Goal: Task Accomplishment & Management: Manage account settings

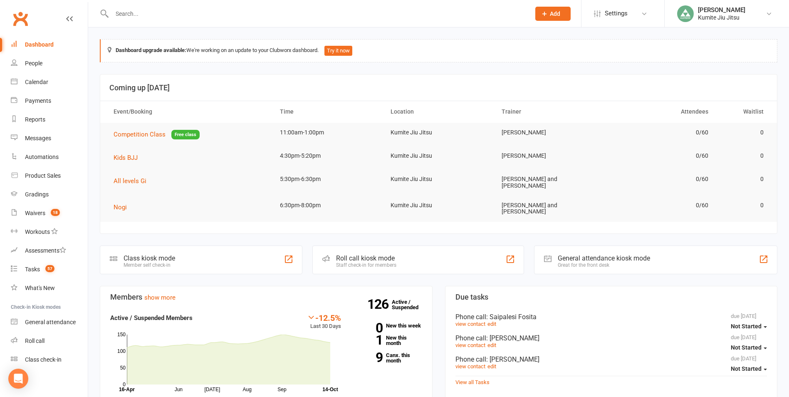
click at [143, 16] on input "text" at bounding box center [316, 14] width 415 height 12
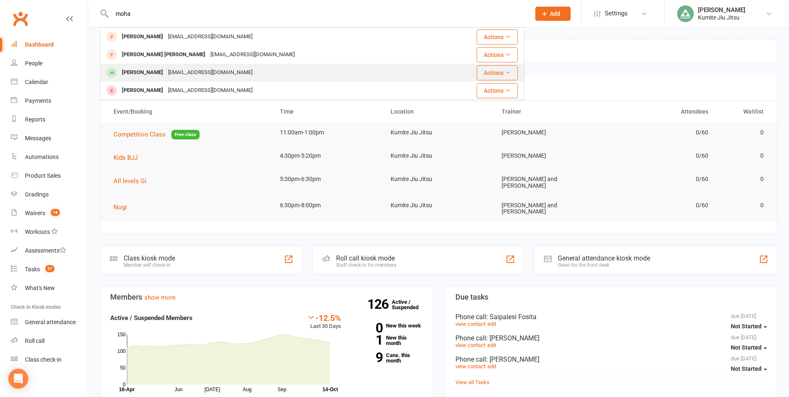
type input "moha"
click at [165, 69] on div "Mohammad Elfauri" at bounding box center [142, 73] width 46 height 12
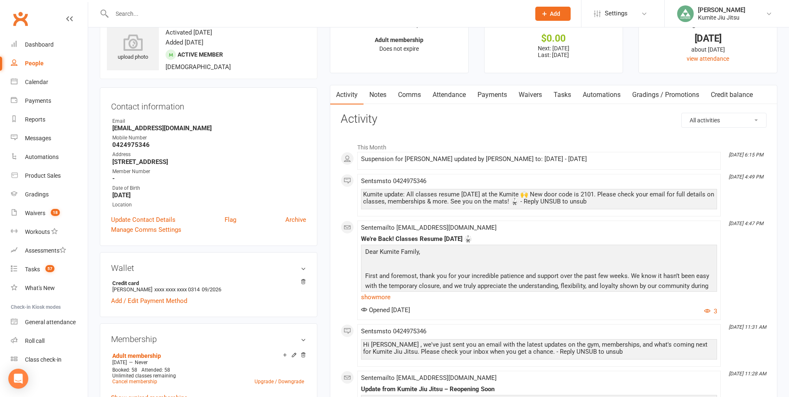
scroll to position [42, 0]
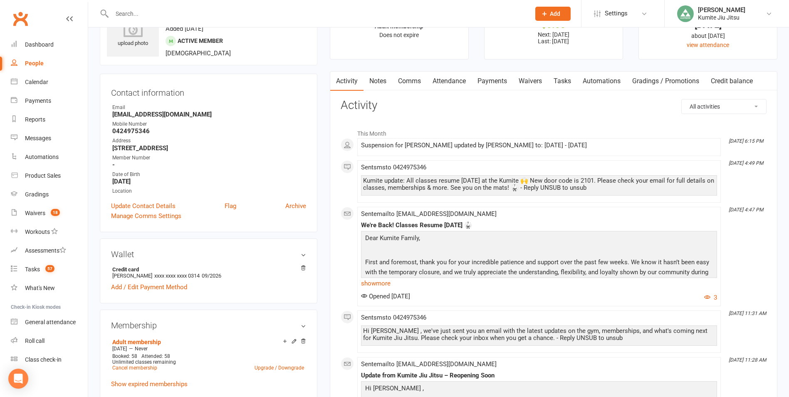
click at [493, 79] on link "Payments" at bounding box center [491, 81] width 41 height 19
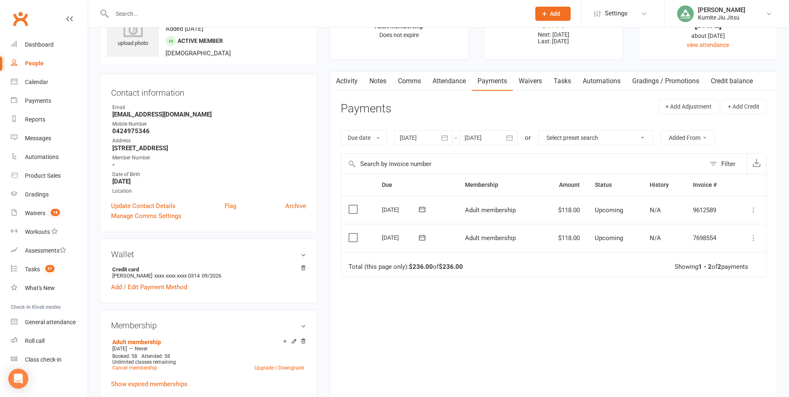
click at [750, 237] on icon at bounding box center [753, 238] width 8 height 8
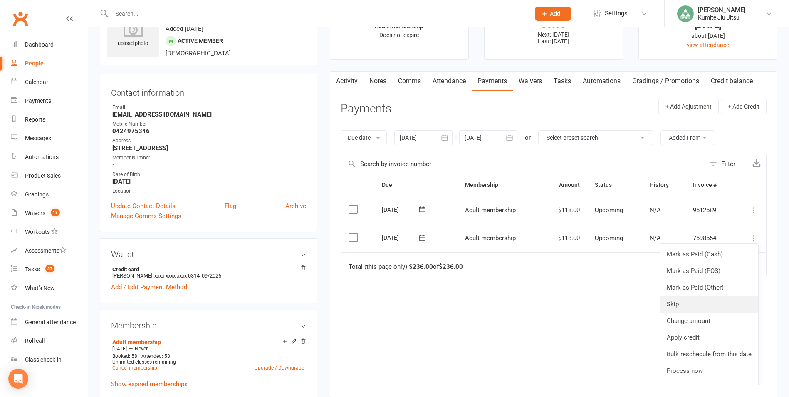
click at [677, 303] on link "Skip" at bounding box center [709, 304] width 98 height 17
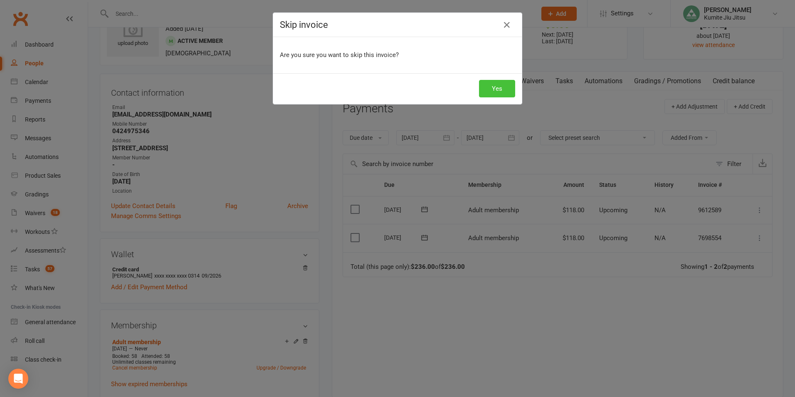
click at [497, 88] on button "Yes" at bounding box center [497, 88] width 36 height 17
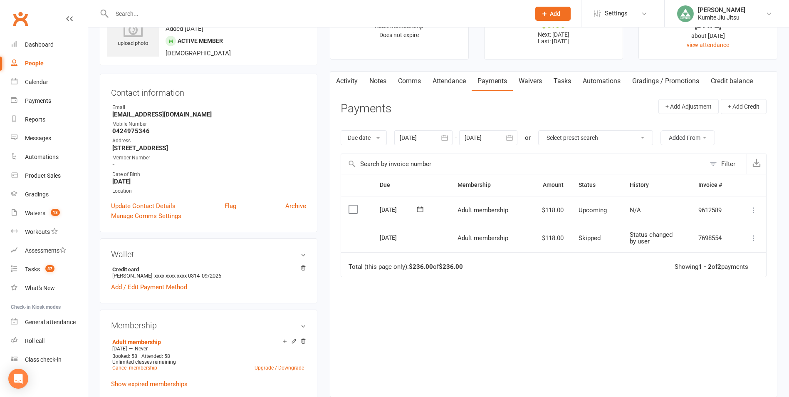
click at [165, 14] on input "text" at bounding box center [316, 14] width 415 height 12
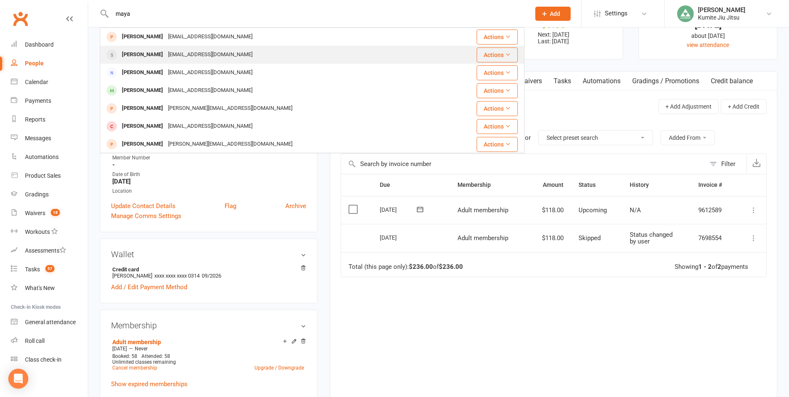
type input "maya"
click at [164, 58] on div "Maya Noa-Cabrera" at bounding box center [142, 55] width 46 height 12
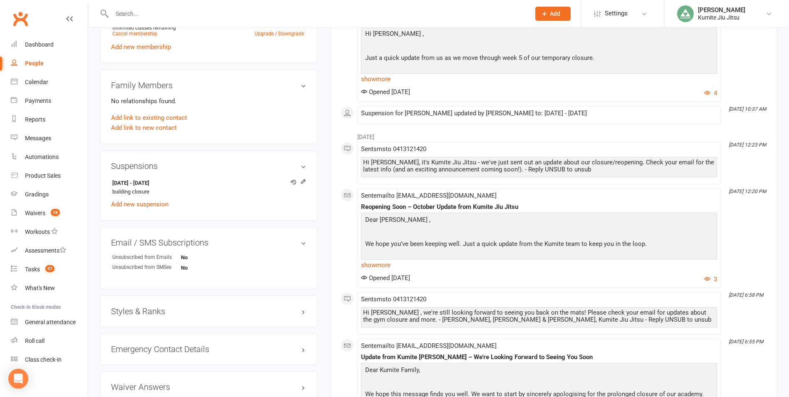
scroll to position [374, 0]
click at [305, 179] on icon at bounding box center [303, 181] width 4 height 4
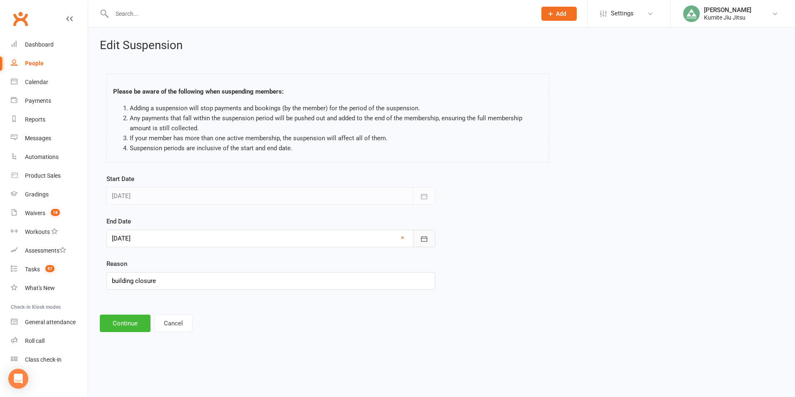
click at [419, 235] on button "button" at bounding box center [424, 237] width 22 height 17
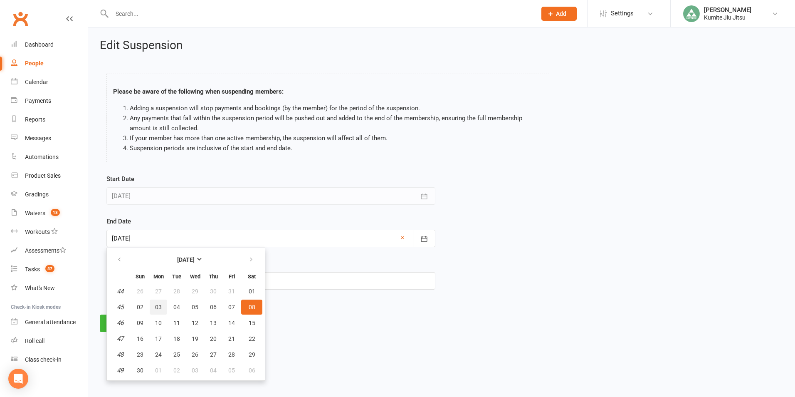
click at [161, 309] on span "03" at bounding box center [158, 306] width 7 height 7
type input "03 Nov 2025"
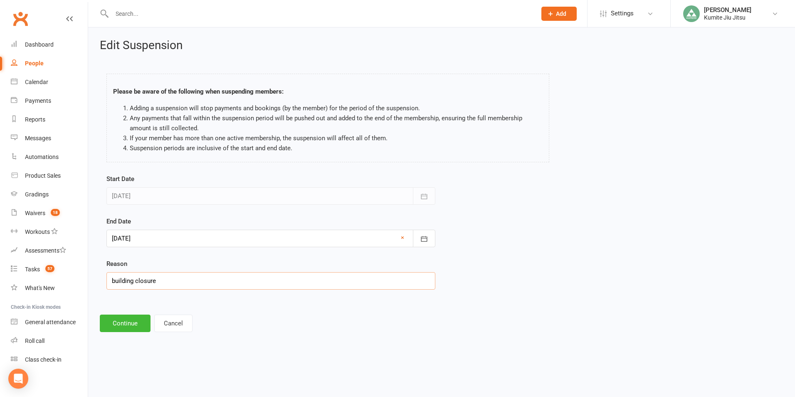
click at [217, 279] on input "building closure" at bounding box center [270, 280] width 329 height 17
type input "building closure/ holiday"
click at [131, 320] on button "Continue" at bounding box center [125, 322] width 51 height 17
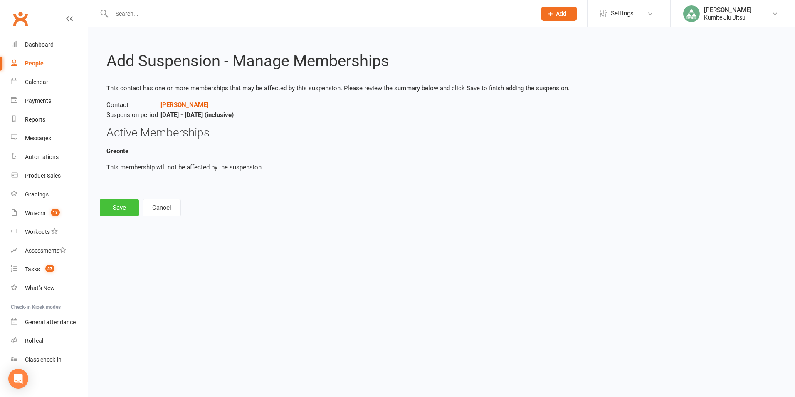
click at [128, 203] on button "Save" at bounding box center [119, 207] width 39 height 17
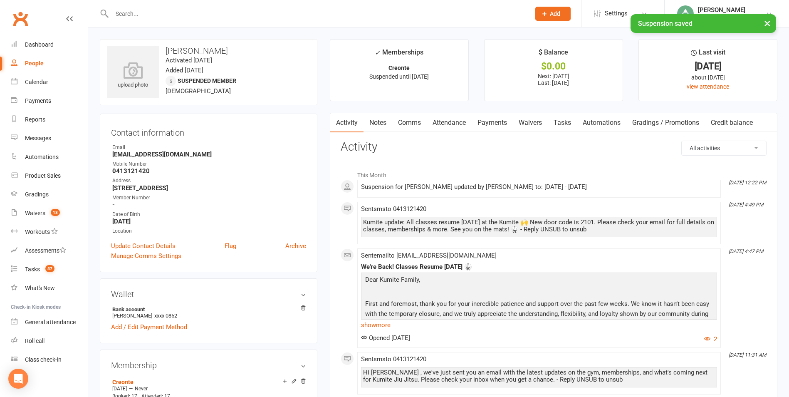
click at [497, 120] on link "Payments" at bounding box center [491, 122] width 41 height 19
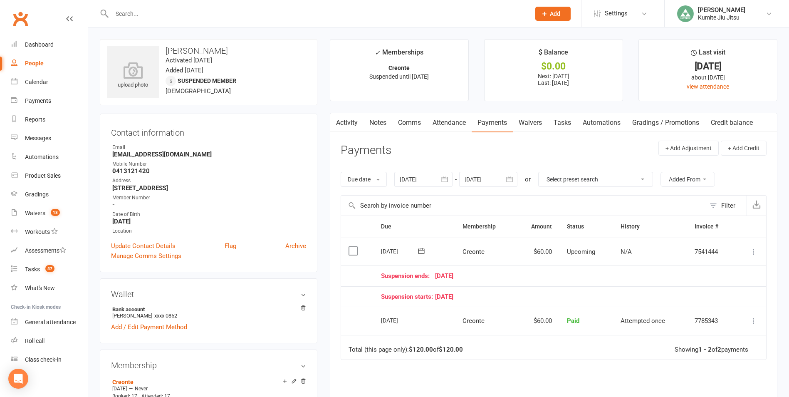
click at [565, 124] on link "Tasks" at bounding box center [562, 122] width 29 height 19
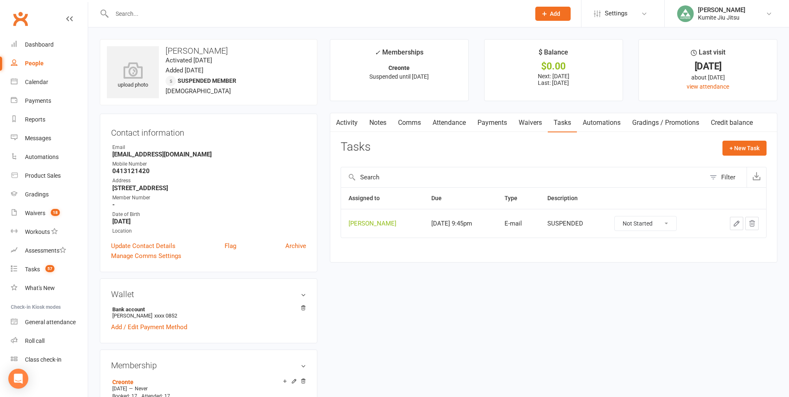
click at [749, 221] on icon "button" at bounding box center [751, 223] width 7 height 7
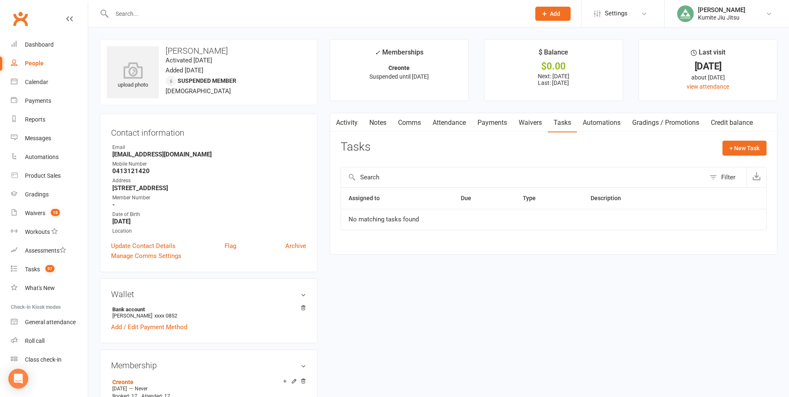
click at [549, 19] on button "Add" at bounding box center [552, 14] width 35 height 14
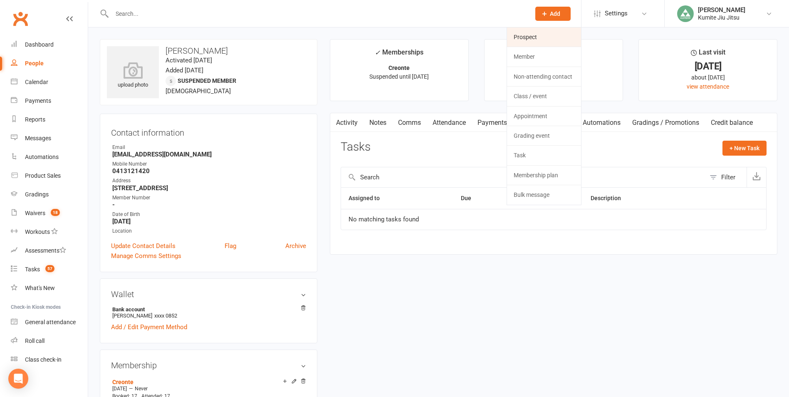
click at [517, 40] on link "Prospect" at bounding box center [544, 36] width 74 height 19
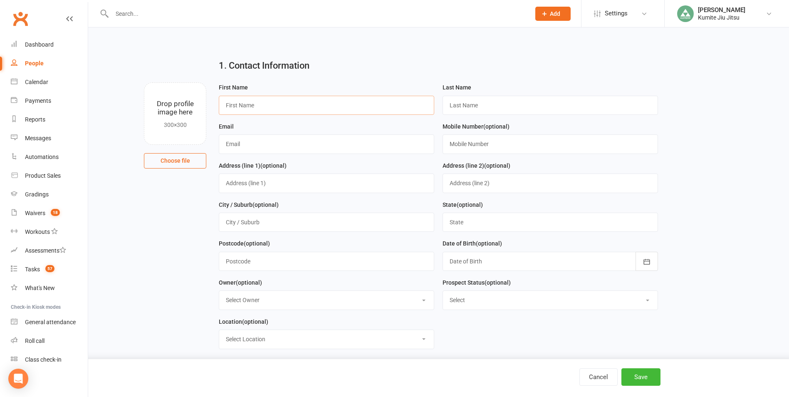
click at [340, 107] on input "text" at bounding box center [326, 105] width 215 height 19
type input "Amine"
type input "Bekhaled"
click at [242, 147] on input "text" at bounding box center [326, 143] width 215 height 19
paste input "amine.bekhaled@icloud.com"
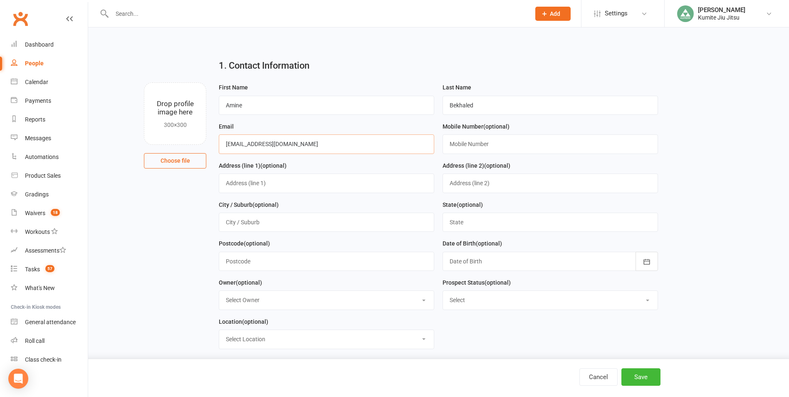
type input "amine.bekhaled@icloud.com"
click at [455, 144] on input "text" at bounding box center [549, 143] width 215 height 19
paste input "0 4930 51869"
type input "0493051869"
click at [635, 376] on button "Save" at bounding box center [640, 376] width 39 height 17
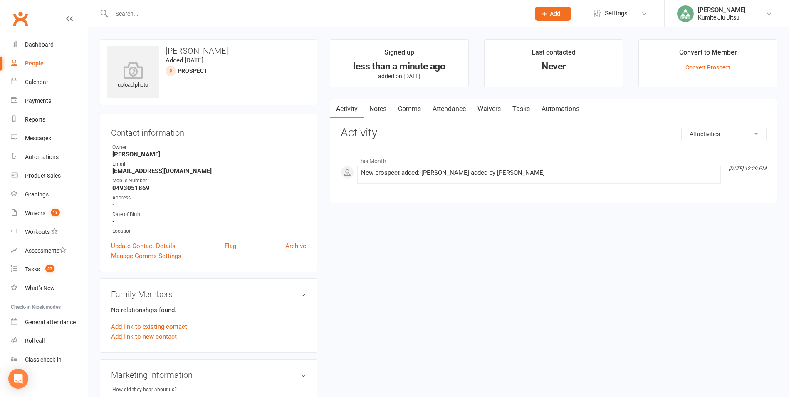
click at [379, 110] on link "Notes" at bounding box center [377, 108] width 29 height 19
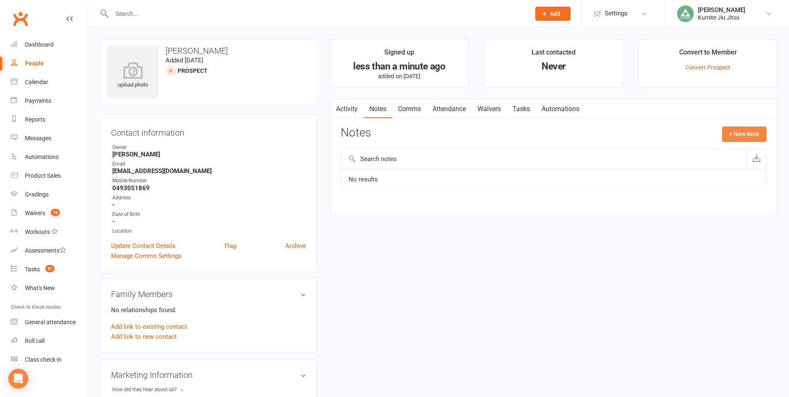
click at [735, 134] on button "+ New Note" at bounding box center [744, 133] width 44 height 15
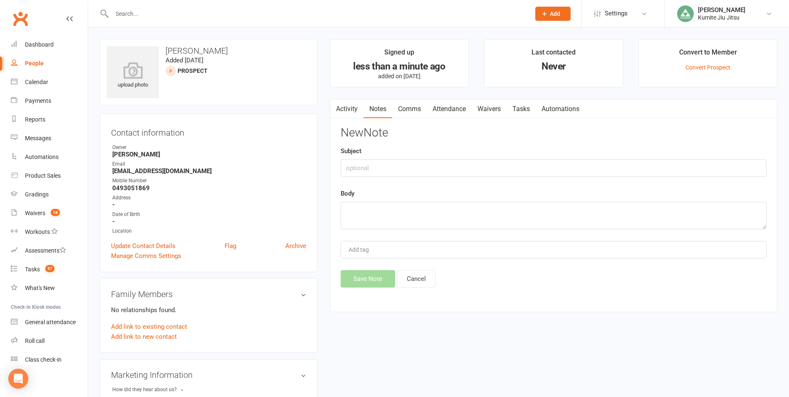
click at [519, 153] on div "Subject" at bounding box center [553, 161] width 426 height 31
click at [515, 167] on input "text" at bounding box center [553, 167] width 426 height 17
type input "website inquiry"
paste textarea "Hello, my name is Amine, I am 21 years old and I am French Algerian. I left Fra…"
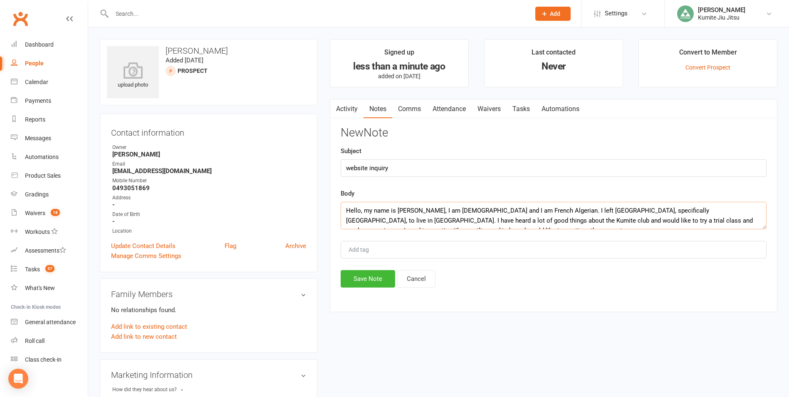
scroll to position [5, 0]
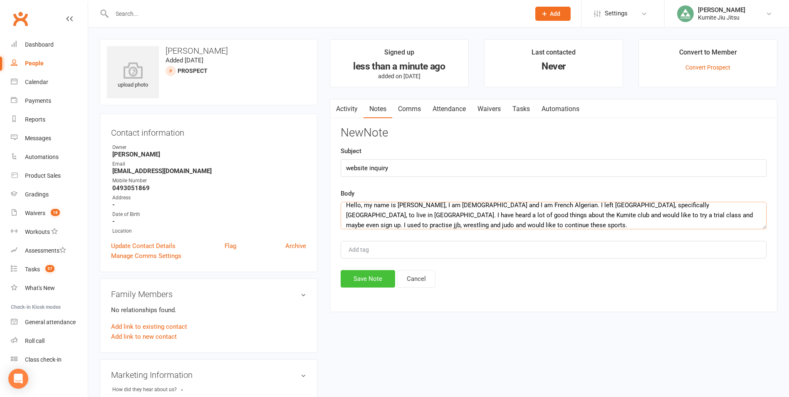
type textarea "Hello, my name is Amine, I am 21 years old and I am French Algerian. I left Fra…"
click at [370, 280] on button "Save Note" at bounding box center [367, 278] width 54 height 17
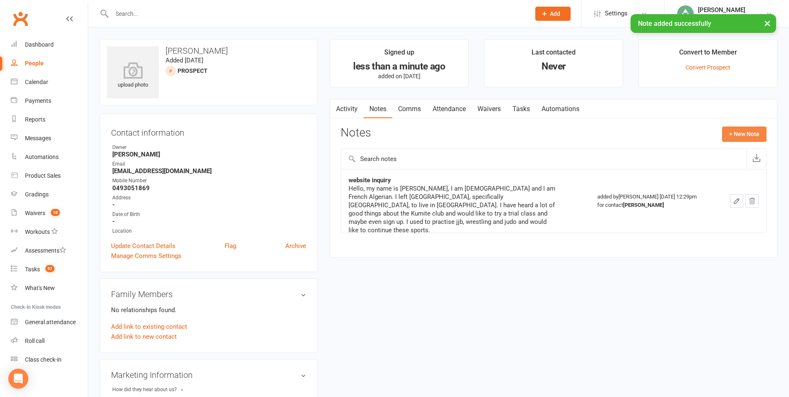
click at [741, 132] on button "+ New Note" at bounding box center [744, 133] width 44 height 15
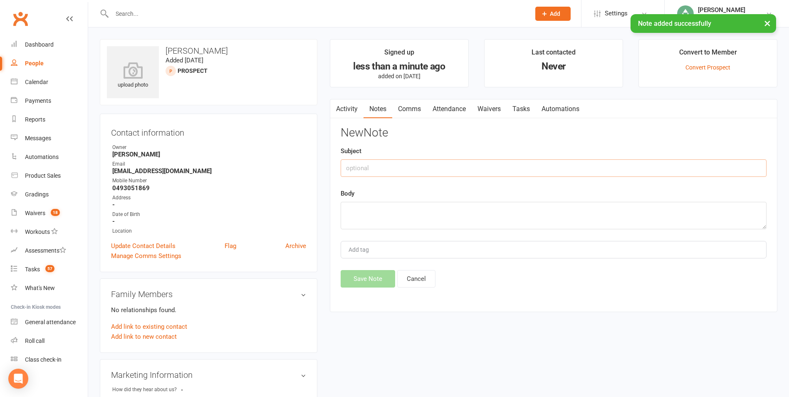
click at [431, 175] on input "text" at bounding box center [553, 167] width 426 height 17
type input "sent reply"
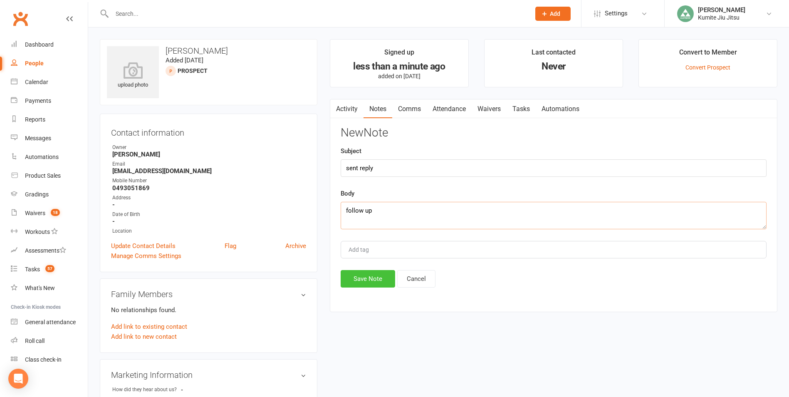
type textarea "follow up"
drag, startPoint x: 373, startPoint y: 278, endPoint x: 372, endPoint y: 274, distance: 4.7
click at [373, 278] on button "Save Note" at bounding box center [367, 278] width 54 height 17
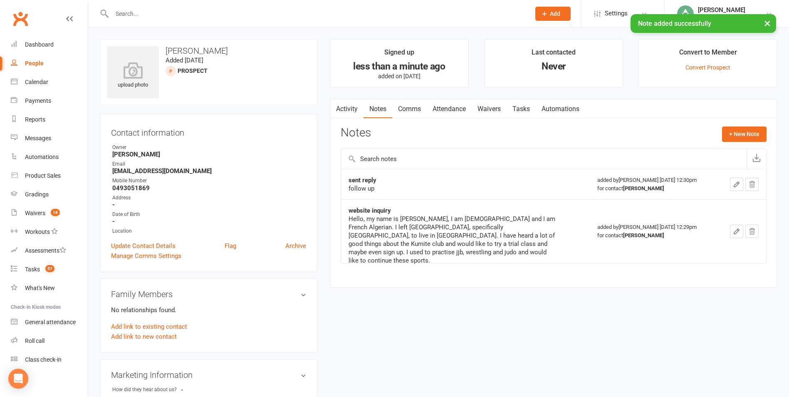
click at [521, 109] on link "Tasks" at bounding box center [520, 108] width 29 height 19
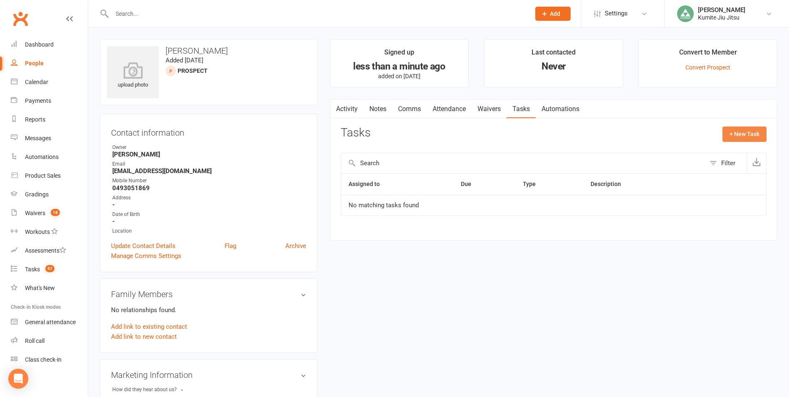
click at [735, 133] on button "+ New Task" at bounding box center [744, 133] width 44 height 15
select select "49706"
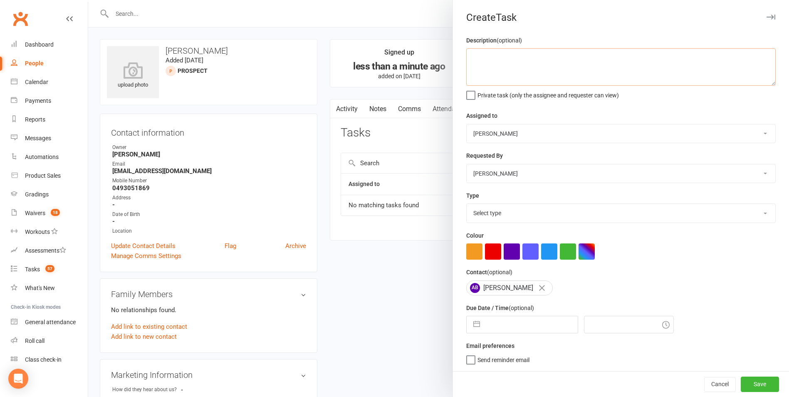
click at [568, 76] on textarea at bounding box center [620, 66] width 309 height 37
type textarea "follow up emails"
click at [504, 210] on select "Select type E-mail In person Meeting Phone call Add new task type" at bounding box center [620, 213] width 308 height 18
select select "28623"
click at [466, 205] on select "Select type E-mail In person Meeting Phone call Add new task type" at bounding box center [620, 213] width 308 height 18
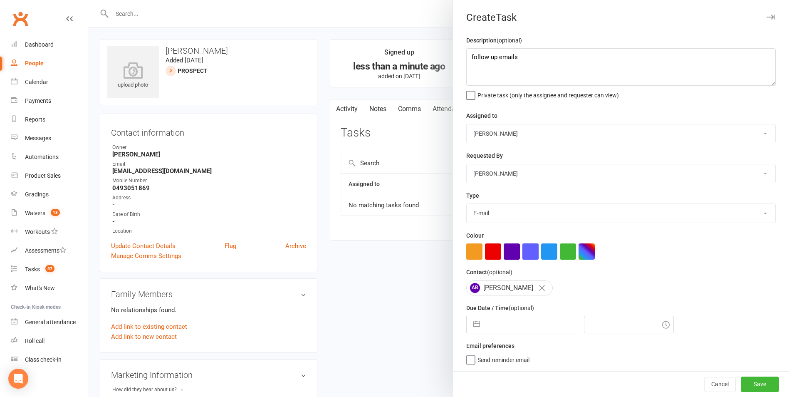
click at [528, 258] on button "button" at bounding box center [530, 251] width 16 height 16
click at [472, 327] on button "button" at bounding box center [476, 324] width 15 height 17
select select "8"
select select "2025"
select select "9"
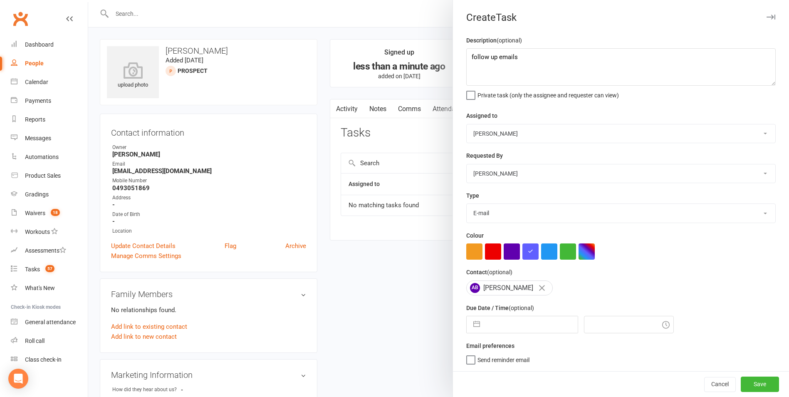
select select "2025"
select select "10"
select select "2025"
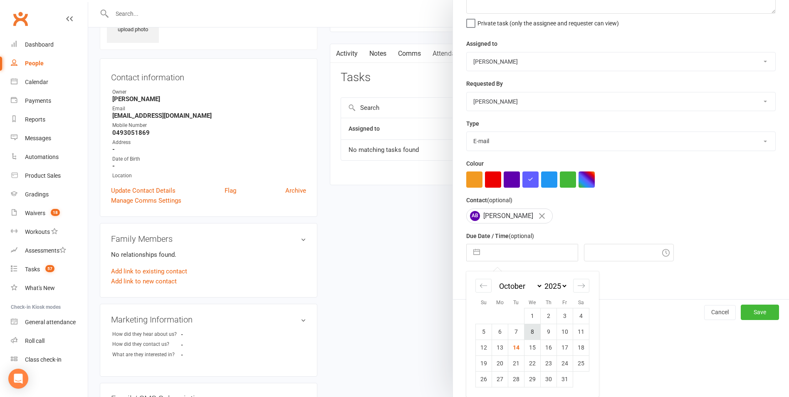
scroll to position [125, 0]
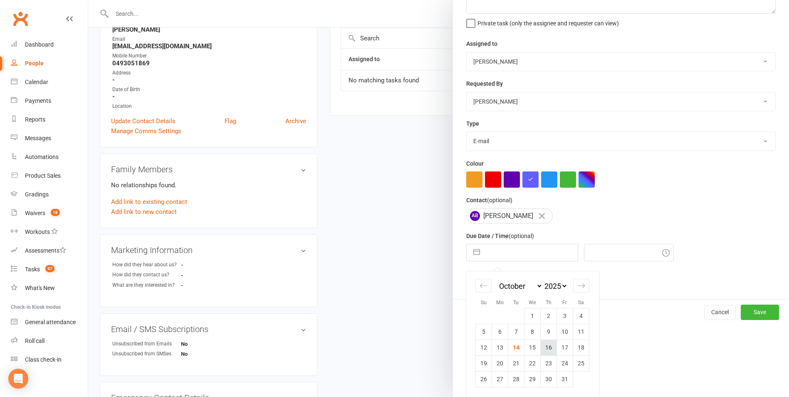
click at [545, 348] on td "16" at bounding box center [548, 347] width 16 height 16
type input "[DATE]"
type input "12:45pm"
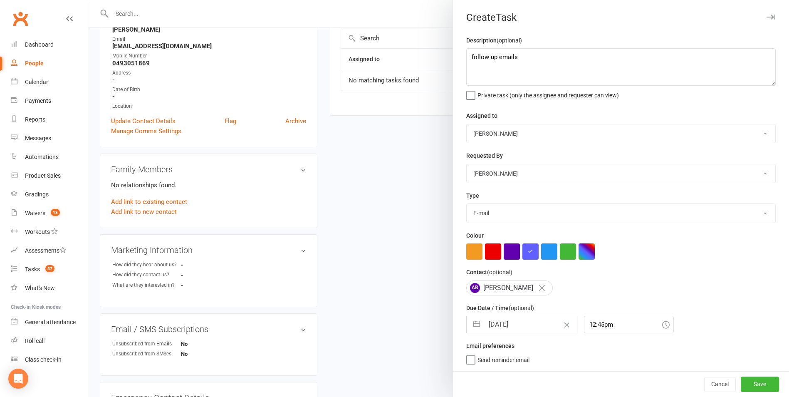
scroll to position [2, 0]
click at [743, 383] on button "Save" at bounding box center [759, 383] width 38 height 15
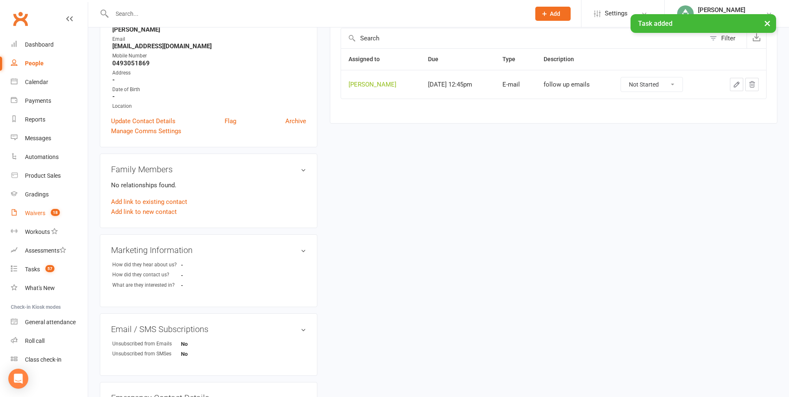
click at [49, 212] on count-badge "18" at bounding box center [53, 213] width 13 height 7
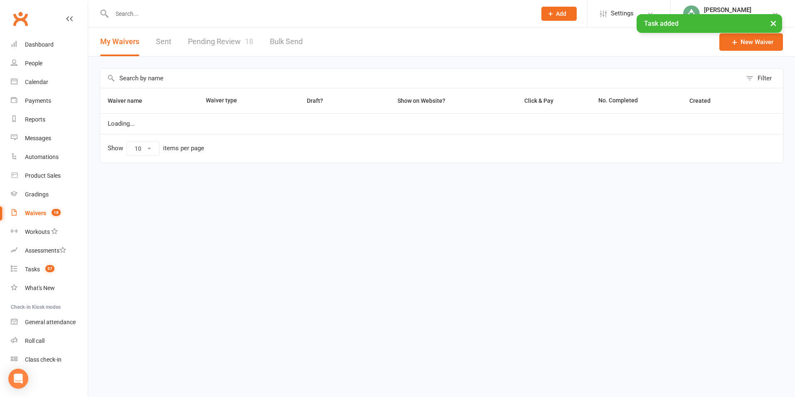
select select "25"
click at [213, 46] on link "Pending Review 18" at bounding box center [220, 41] width 65 height 29
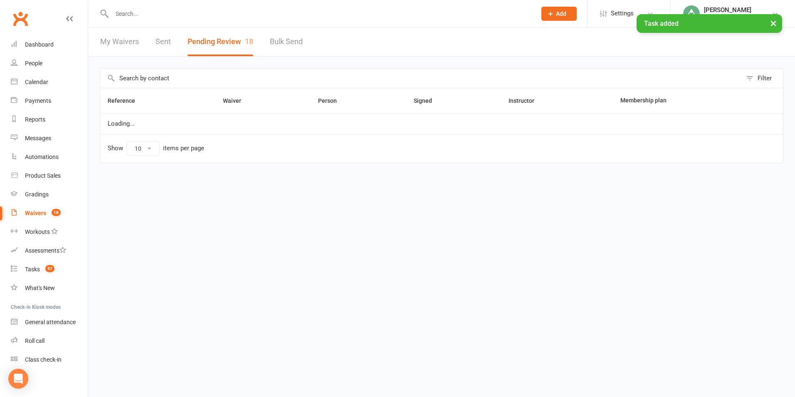
select select "25"
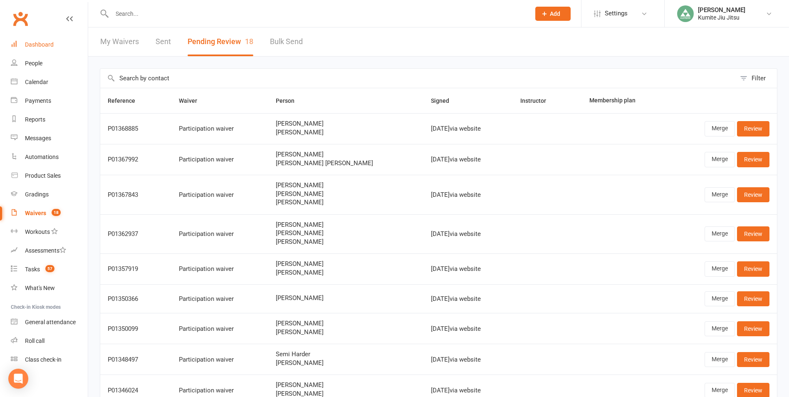
click at [54, 44] on link "Dashboard" at bounding box center [49, 44] width 77 height 19
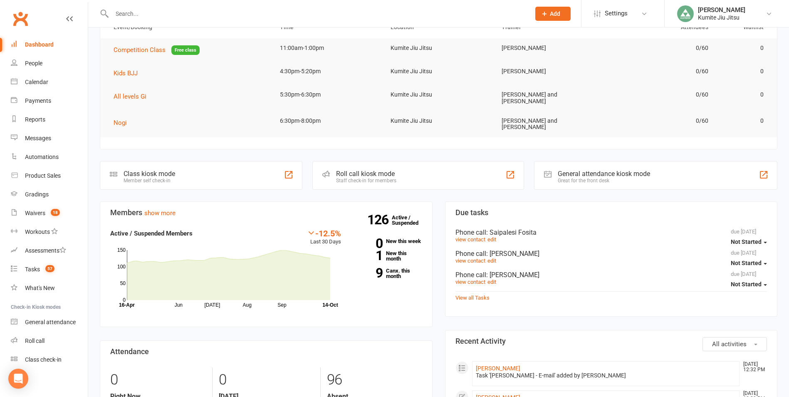
scroll to position [83, 0]
click at [395, 270] on link "9 Canx. this month" at bounding box center [387, 274] width 69 height 11
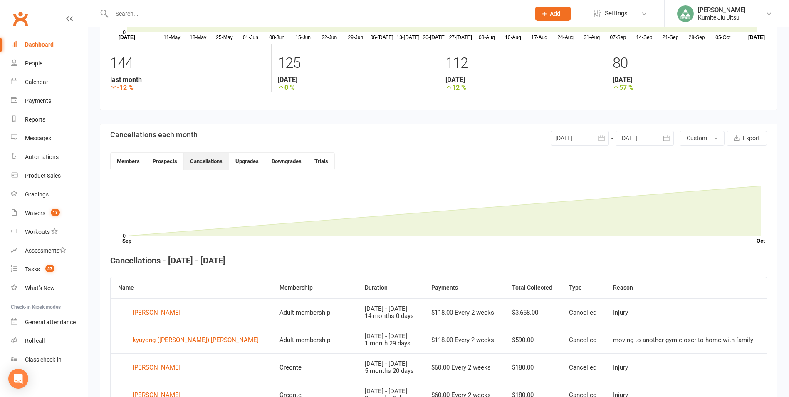
scroll to position [19, 0]
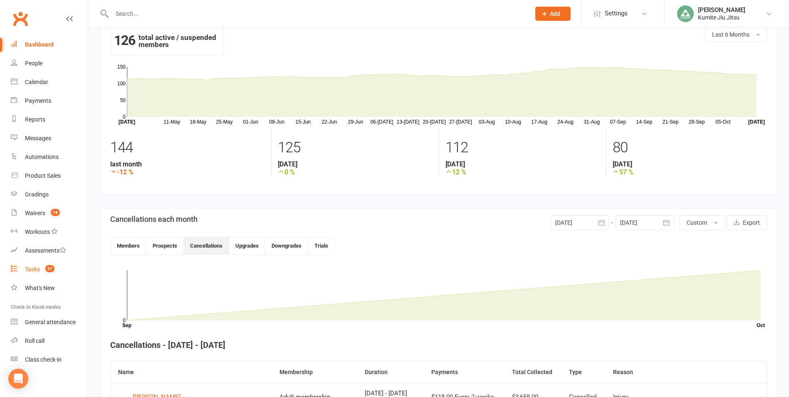
click at [47, 271] on span "57" at bounding box center [49, 268] width 9 height 7
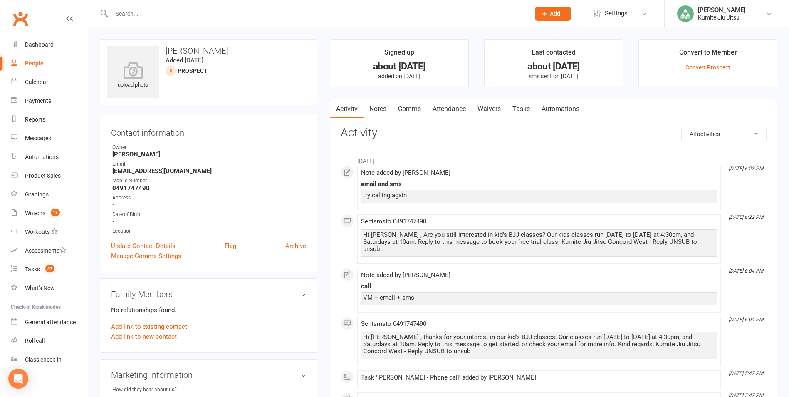
click at [378, 102] on link "Notes" at bounding box center [377, 108] width 29 height 19
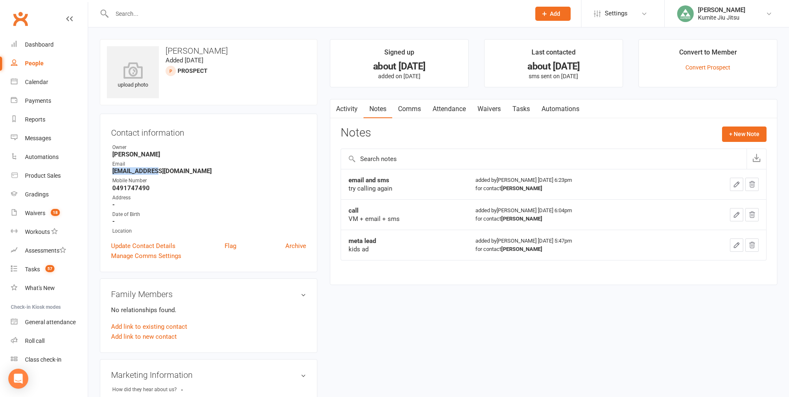
drag, startPoint x: 158, startPoint y: 170, endPoint x: 109, endPoint y: 170, distance: 49.5
click at [109, 170] on div "Contact information Owner Hope Douglass Email poida@usa.com Mobile Number 04917…" at bounding box center [208, 192] width 217 height 158
copy strong "poida@usa.com"
click at [735, 133] on button "+ New Note" at bounding box center [744, 133] width 44 height 15
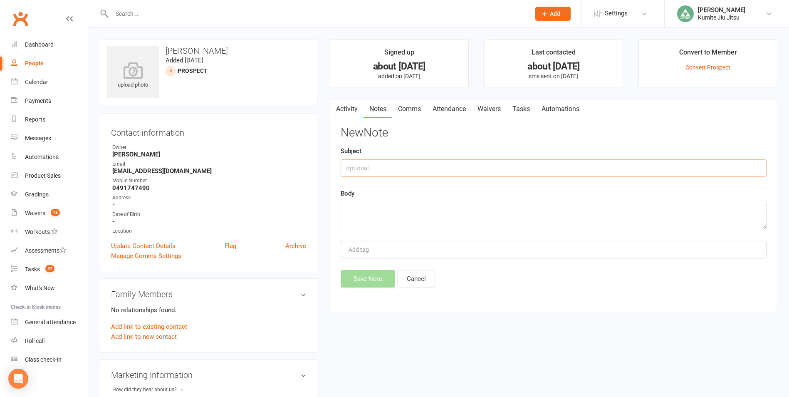
click at [394, 167] on input "text" at bounding box center [553, 167] width 426 height 17
type input "email"
type textarea "sent follow up"
drag, startPoint x: 337, startPoint y: 269, endPoint x: 351, endPoint y: 270, distance: 14.1
click at [340, 269] on main "Signed up about 1 month ago added on 3 Sep 2025 Last contacted about 1 month ag…" at bounding box center [553, 179] width 460 height 281
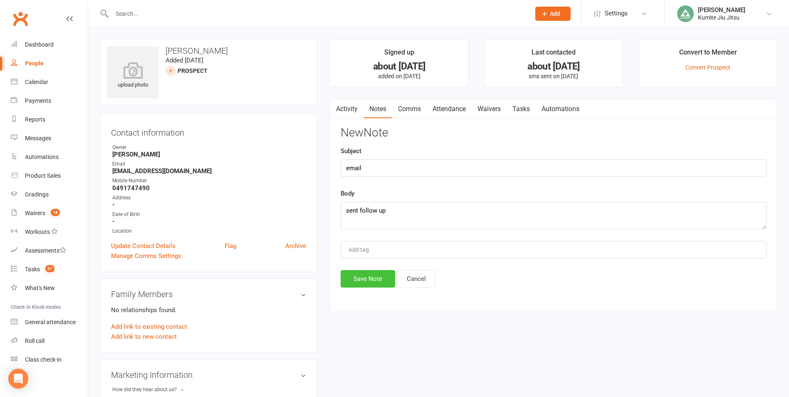
click at [357, 273] on button "Save Note" at bounding box center [367, 278] width 54 height 17
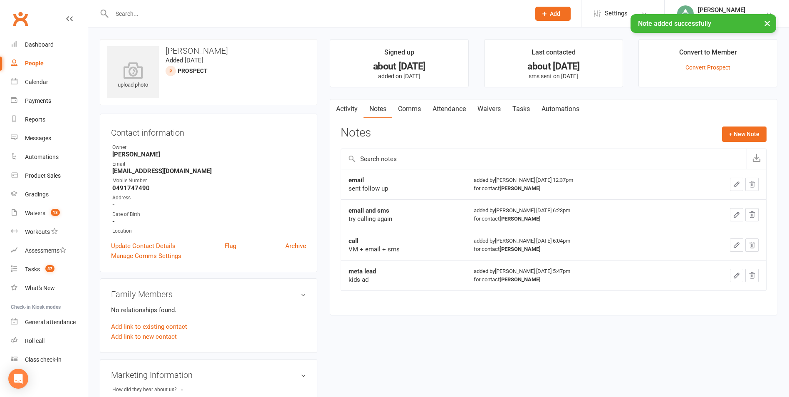
click at [525, 107] on link "Tasks" at bounding box center [520, 108] width 29 height 19
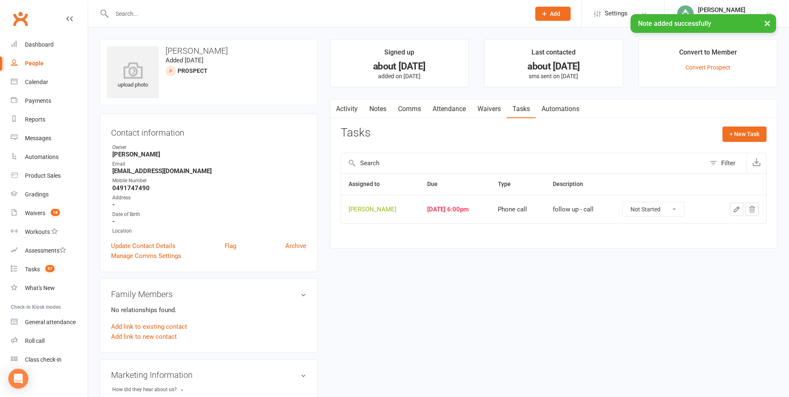
click at [736, 210] on icon "button" at bounding box center [736, 209] width 5 height 5
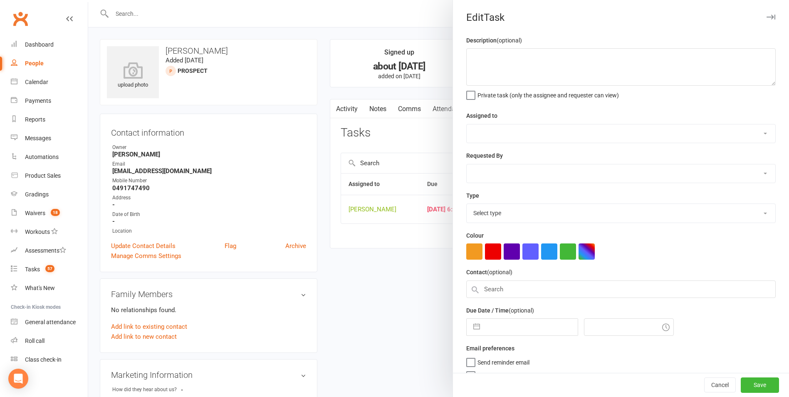
type textarea "follow up - call"
select select "49706"
type input "06 Sep 2025"
type input "6:00pm"
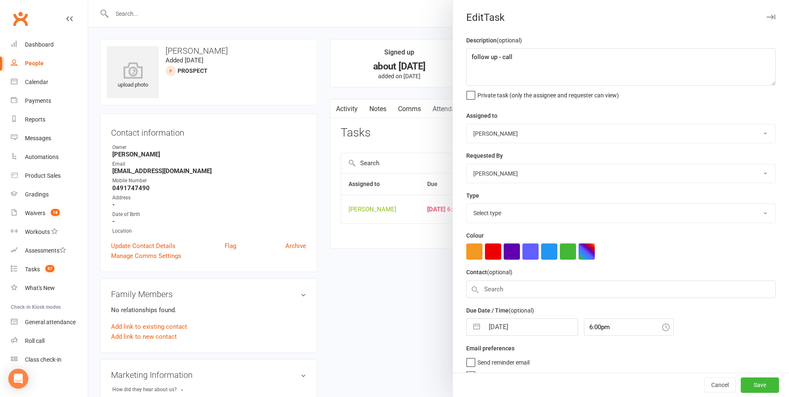
select select "28624"
click at [514, 60] on textarea "follow up - call" at bounding box center [620, 66] width 309 height 37
type textarea "follow up"
click at [470, 324] on button "button" at bounding box center [476, 324] width 15 height 17
select select "7"
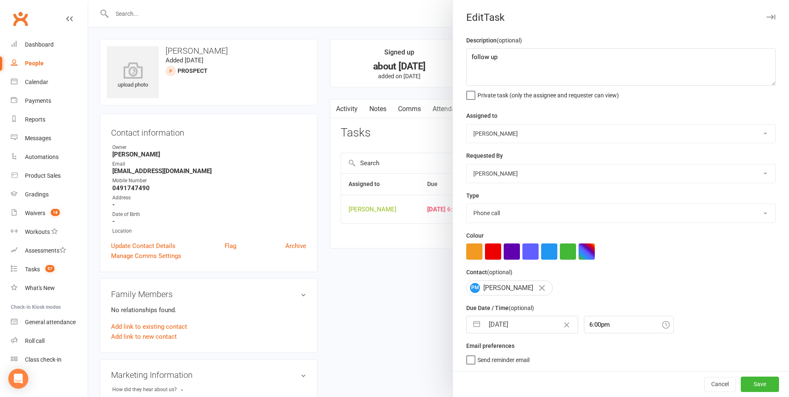
select select "2025"
select select "8"
select select "2025"
select select "9"
select select "2025"
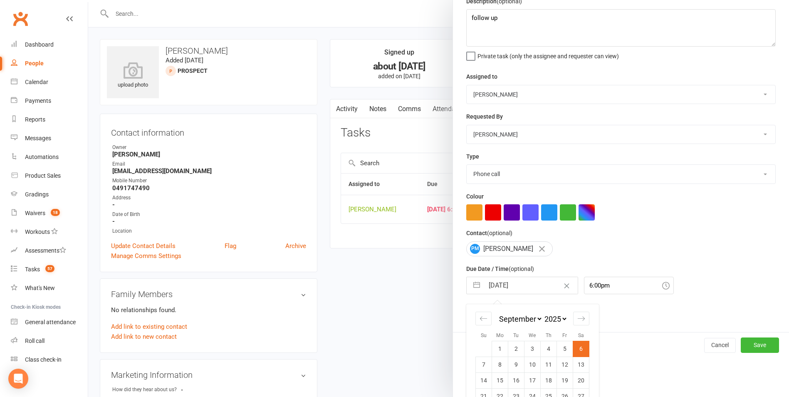
scroll to position [75, 0]
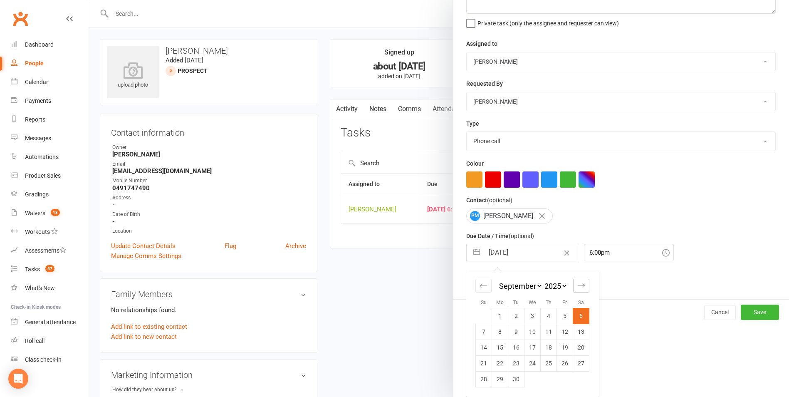
click at [577, 285] on icon "Move forward to switch to the next month." at bounding box center [581, 285] width 8 height 8
select select "10"
select select "2025"
click at [544, 348] on td "16" at bounding box center [548, 347] width 16 height 16
type input "16 Oct 2025"
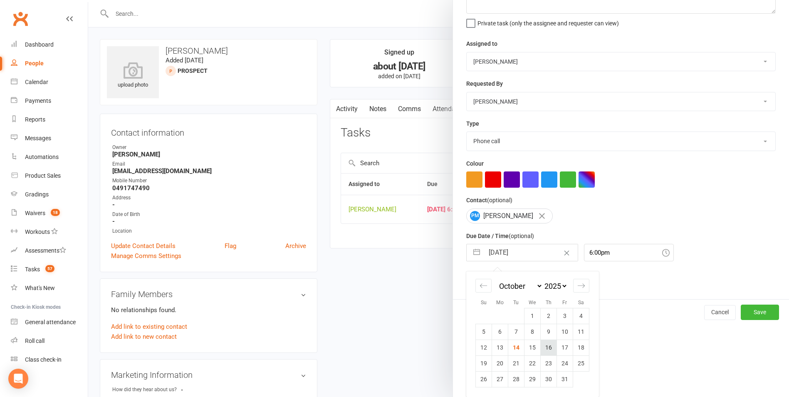
scroll to position [2, 0]
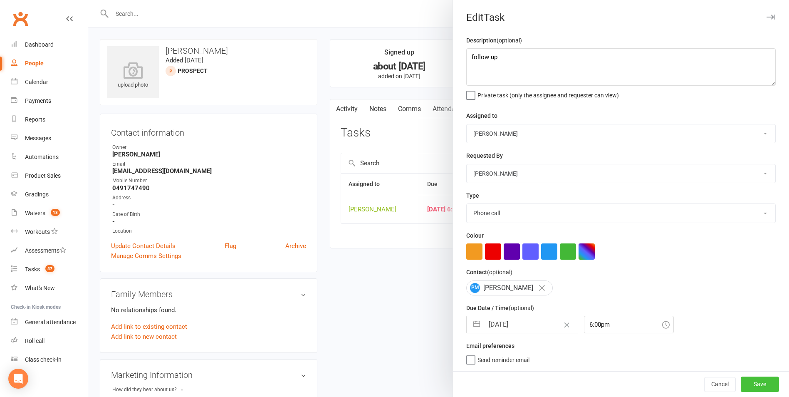
click at [741, 383] on button "Save" at bounding box center [759, 383] width 38 height 15
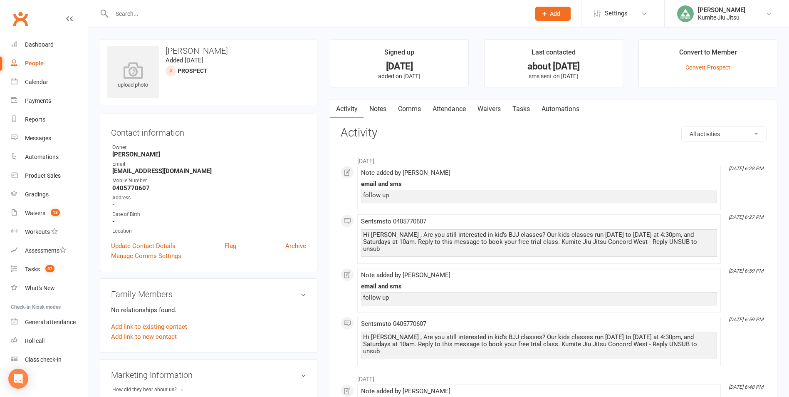
click at [380, 110] on link "Notes" at bounding box center [377, 108] width 29 height 19
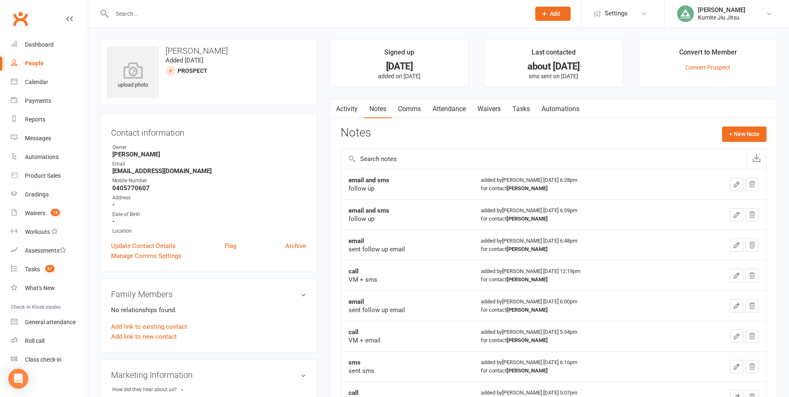
click at [525, 112] on link "Tasks" at bounding box center [520, 108] width 29 height 19
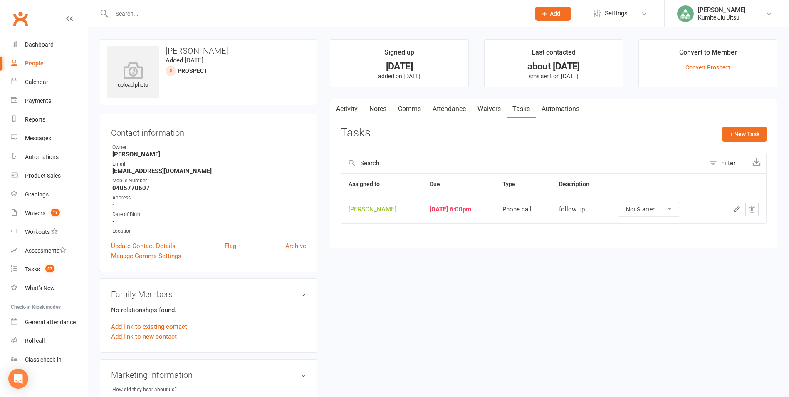
click at [752, 210] on icon "button" at bounding box center [751, 209] width 5 height 6
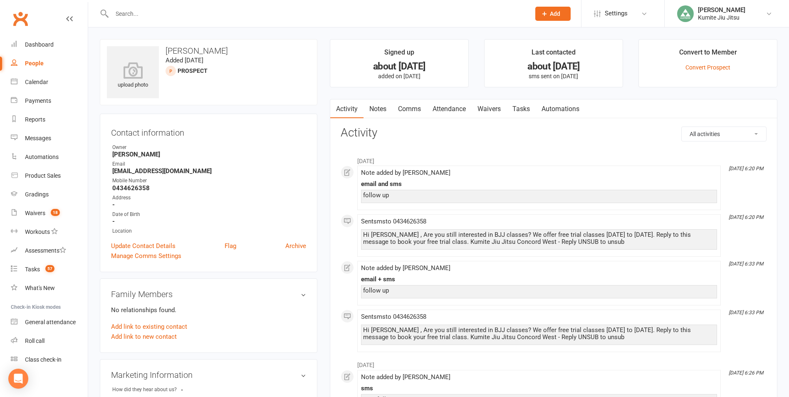
click at [377, 109] on link "Notes" at bounding box center [377, 108] width 29 height 19
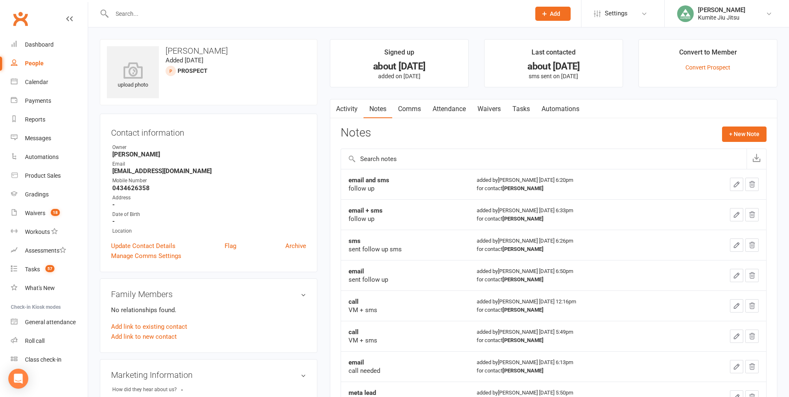
click at [521, 113] on link "Tasks" at bounding box center [520, 108] width 29 height 19
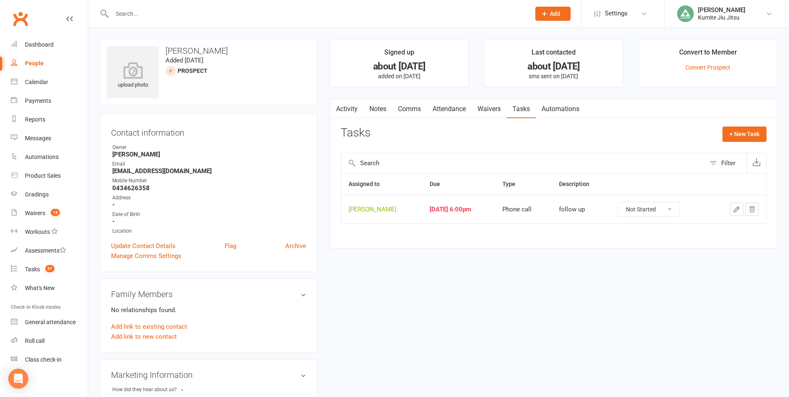
click at [751, 209] on icon "button" at bounding box center [751, 209] width 5 height 6
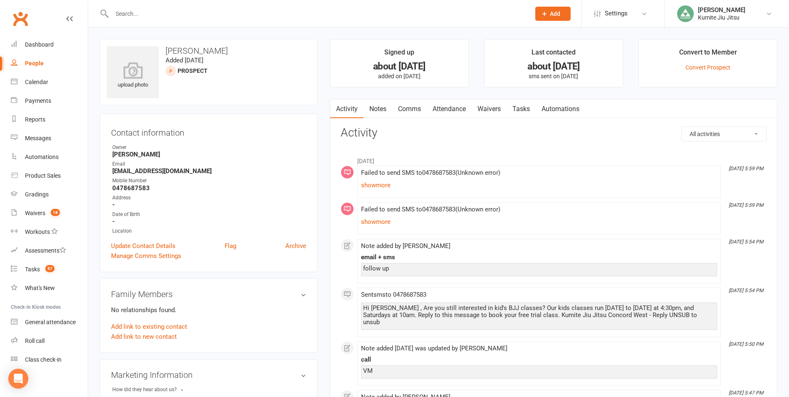
click at [383, 116] on link "Notes" at bounding box center [377, 108] width 29 height 19
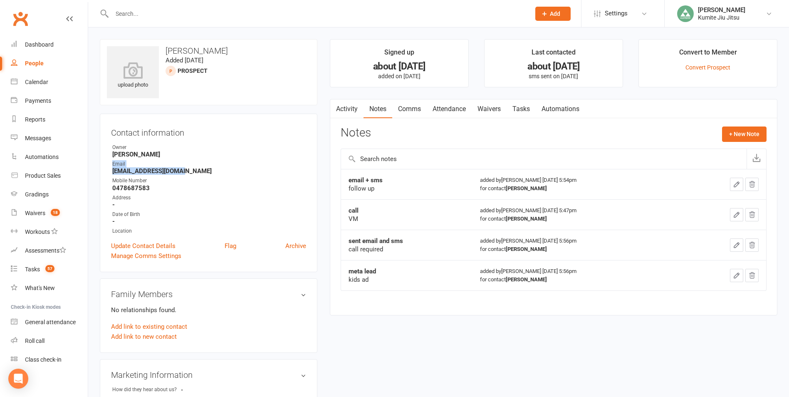
drag, startPoint x: 184, startPoint y: 170, endPoint x: 112, endPoint y: 168, distance: 71.9
click at [112, 168] on li "Email [EMAIL_ADDRESS][DOMAIN_NAME]" at bounding box center [208, 167] width 195 height 15
drag, startPoint x: 226, startPoint y: 181, endPoint x: 222, endPoint y: 179, distance: 4.9
click at [224, 180] on div "Mobile Number" at bounding box center [209, 181] width 194 height 8
drag, startPoint x: 184, startPoint y: 171, endPoint x: 111, endPoint y: 174, distance: 72.4
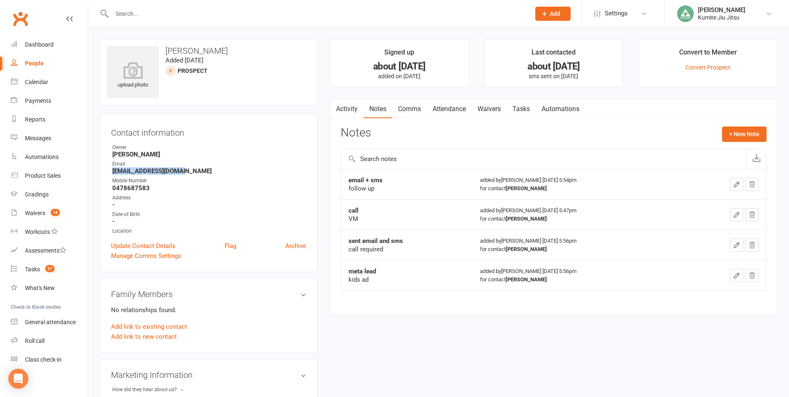
click at [111, 174] on li "Email [EMAIL_ADDRESS][DOMAIN_NAME]" at bounding box center [208, 167] width 195 height 15
copy strong "[EMAIL_ADDRESS][DOMAIN_NAME]"
click at [740, 130] on button "+ New Note" at bounding box center [744, 133] width 44 height 15
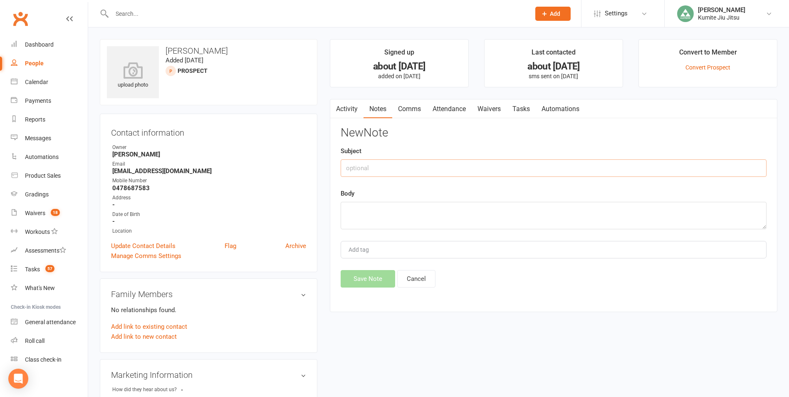
click at [474, 161] on input "text" at bounding box center [553, 167] width 426 height 17
type input "email"
type textarea "sent follow up"
click at [363, 278] on button "Save Note" at bounding box center [367, 278] width 54 height 17
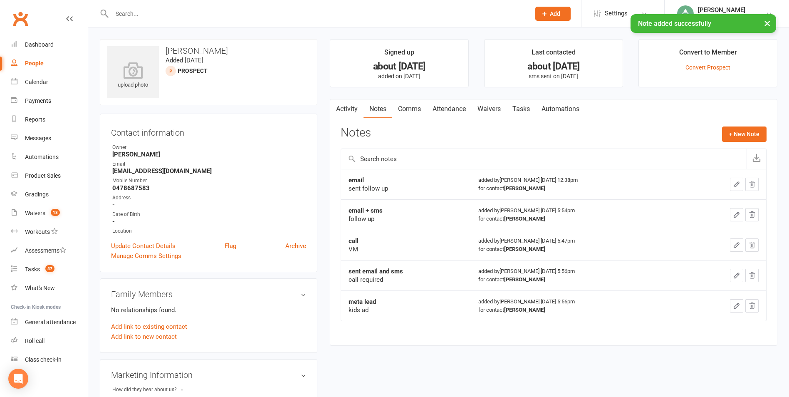
click at [528, 108] on link "Tasks" at bounding box center [520, 108] width 29 height 19
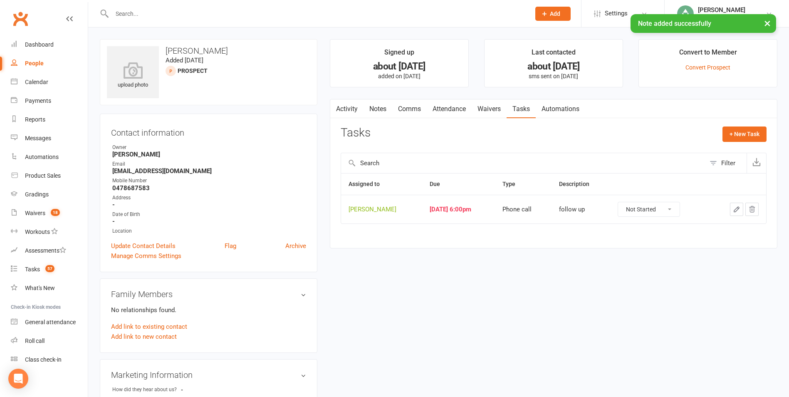
click at [738, 207] on icon "button" at bounding box center [736, 209] width 5 height 5
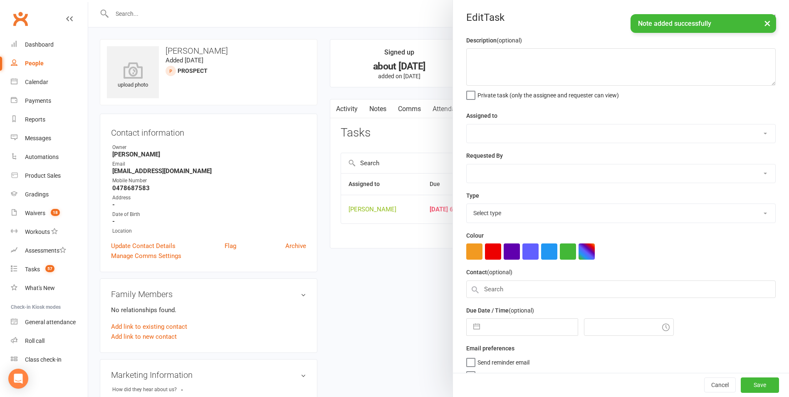
type textarea "follow up"
select select "49706"
type input "06 Sep 2025"
type input "6:00pm"
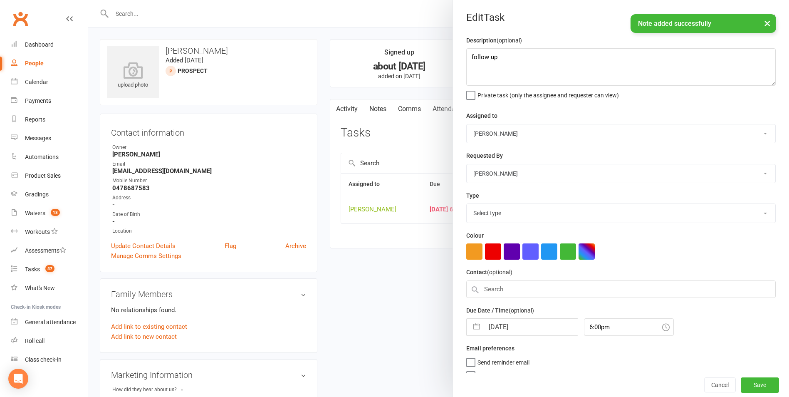
select select "28624"
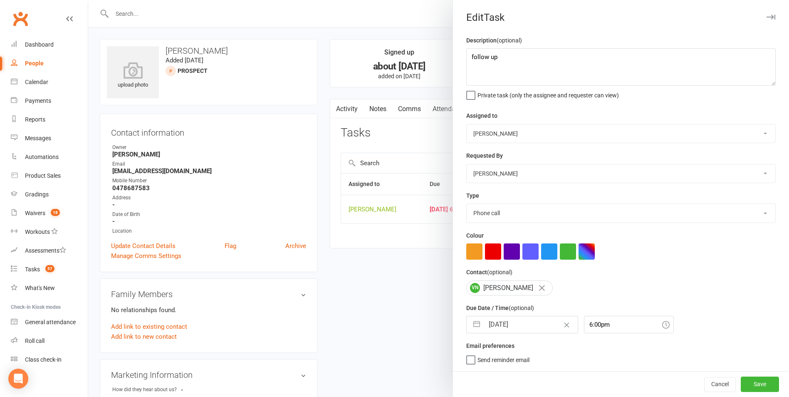
click at [474, 328] on button "button" at bounding box center [476, 324] width 15 height 17
select select "7"
select select "2025"
select select "8"
select select "2025"
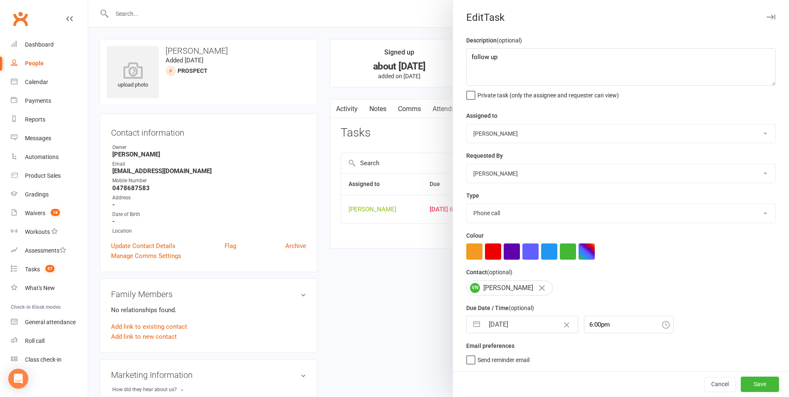
select select "9"
select select "2025"
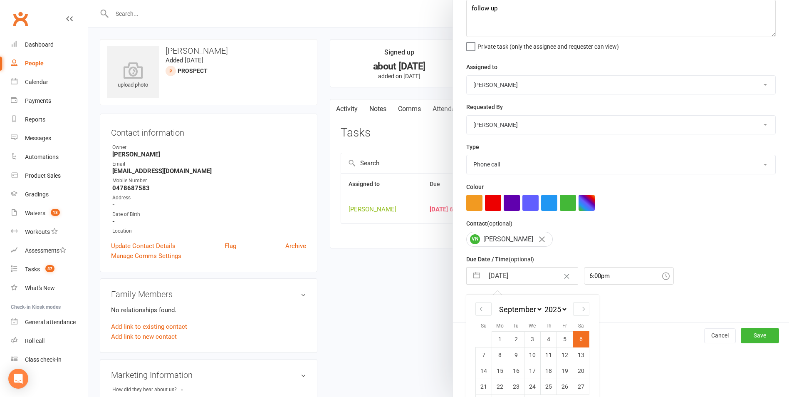
scroll to position [75, 0]
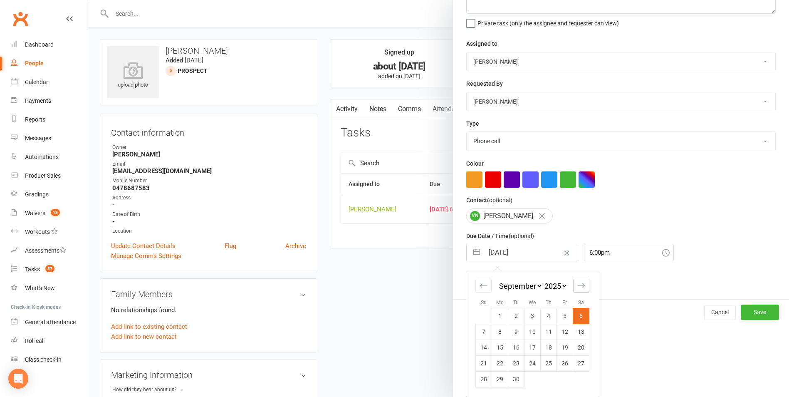
click at [580, 284] on icon "Move forward to switch to the next month." at bounding box center [580, 285] width 7 height 4
select select "10"
select select "2025"
click at [542, 347] on td "16" at bounding box center [548, 347] width 16 height 16
type input "[DATE]"
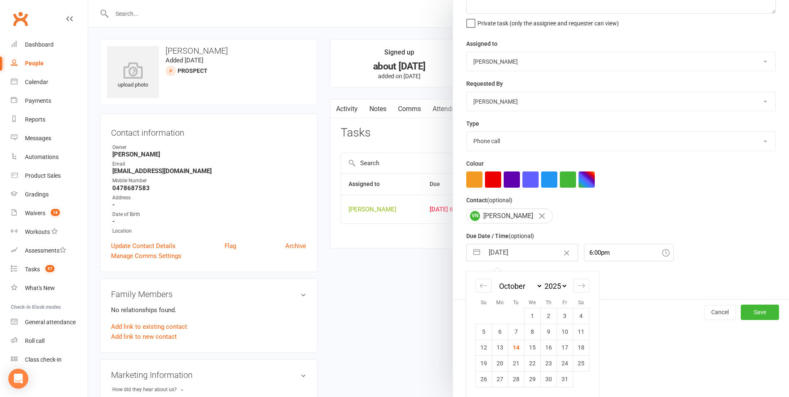
scroll to position [2, 0]
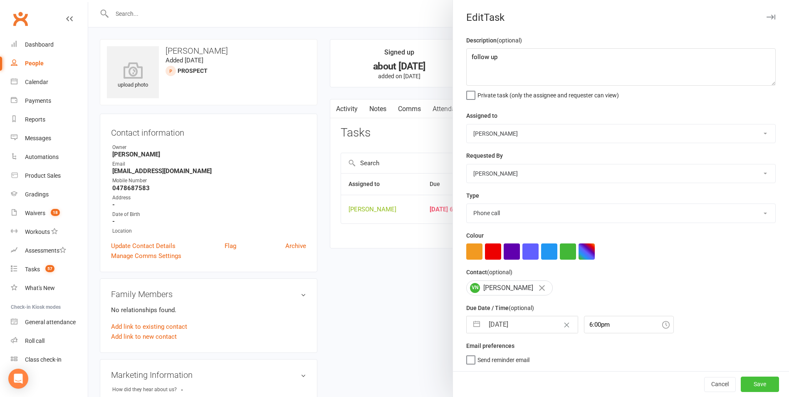
click at [742, 383] on button "Save" at bounding box center [759, 383] width 38 height 15
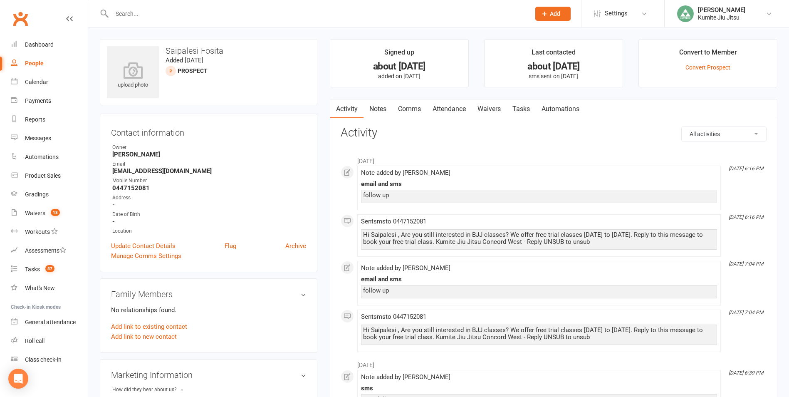
click at [381, 111] on link "Notes" at bounding box center [377, 108] width 29 height 19
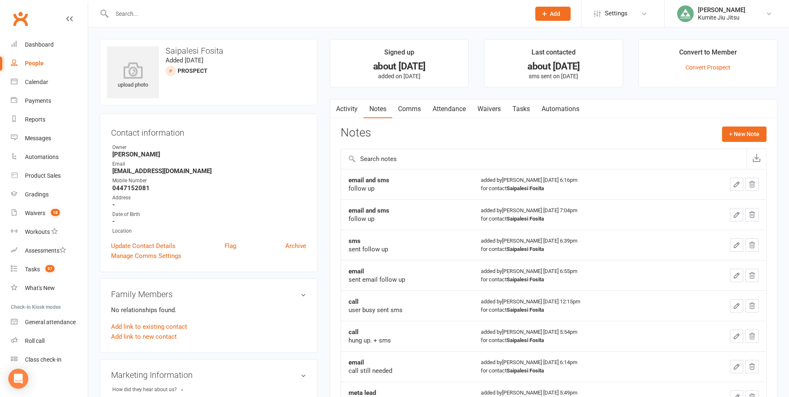
click at [524, 111] on link "Tasks" at bounding box center [520, 108] width 29 height 19
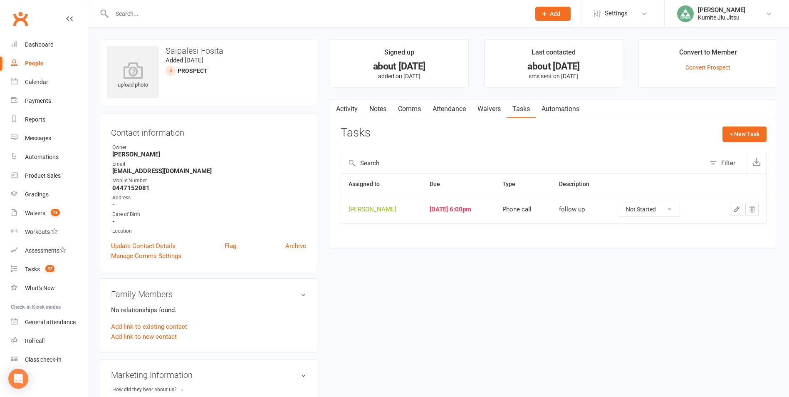
click at [748, 206] on icon "button" at bounding box center [751, 208] width 7 height 7
click at [42, 273] on link "Tasks 52" at bounding box center [49, 269] width 77 height 19
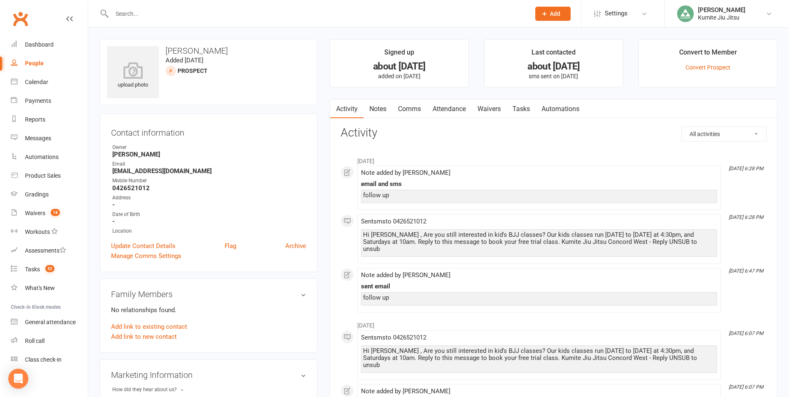
click at [383, 109] on link "Notes" at bounding box center [377, 108] width 29 height 19
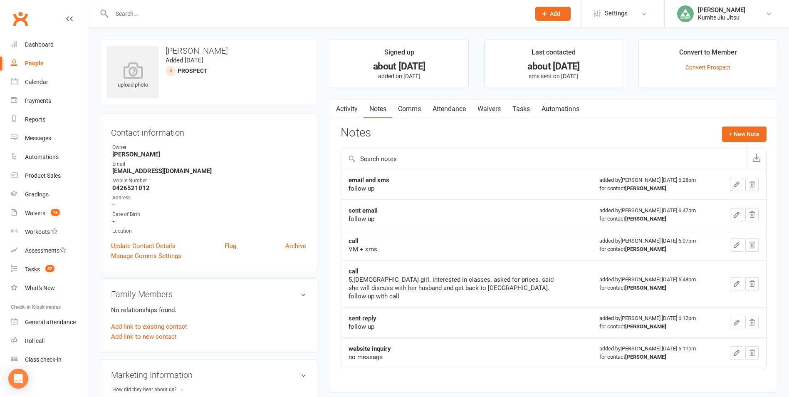
click at [525, 102] on link "Tasks" at bounding box center [520, 108] width 29 height 19
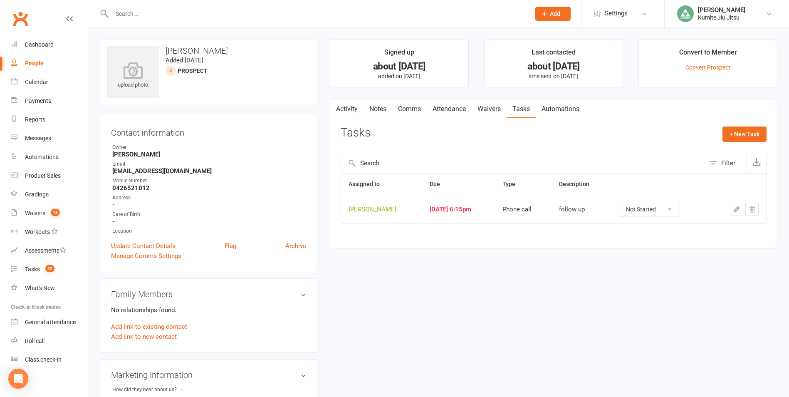
drag, startPoint x: 751, startPoint y: 212, endPoint x: 431, endPoint y: 37, distance: 364.8
click at [752, 212] on icon "button" at bounding box center [751, 208] width 7 height 7
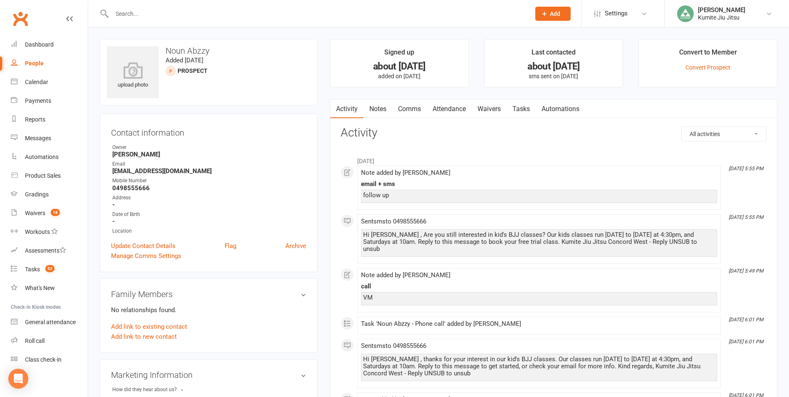
click at [376, 109] on link "Notes" at bounding box center [377, 108] width 29 height 19
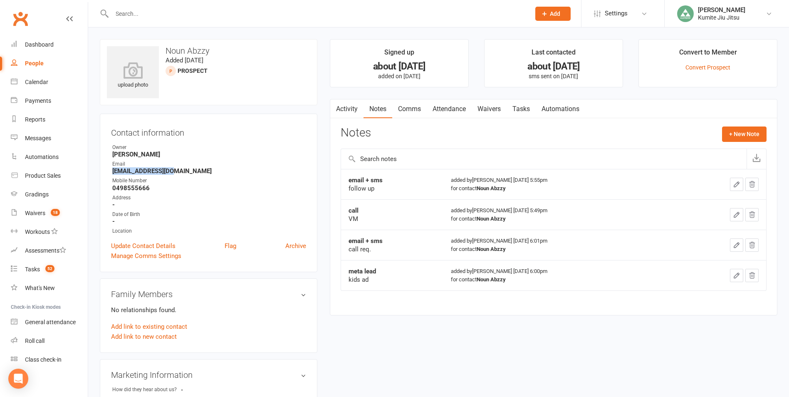
drag, startPoint x: 175, startPoint y: 170, endPoint x: 112, endPoint y: 172, distance: 62.8
click at [112, 172] on li "Email [EMAIL_ADDRESS][DOMAIN_NAME]" at bounding box center [208, 167] width 195 height 15
copy strong "[EMAIL_ADDRESS][DOMAIN_NAME]"
click at [737, 134] on button "+ New Note" at bounding box center [744, 133] width 44 height 15
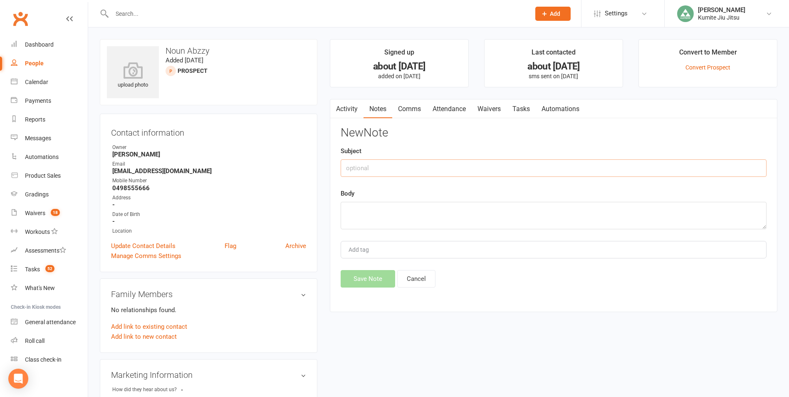
click at [518, 167] on input "text" at bounding box center [553, 167] width 426 height 17
type input "email"
type textarea "sent follow up"
click at [380, 274] on button "Save Note" at bounding box center [367, 278] width 54 height 17
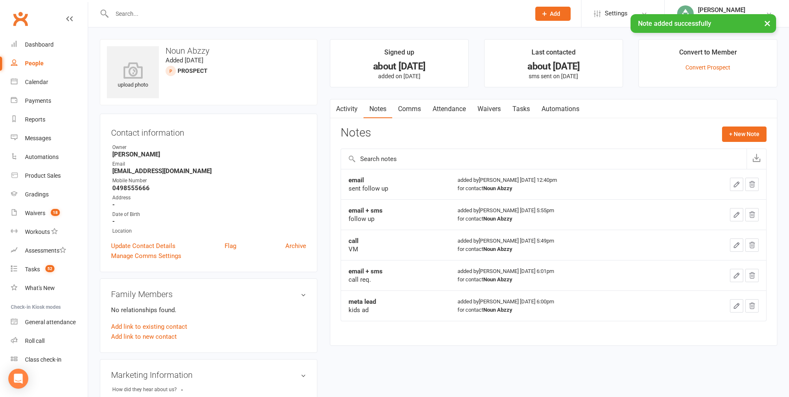
click at [524, 108] on link "Tasks" at bounding box center [520, 108] width 29 height 19
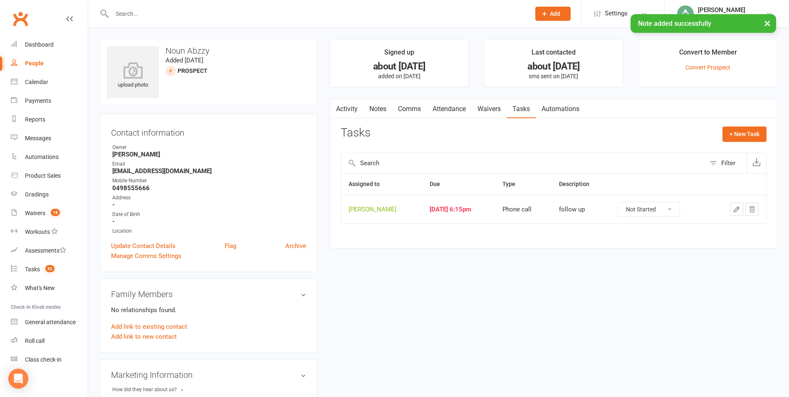
click at [737, 208] on icon "button" at bounding box center [736, 209] width 5 height 5
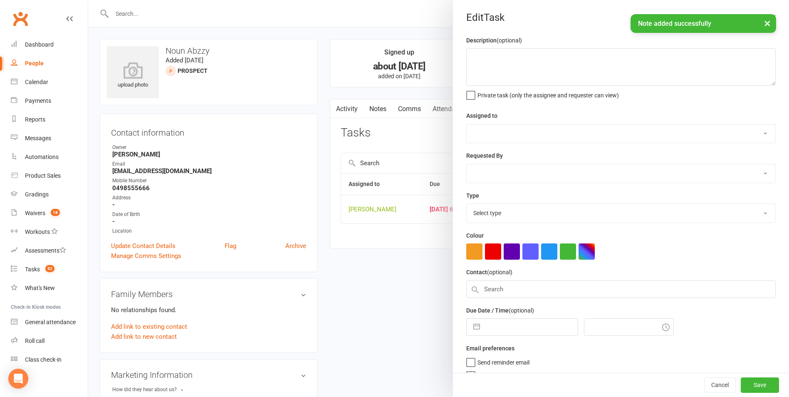
type textarea "follow up"
select select "49706"
type input "[DATE]"
type input "6:15pm"
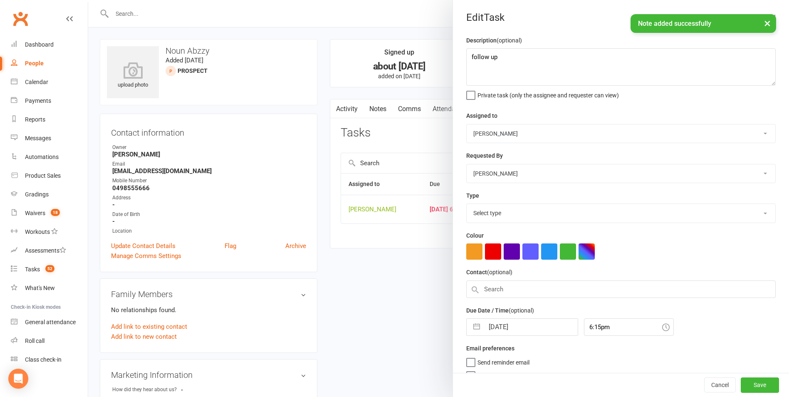
select select "28624"
click at [471, 326] on button "button" at bounding box center [476, 324] width 15 height 17
select select "7"
select select "2025"
select select "8"
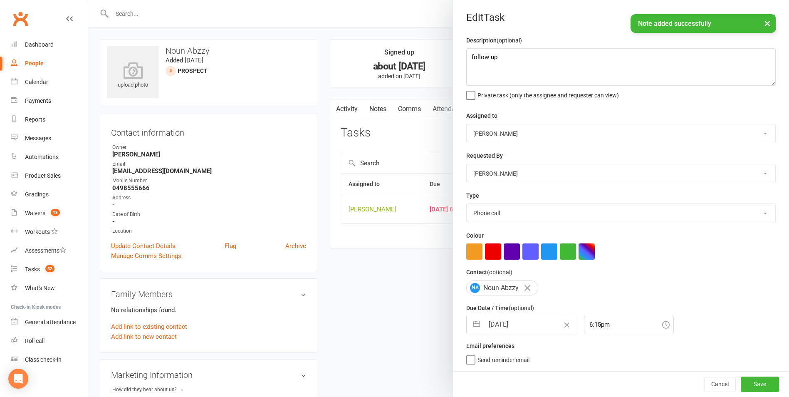
select select "2025"
select select "9"
select select "2025"
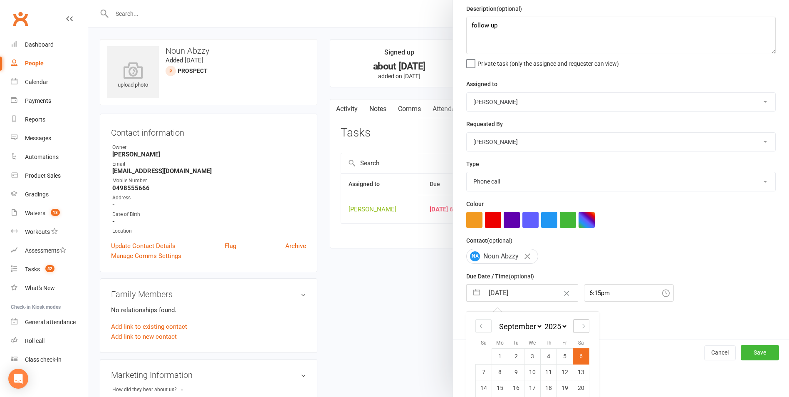
scroll to position [75, 0]
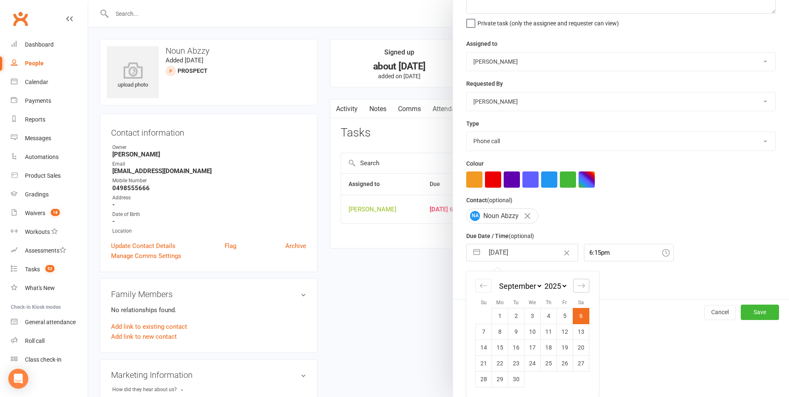
click at [577, 286] on icon "Move forward to switch to the next month." at bounding box center [581, 285] width 8 height 8
select select "10"
select select "2025"
click at [548, 348] on td "16" at bounding box center [548, 347] width 16 height 16
type input "[DATE]"
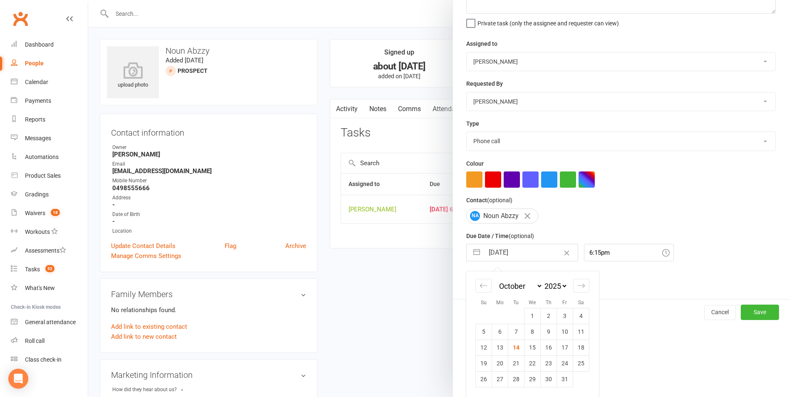
scroll to position [2, 0]
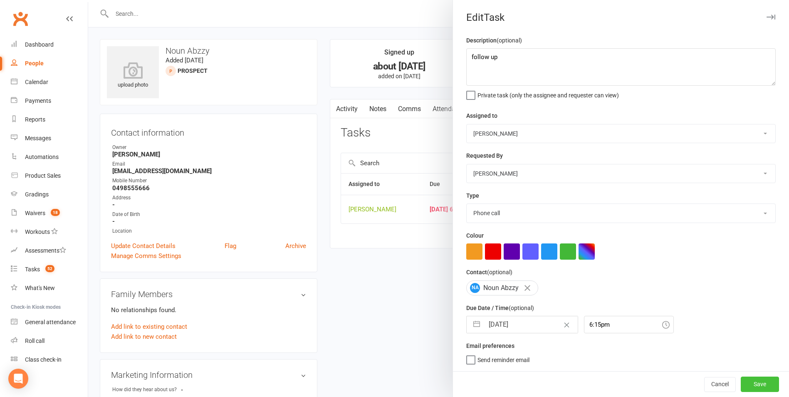
click at [749, 389] on button "Save" at bounding box center [759, 383] width 38 height 15
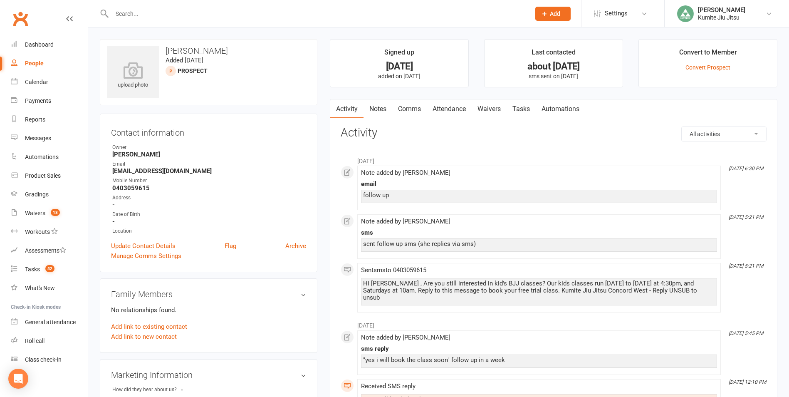
click at [377, 109] on link "Notes" at bounding box center [377, 108] width 29 height 19
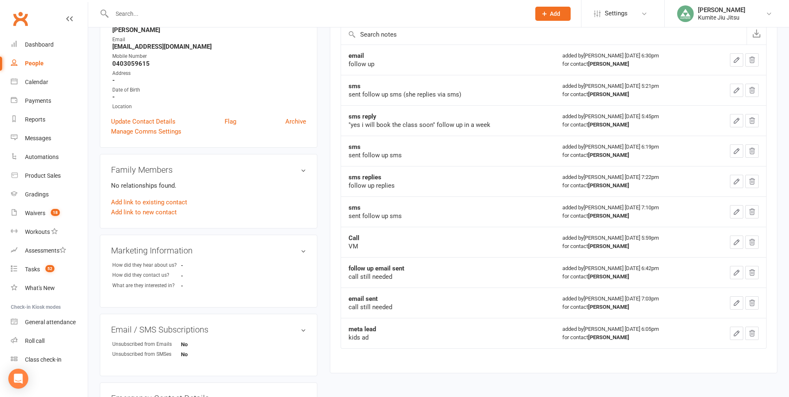
scroll to position [42, 0]
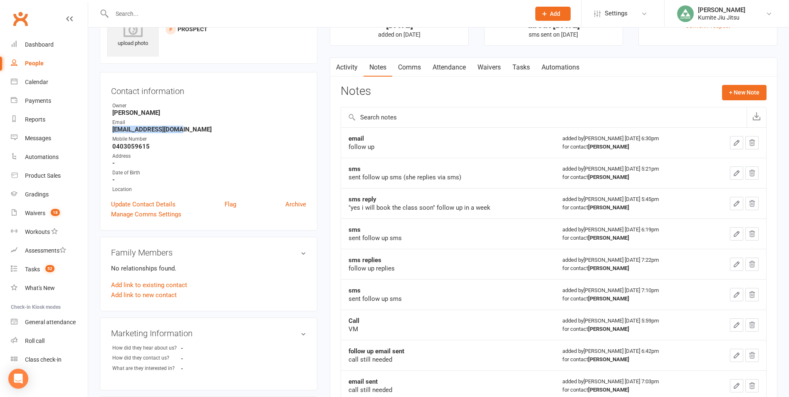
drag, startPoint x: 183, startPoint y: 128, endPoint x: 108, endPoint y: 128, distance: 75.2
click at [108, 128] on div "Contact information Owner [PERSON_NAME] Email [EMAIL_ADDRESS][DOMAIN_NAME] Mobi…" at bounding box center [208, 151] width 217 height 158
copy strong "[EMAIL_ADDRESS][DOMAIN_NAME]"
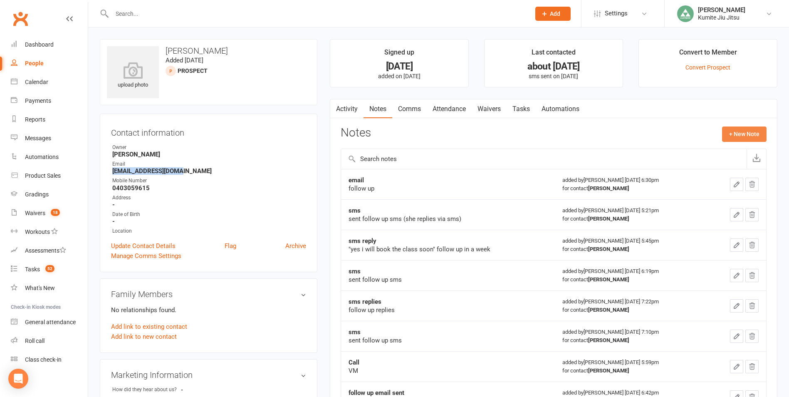
click at [733, 136] on button "+ New Note" at bounding box center [744, 133] width 44 height 15
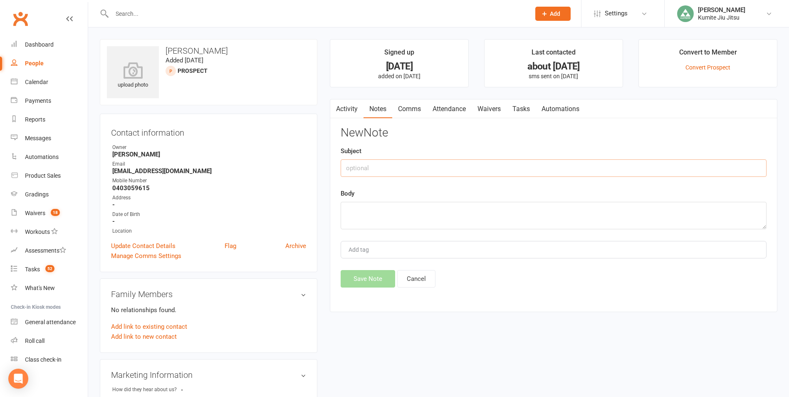
click at [501, 165] on input "text" at bounding box center [553, 167] width 426 height 17
type input "email"
type textarea "sent follow up"
click at [370, 280] on button "Save Note" at bounding box center [367, 278] width 54 height 17
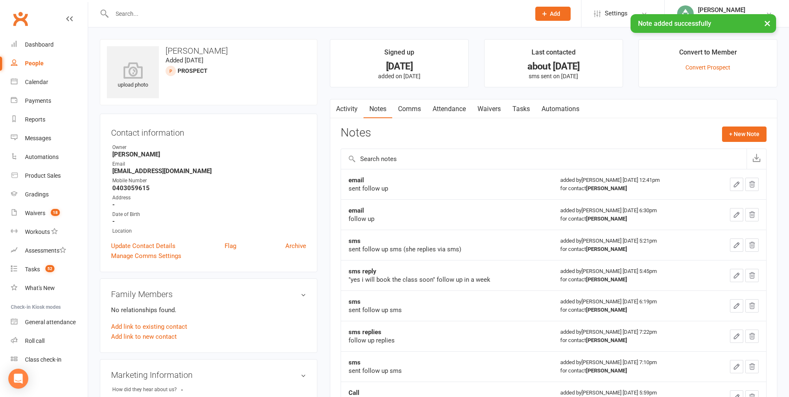
click at [519, 115] on link "Tasks" at bounding box center [520, 108] width 29 height 19
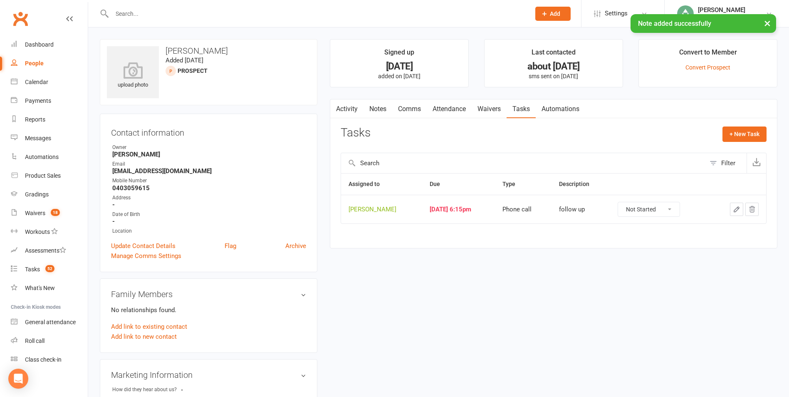
click at [732, 208] on button "button" at bounding box center [736, 208] width 13 height 13
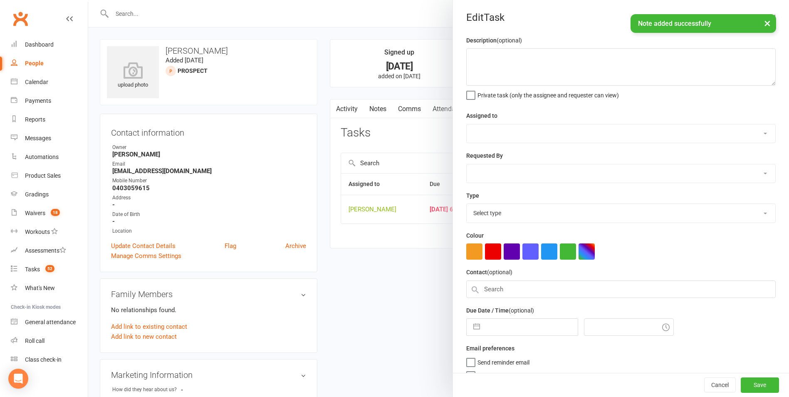
type textarea "follow up"
select select "49706"
type input "[DATE]"
type input "6:15pm"
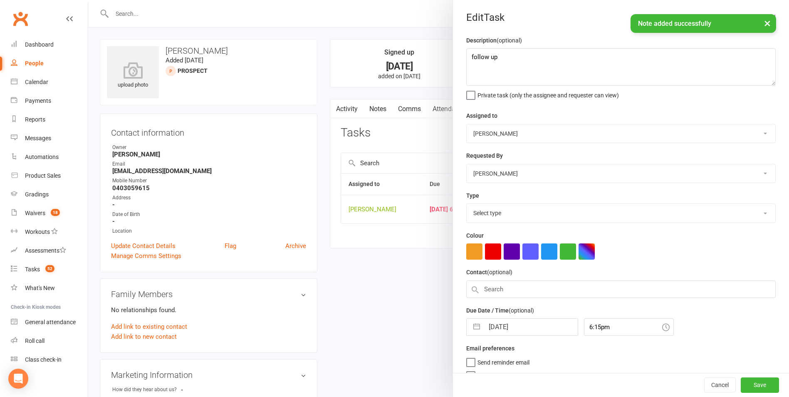
select select "28624"
click at [474, 324] on button "button" at bounding box center [476, 324] width 15 height 17
select select "7"
select select "2025"
select select "8"
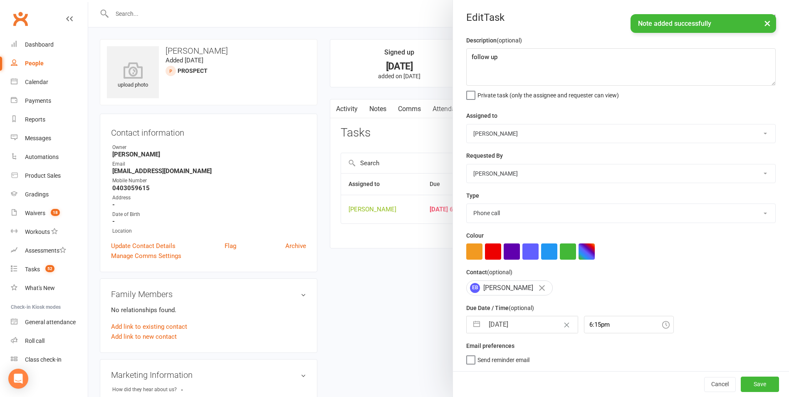
select select "2025"
select select "9"
select select "2025"
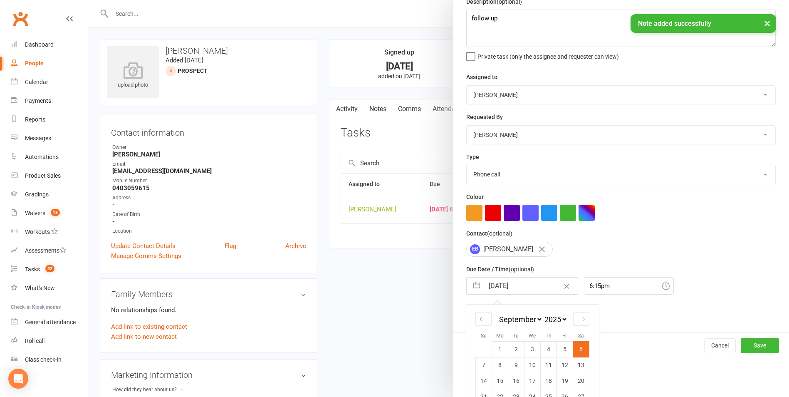
scroll to position [75, 0]
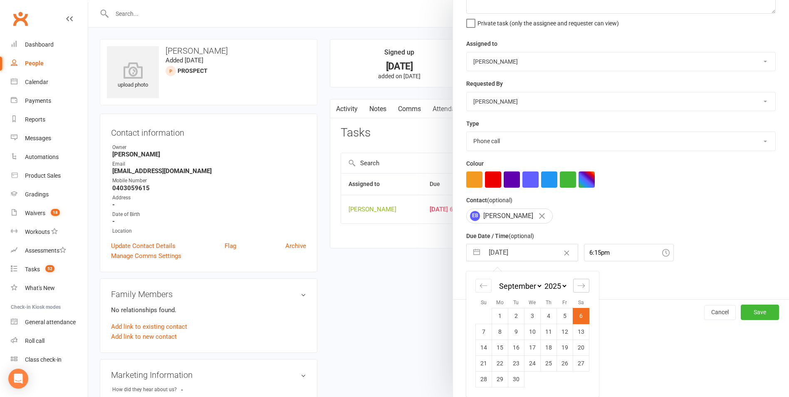
click at [577, 287] on icon "Move forward to switch to the next month." at bounding box center [581, 285] width 8 height 8
select select "10"
select select "2025"
click at [499, 361] on td "20" at bounding box center [500, 363] width 16 height 16
type input "20 Oct 2025"
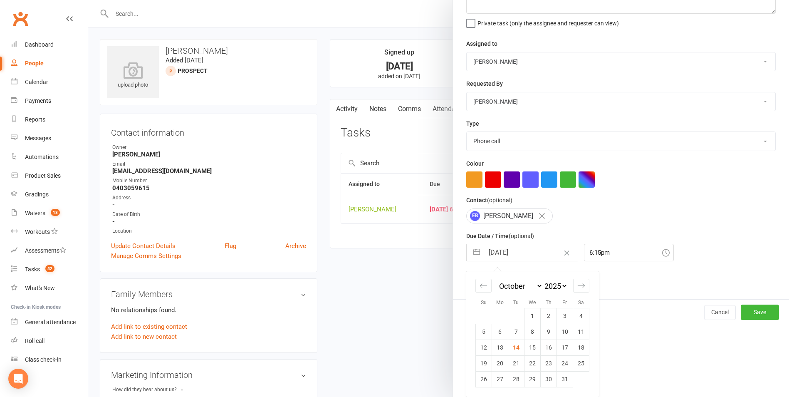
scroll to position [2, 0]
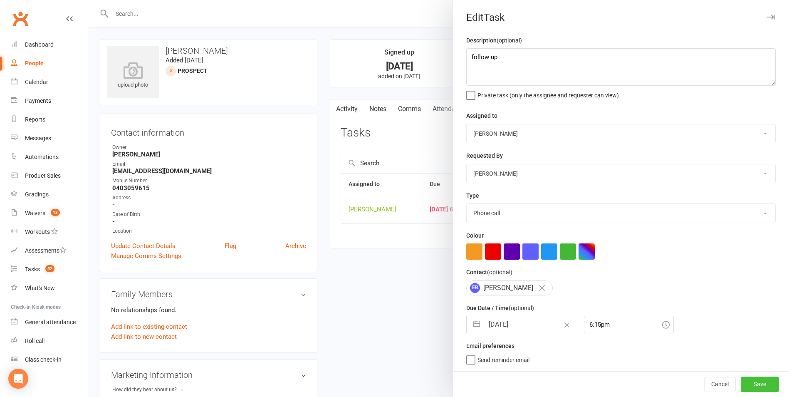
click at [748, 384] on button "Save" at bounding box center [759, 383] width 38 height 15
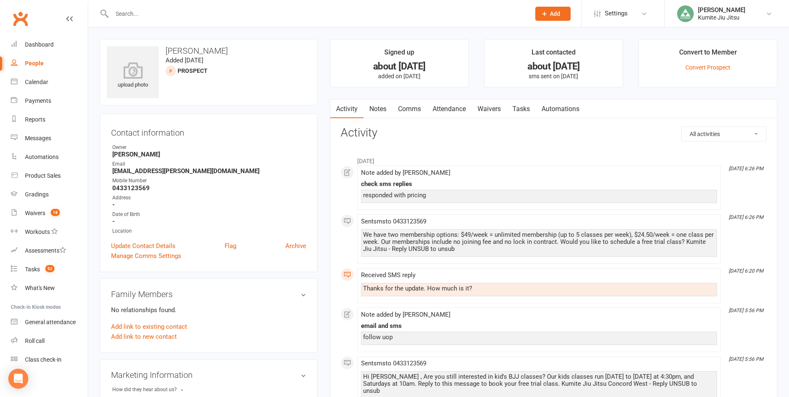
click at [381, 113] on link "Notes" at bounding box center [377, 108] width 29 height 19
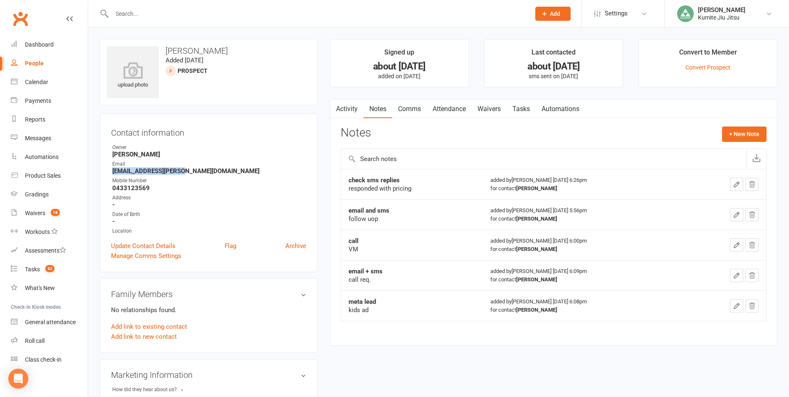
drag, startPoint x: 180, startPoint y: 172, endPoint x: 107, endPoint y: 173, distance: 72.8
click at [107, 173] on div "Contact information Owner Hope Douglass Email ania.aquino@gmail.com Mobile Numb…" at bounding box center [208, 192] width 217 height 158
copy strong "ania.aquino@gmail.com"
click at [745, 138] on button "+ New Note" at bounding box center [744, 133] width 44 height 15
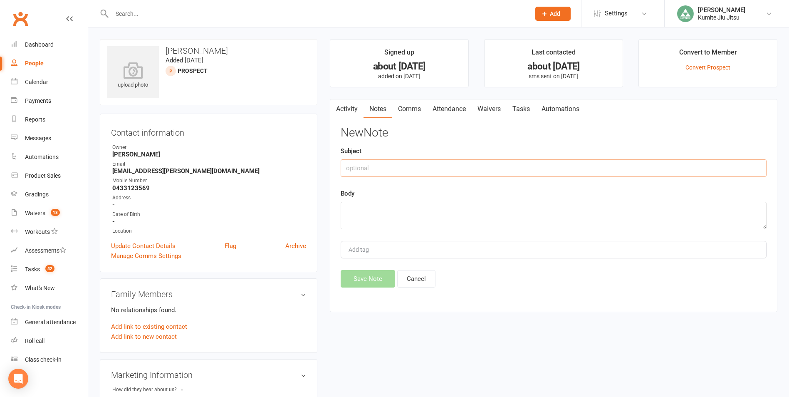
click at [438, 165] on input "text" at bounding box center [553, 167] width 426 height 17
type input "email"
type textarea "sent follow up"
click at [371, 282] on button "Save Note" at bounding box center [367, 278] width 54 height 17
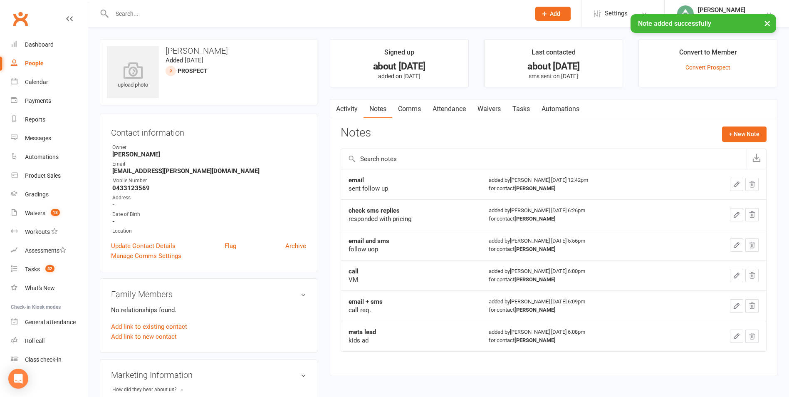
click at [521, 114] on link "Tasks" at bounding box center [520, 108] width 29 height 19
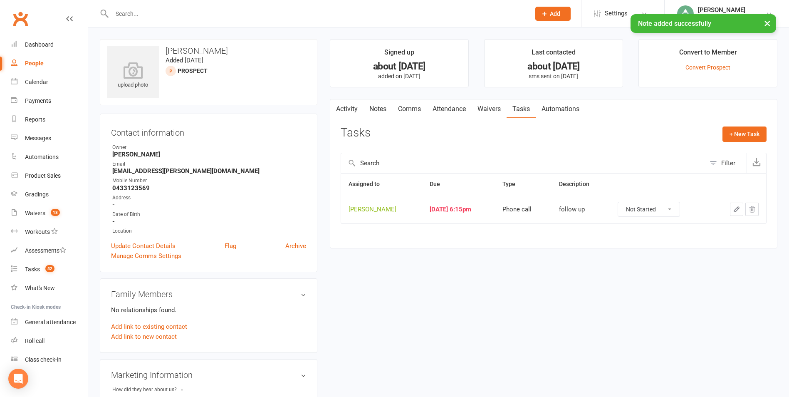
click at [734, 210] on icon "button" at bounding box center [736, 209] width 5 height 5
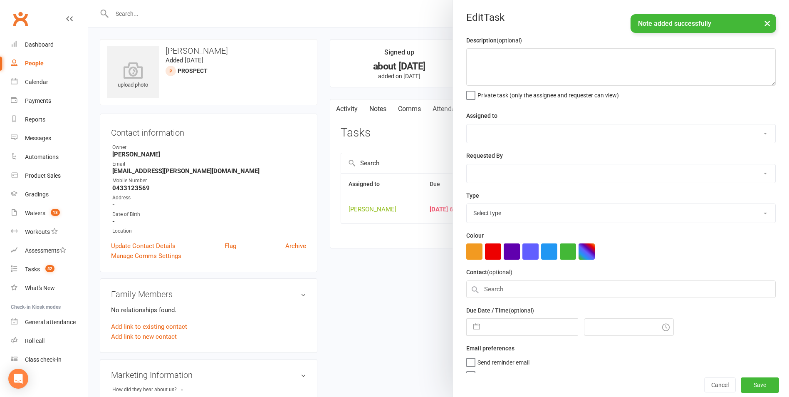
type textarea "follow up"
select select "49706"
type input "[DATE]"
type input "6:15pm"
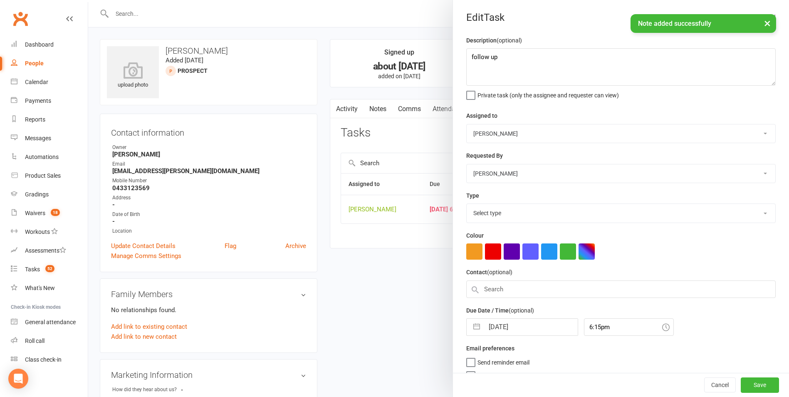
select select "28624"
drag, startPoint x: 470, startPoint y: 330, endPoint x: 482, endPoint y: 301, distance: 31.1
click at [470, 329] on button "button" at bounding box center [476, 324] width 15 height 17
select select "7"
select select "2025"
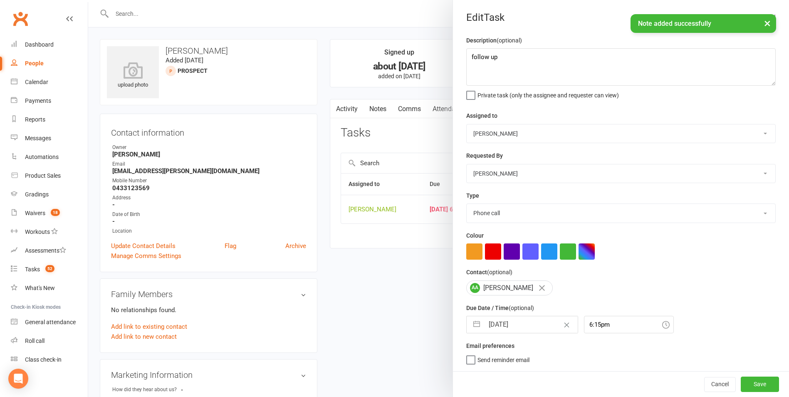
select select "8"
select select "2025"
select select "9"
select select "2025"
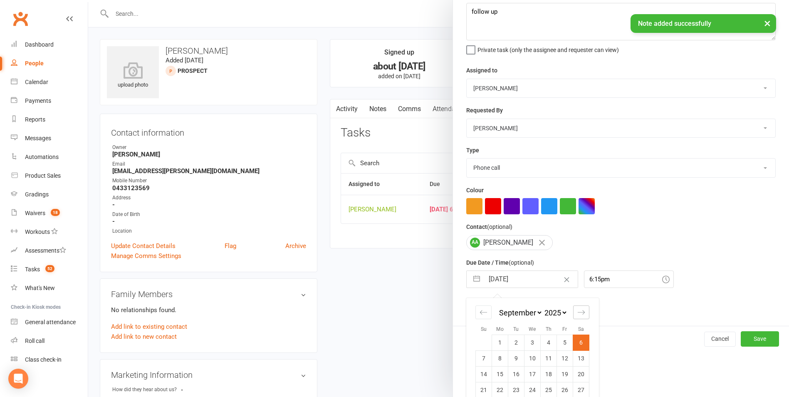
scroll to position [75, 0]
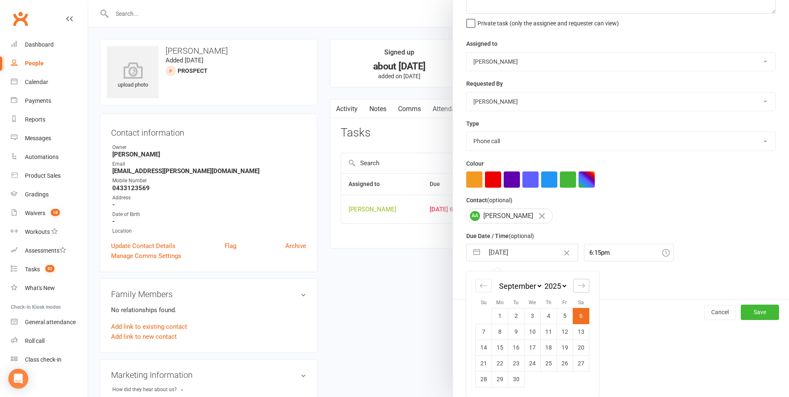
click at [577, 289] on icon "Move forward to switch to the next month." at bounding box center [581, 285] width 8 height 8
select select "10"
select select "2025"
click at [548, 349] on td "16" at bounding box center [548, 347] width 16 height 16
type input "16 Oct 2025"
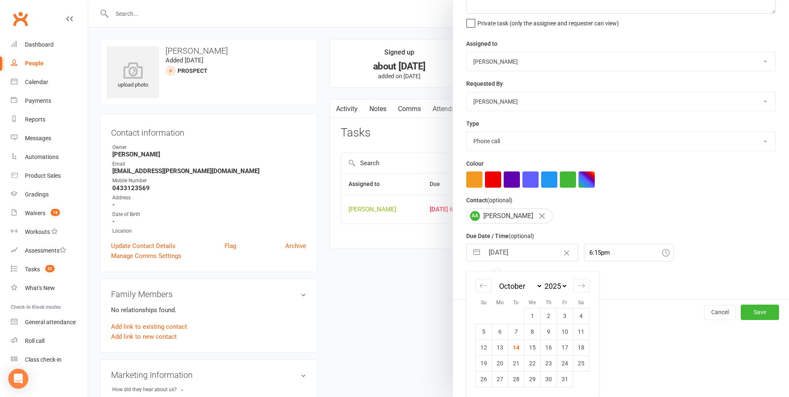
scroll to position [2, 0]
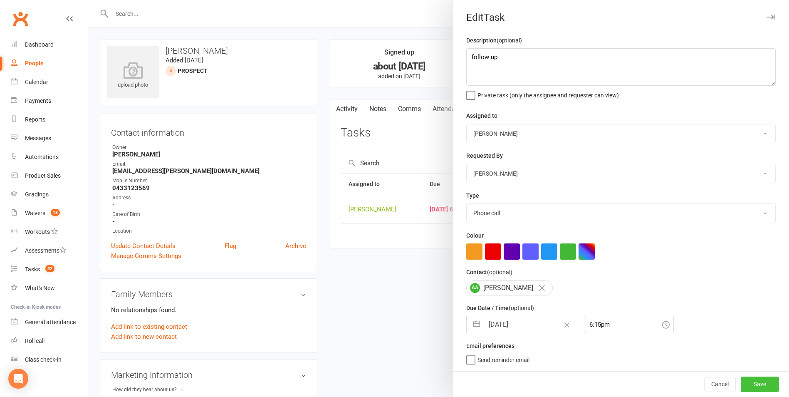
click at [745, 382] on button "Save" at bounding box center [759, 383] width 38 height 15
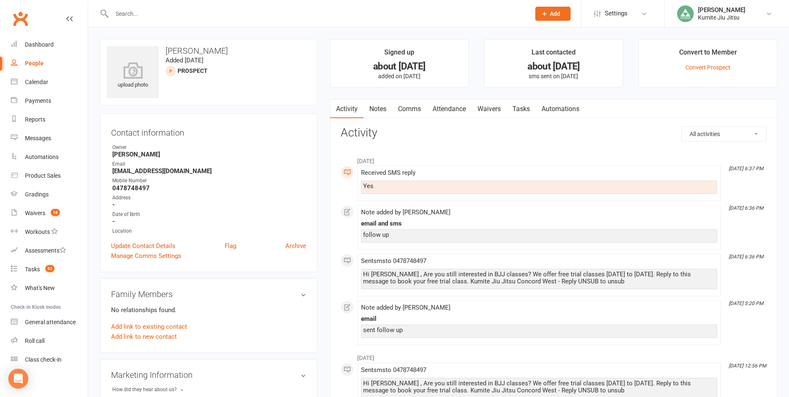
click at [382, 111] on link "Notes" at bounding box center [377, 108] width 29 height 19
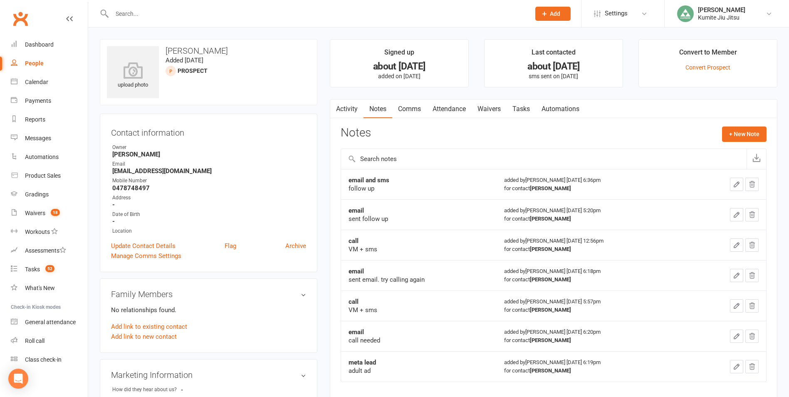
click at [351, 112] on link "Activity" at bounding box center [346, 108] width 33 height 19
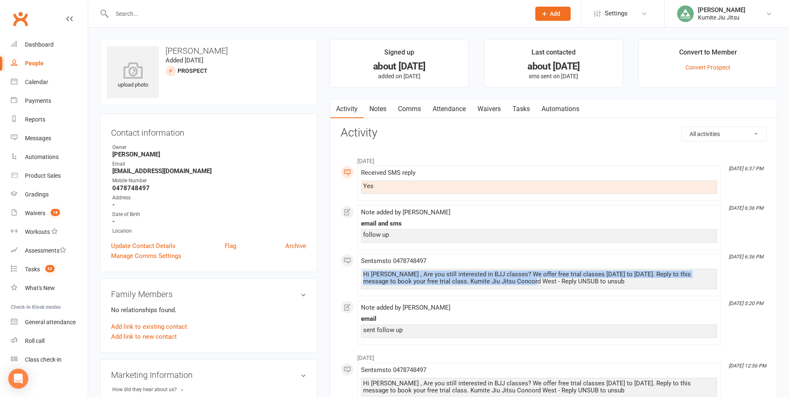
drag, startPoint x: 363, startPoint y: 275, endPoint x: 504, endPoint y: 280, distance: 141.0
click at [504, 280] on div "Hi Craig , Are you still interested in BJJ classes? We offer free trial classes…" at bounding box center [539, 278] width 352 height 14
copy div "Hi Craig , Are you still interested in BJJ classes? We offer free trial classes…"
click at [417, 105] on link "Comms" at bounding box center [409, 108] width 35 height 19
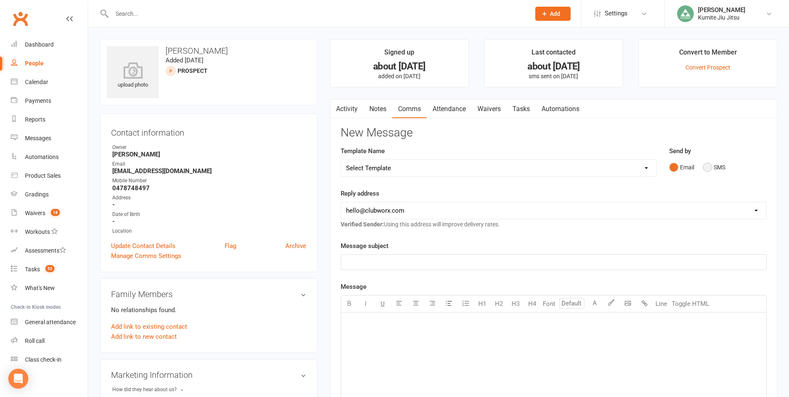
drag, startPoint x: 706, startPoint y: 166, endPoint x: 614, endPoint y: 170, distance: 92.8
click at [704, 166] on button "SMS" at bounding box center [714, 167] width 22 height 16
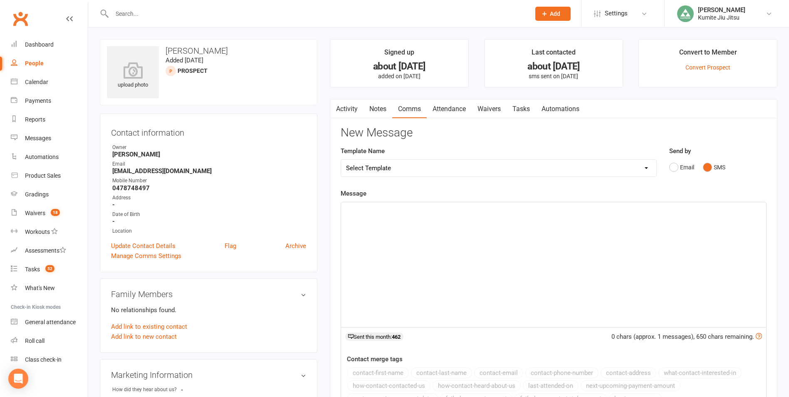
click at [513, 227] on div "﻿" at bounding box center [553, 264] width 425 height 125
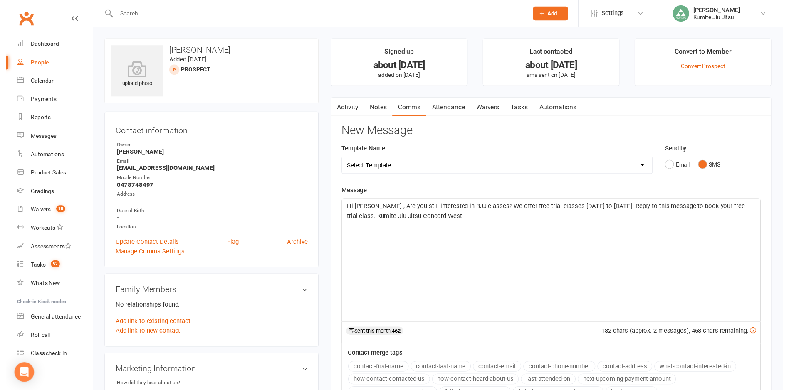
scroll to position [125, 0]
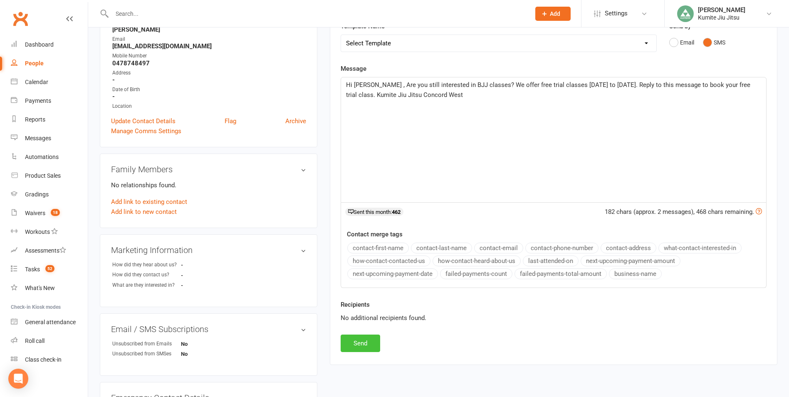
click at [363, 345] on button "Send" at bounding box center [359, 342] width 39 height 17
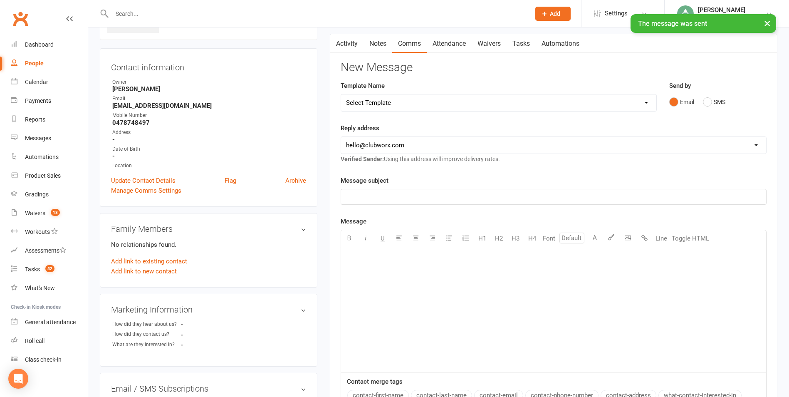
scroll to position [0, 0]
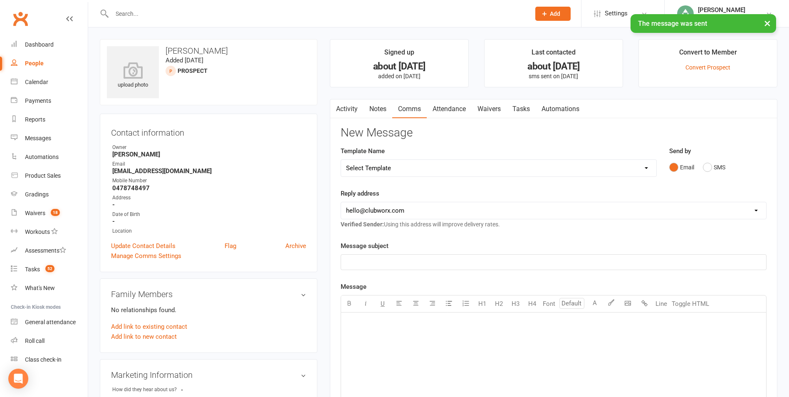
click at [379, 111] on link "Notes" at bounding box center [377, 108] width 29 height 19
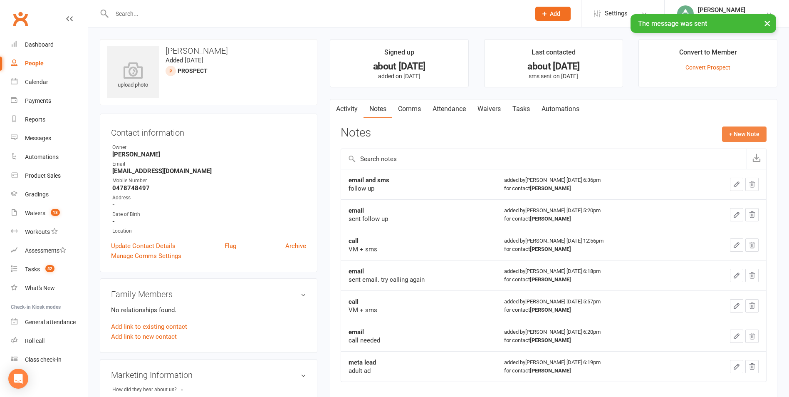
click at [749, 131] on button "+ New Note" at bounding box center [744, 133] width 44 height 15
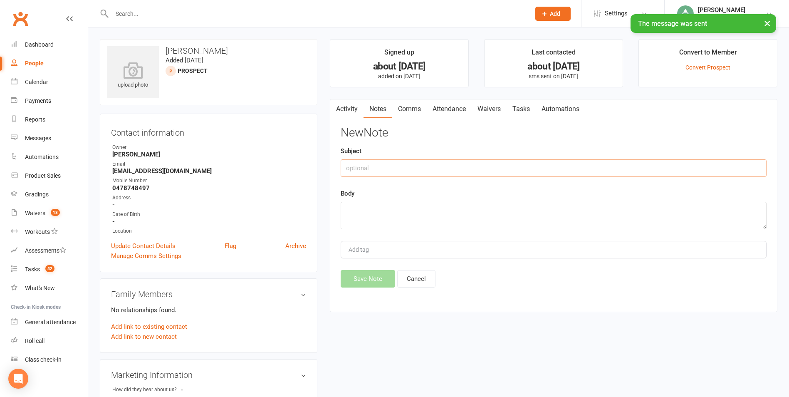
click at [499, 163] on input "text" at bounding box center [553, 167] width 426 height 17
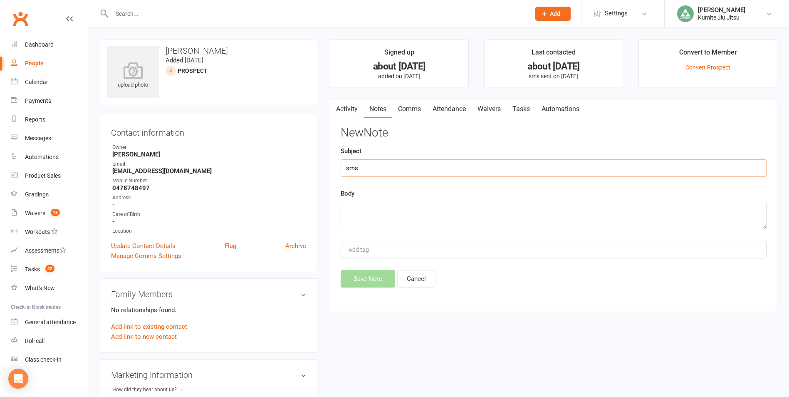
type input "sms"
type textarea "sent sms follow up"
click at [365, 274] on button "Save Note" at bounding box center [367, 278] width 54 height 17
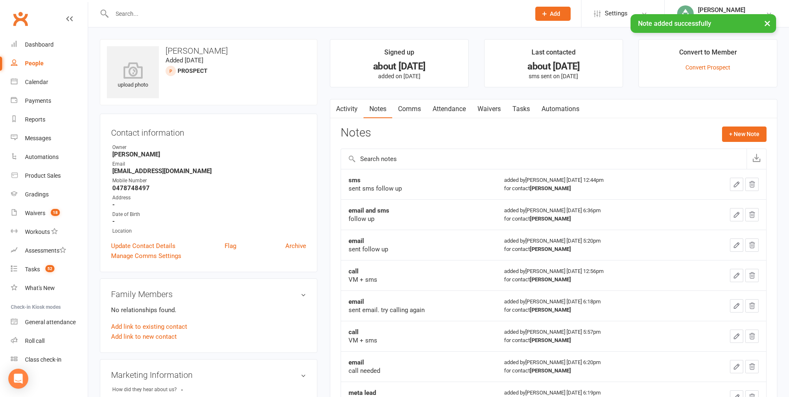
click at [517, 111] on link "Tasks" at bounding box center [520, 108] width 29 height 19
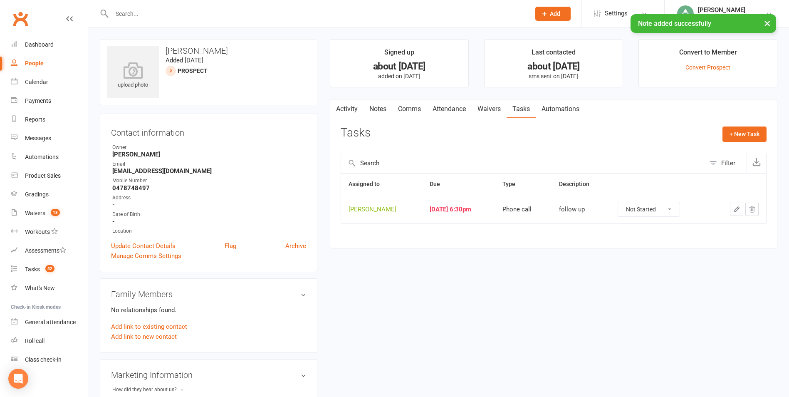
click at [738, 210] on icon "button" at bounding box center [735, 208] width 7 height 7
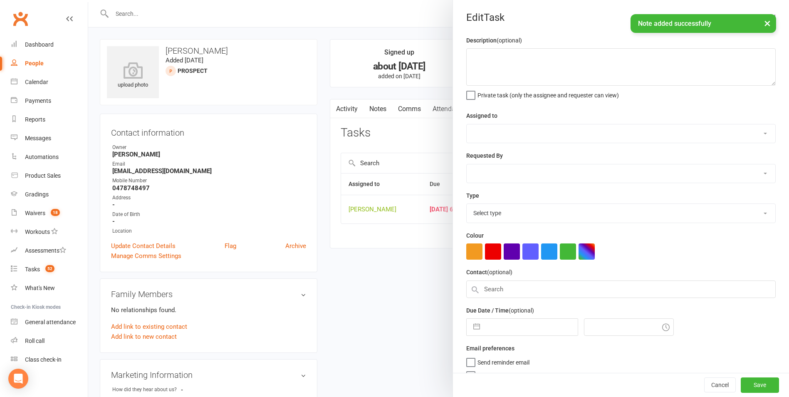
type textarea "follow up"
select select "49706"
type input "06 Sep 2025"
type input "6:30pm"
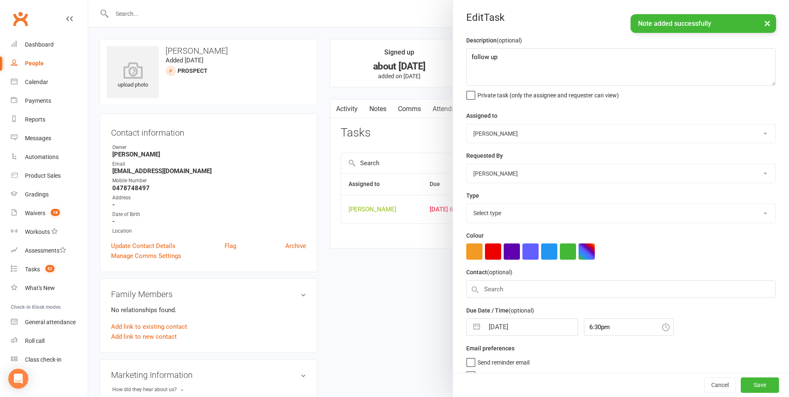
select select "28624"
click at [473, 327] on button "button" at bounding box center [476, 324] width 15 height 17
select select "7"
select select "2025"
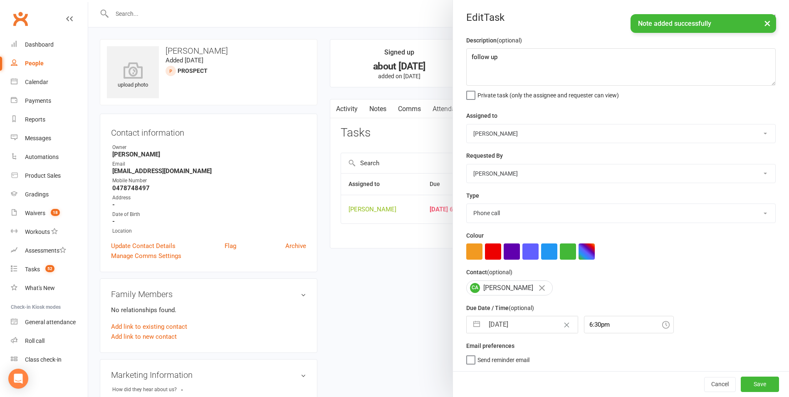
select select "8"
select select "2025"
select select "9"
select select "2025"
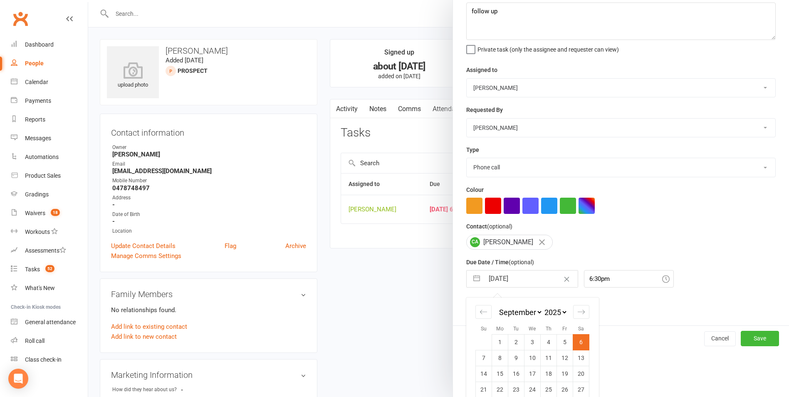
scroll to position [75, 0]
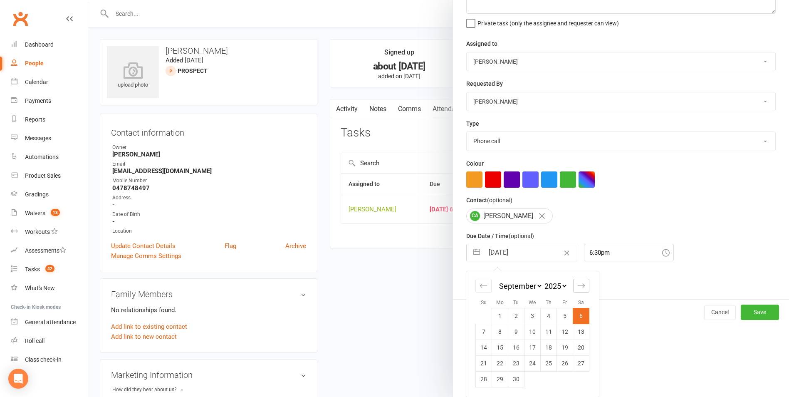
click at [580, 282] on icon "Move forward to switch to the next month." at bounding box center [581, 285] width 8 height 8
select select "10"
select select "2025"
click at [547, 344] on td "16" at bounding box center [548, 347] width 16 height 16
type input "[DATE]"
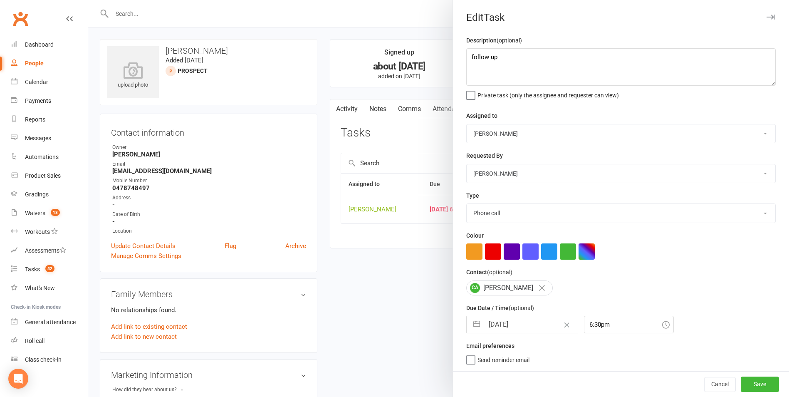
scroll to position [2, 0]
click at [750, 389] on button "Save" at bounding box center [759, 383] width 38 height 15
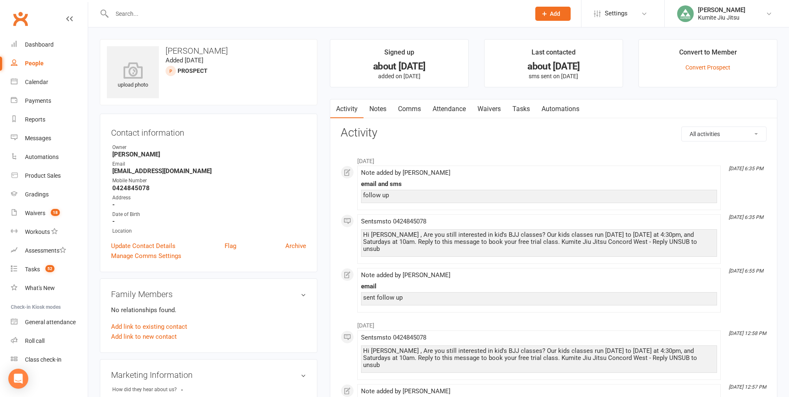
click at [377, 111] on link "Notes" at bounding box center [377, 108] width 29 height 19
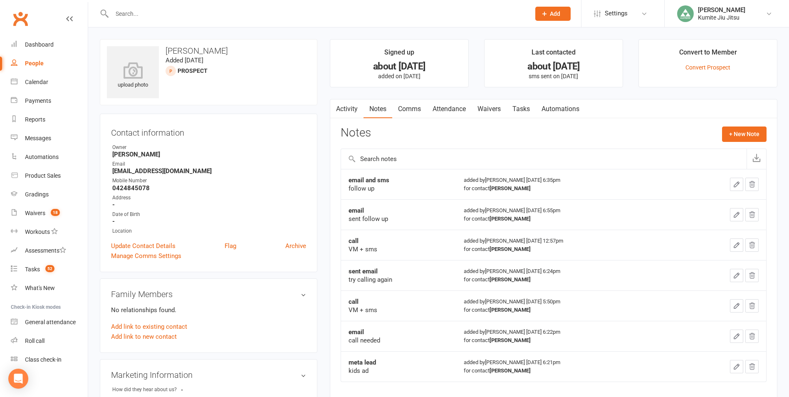
click at [525, 109] on link "Tasks" at bounding box center [520, 108] width 29 height 19
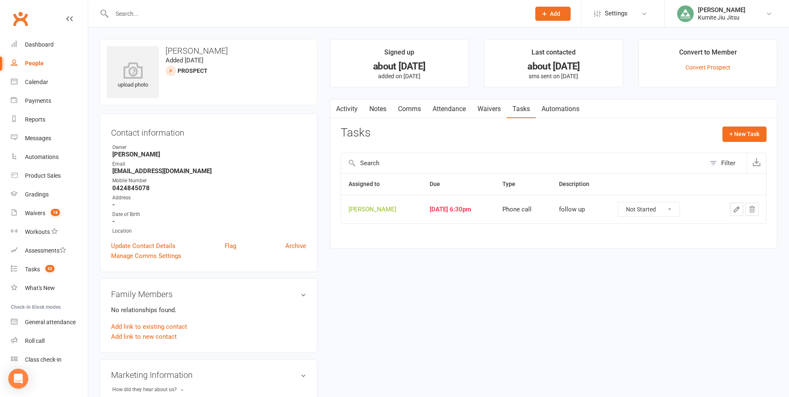
drag, startPoint x: 752, startPoint y: 207, endPoint x: 437, endPoint y: 35, distance: 358.9
click at [752, 207] on icon "button" at bounding box center [751, 208] width 7 height 7
click at [40, 269] on link "Tasks 46" at bounding box center [49, 269] width 77 height 19
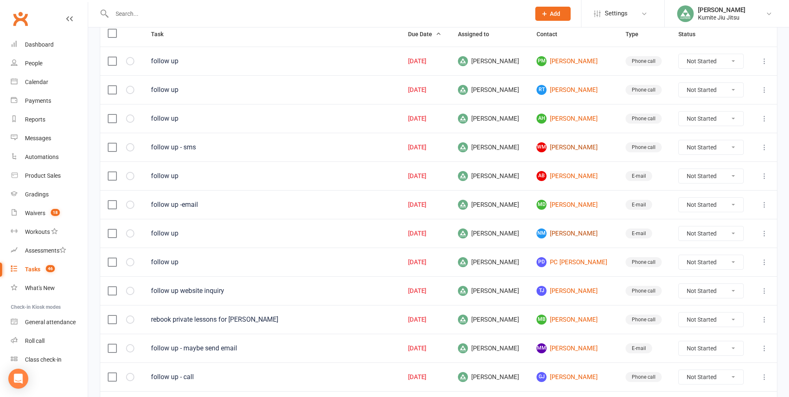
scroll to position [125, 0]
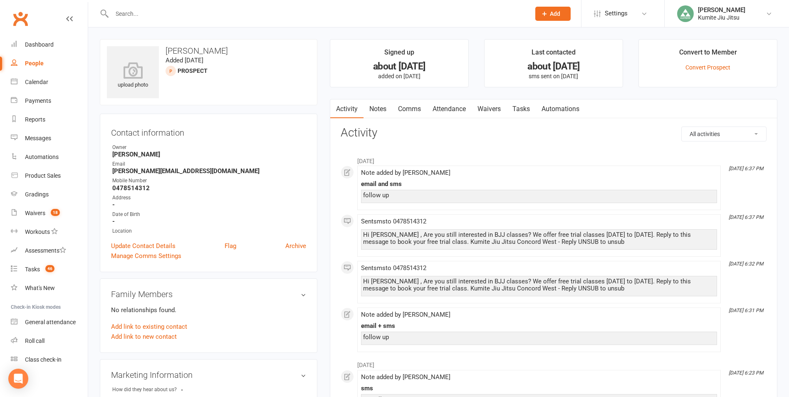
click at [376, 108] on link "Notes" at bounding box center [377, 108] width 29 height 19
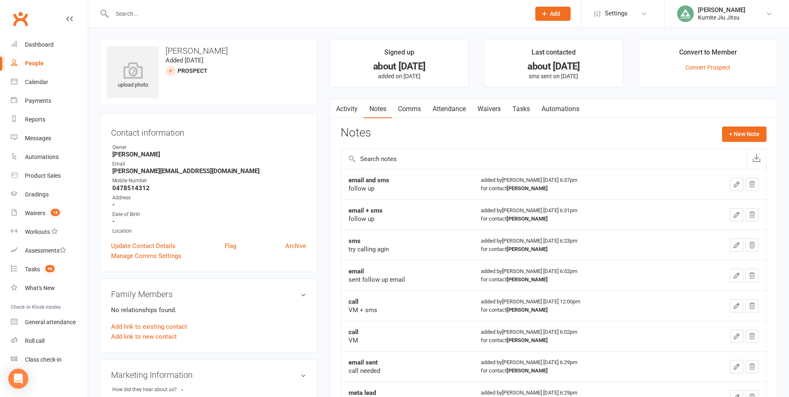
click at [528, 111] on link "Tasks" at bounding box center [520, 108] width 29 height 19
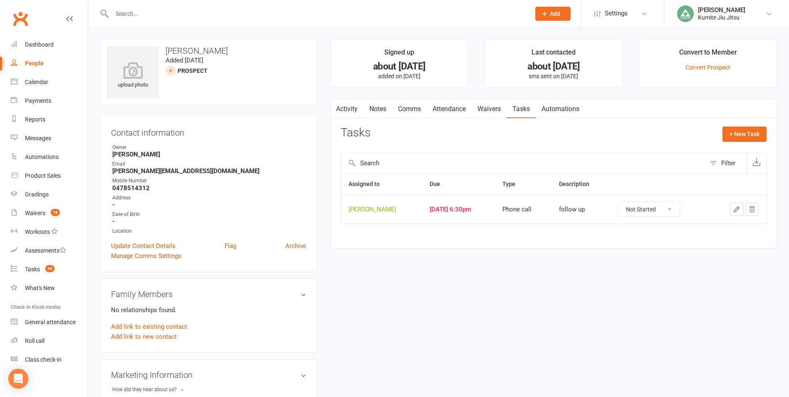
click at [748, 209] on icon "button" at bounding box center [751, 208] width 7 height 7
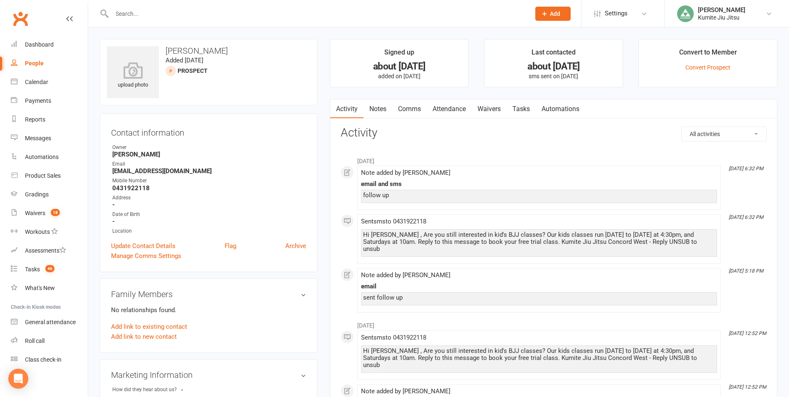
click at [384, 106] on link "Notes" at bounding box center [377, 108] width 29 height 19
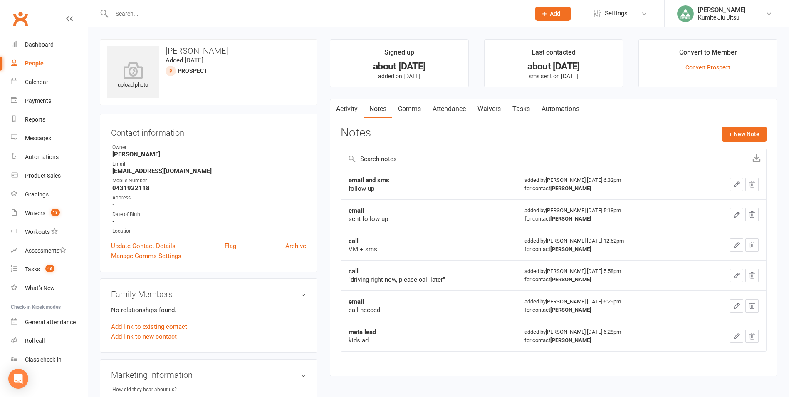
click at [527, 110] on link "Tasks" at bounding box center [520, 108] width 29 height 19
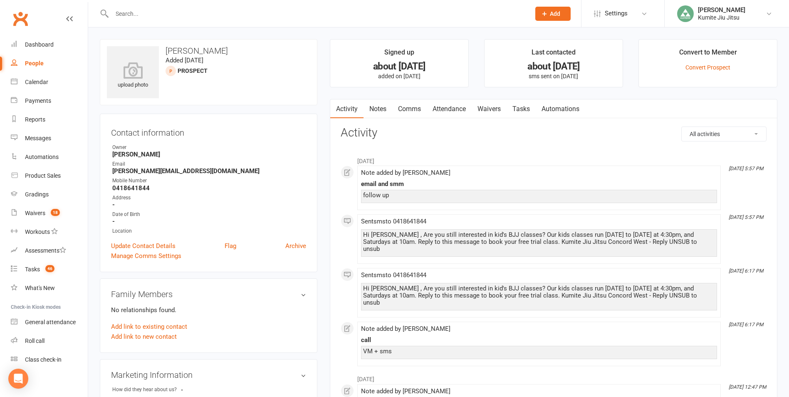
click at [384, 107] on link "Notes" at bounding box center [377, 108] width 29 height 19
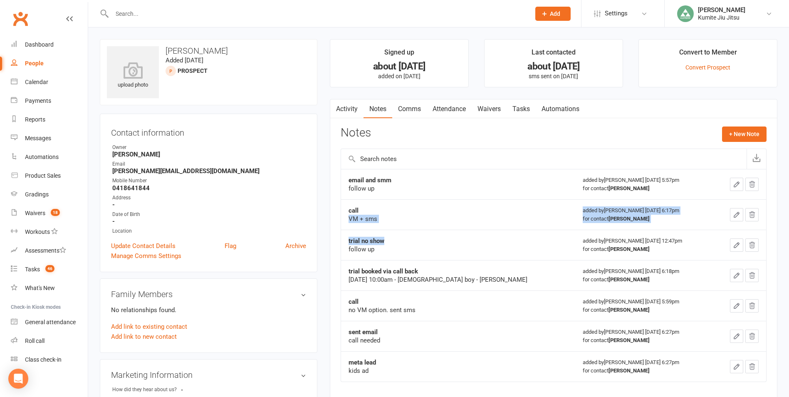
click at [528, 247] on tbody "email and smm follow up added by [PERSON_NAME] [DATE] 5:57pm for contact [PERSO…" at bounding box center [553, 275] width 425 height 212
drag, startPoint x: 530, startPoint y: 248, endPoint x: 488, endPoint y: 233, distance: 43.9
click at [490, 234] on td "trial no show follow up" at bounding box center [458, 244] width 234 height 30
click at [516, 107] on link "Tasks" at bounding box center [520, 108] width 29 height 19
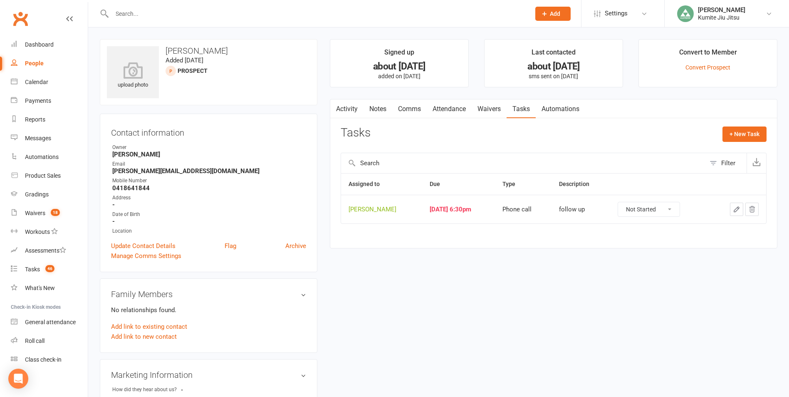
click at [752, 209] on icon "button" at bounding box center [751, 209] width 5 height 6
drag, startPoint x: 461, startPoint y: 50, endPoint x: 435, endPoint y: 35, distance: 30.3
click at [755, 209] on icon "button" at bounding box center [751, 208] width 7 height 7
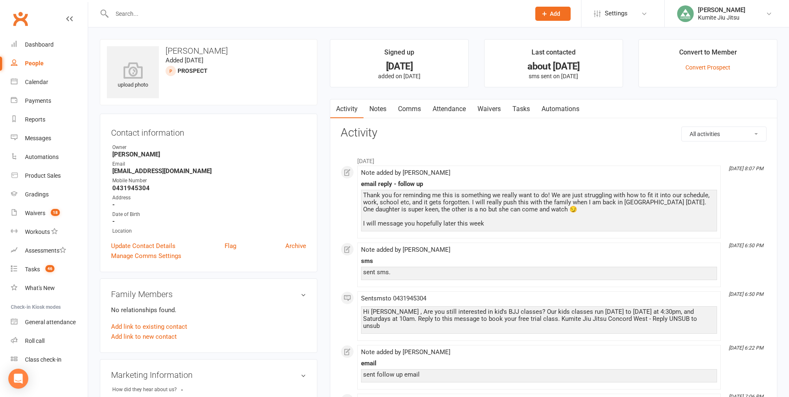
click at [379, 110] on link "Notes" at bounding box center [377, 108] width 29 height 19
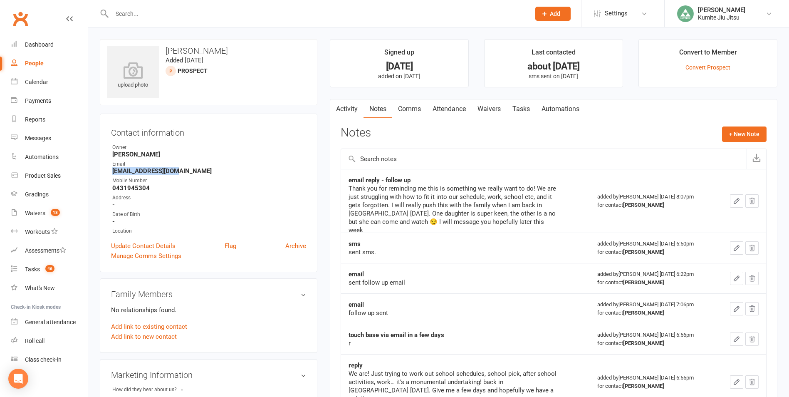
drag, startPoint x: 187, startPoint y: 172, endPoint x: 112, endPoint y: 173, distance: 75.2
click at [112, 173] on li "Email waynem909@gmail.com" at bounding box center [208, 167] width 195 height 15
copy strong "waynem909@gmail.com"
click at [728, 132] on button "+ New Note" at bounding box center [744, 133] width 44 height 15
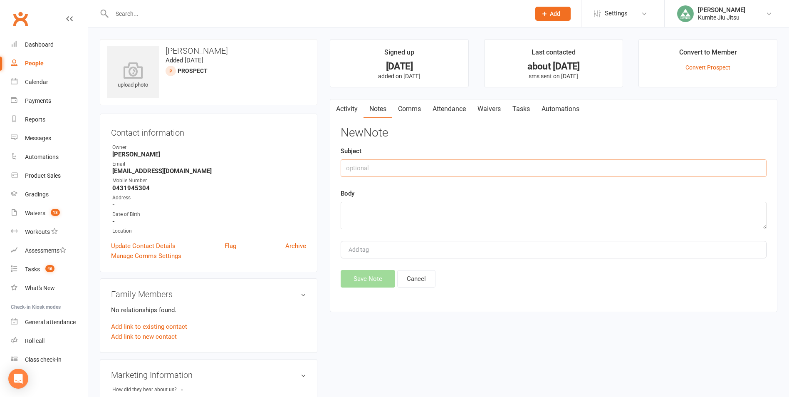
click at [516, 170] on input "text" at bounding box center [553, 167] width 426 height 17
type input "email"
type textarea "sent follow up"
click at [366, 276] on button "Save Note" at bounding box center [367, 278] width 54 height 17
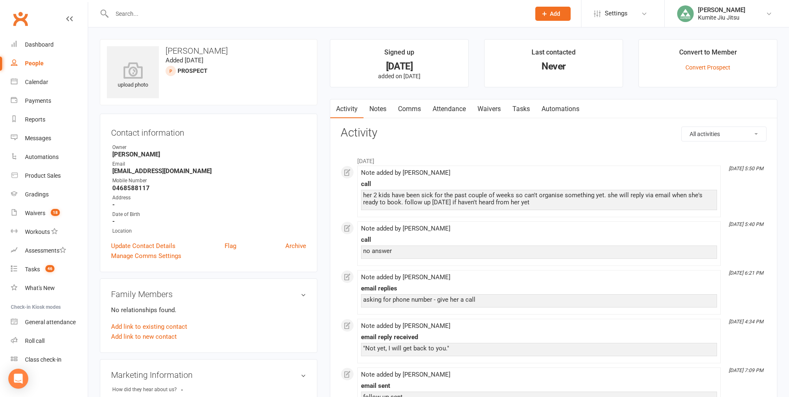
click at [381, 108] on link "Notes" at bounding box center [377, 108] width 29 height 19
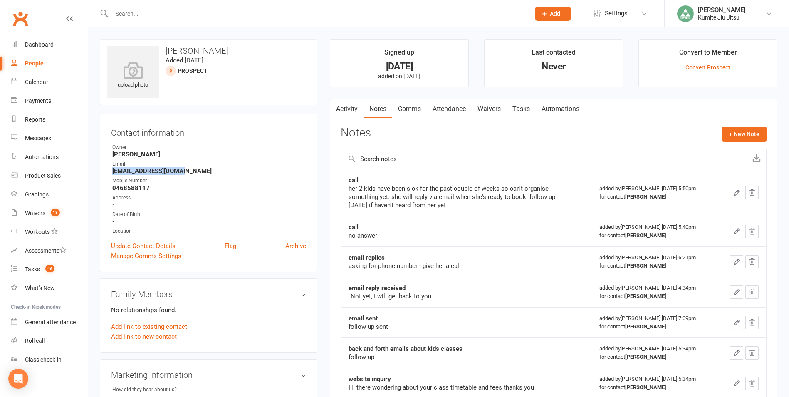
drag, startPoint x: 185, startPoint y: 171, endPoint x: 109, endPoint y: 171, distance: 76.1
click at [109, 171] on div "Contact information Owner [PERSON_NAME] Email [EMAIL_ADDRESS][DOMAIN_NAME] Mobi…" at bounding box center [208, 192] width 217 height 158
copy strong "[EMAIL_ADDRESS][DOMAIN_NAME]"
click at [738, 133] on button "+ New Note" at bounding box center [744, 133] width 44 height 15
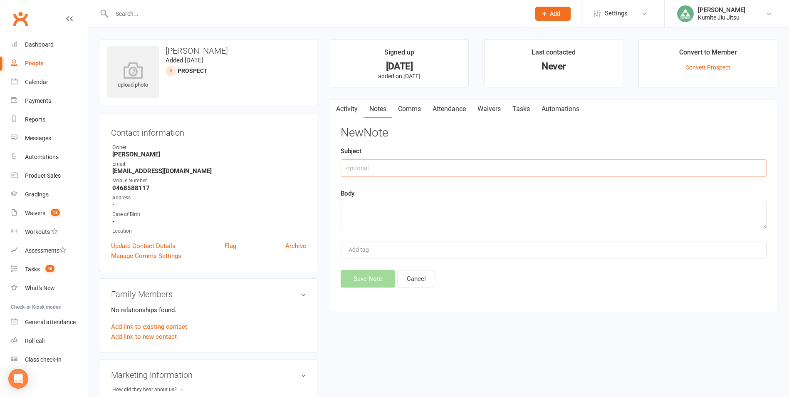
click at [541, 165] on input "text" at bounding box center [553, 167] width 426 height 17
type input "email"
type textarea "sent follow up"
click at [365, 281] on button "Save Note" at bounding box center [367, 278] width 54 height 17
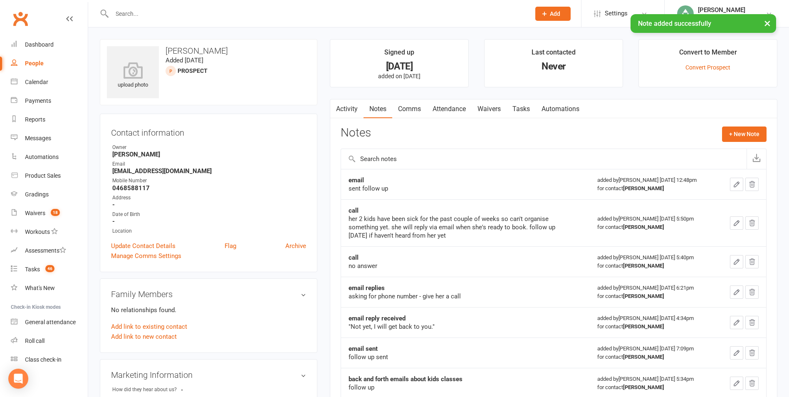
click at [525, 106] on link "Tasks" at bounding box center [520, 108] width 29 height 19
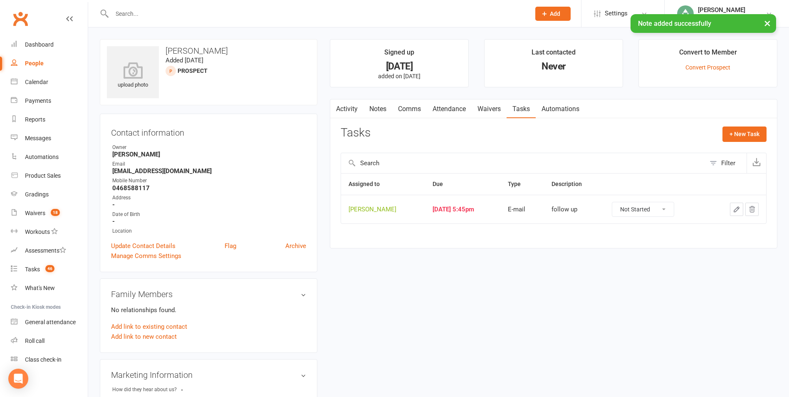
click at [735, 207] on icon "button" at bounding box center [735, 208] width 7 height 7
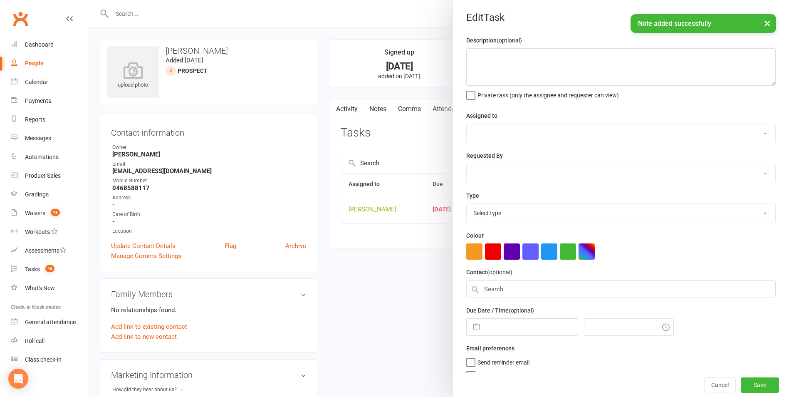
type textarea "follow up"
select select "49706"
type input "[DATE]"
type input "5:45pm"
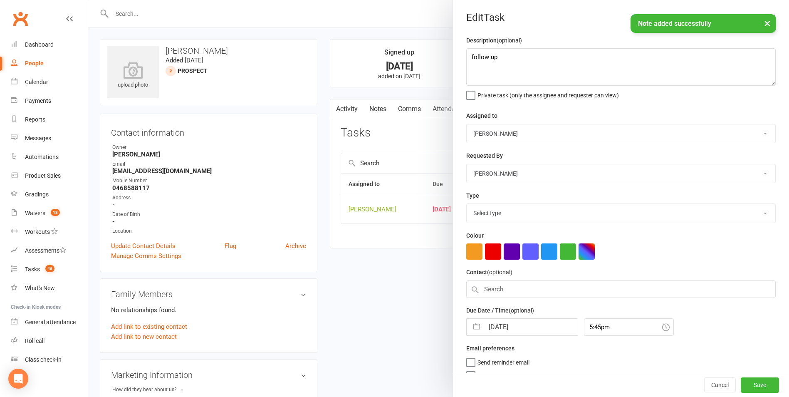
select select "28623"
click at [476, 326] on button "button" at bounding box center [476, 324] width 15 height 17
select select "7"
select select "2025"
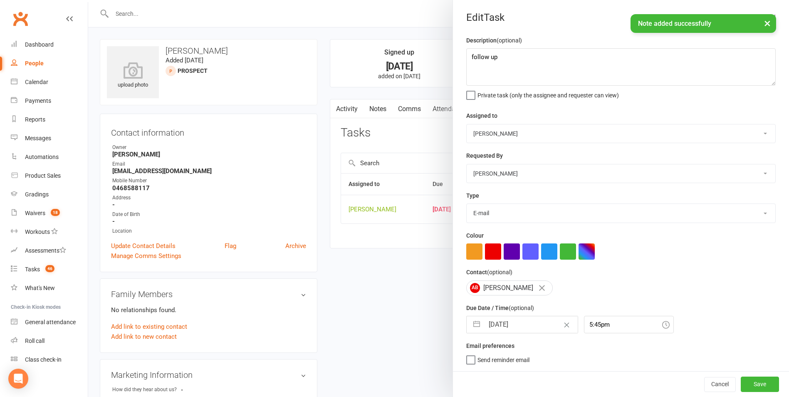
select select "8"
select select "2025"
select select "9"
select select "2025"
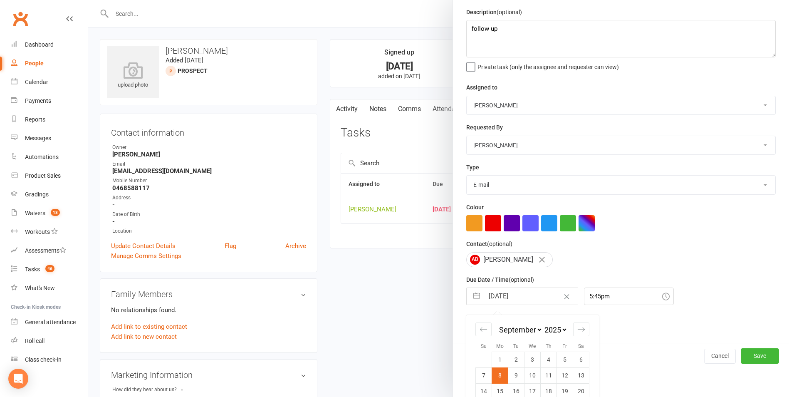
scroll to position [75, 0]
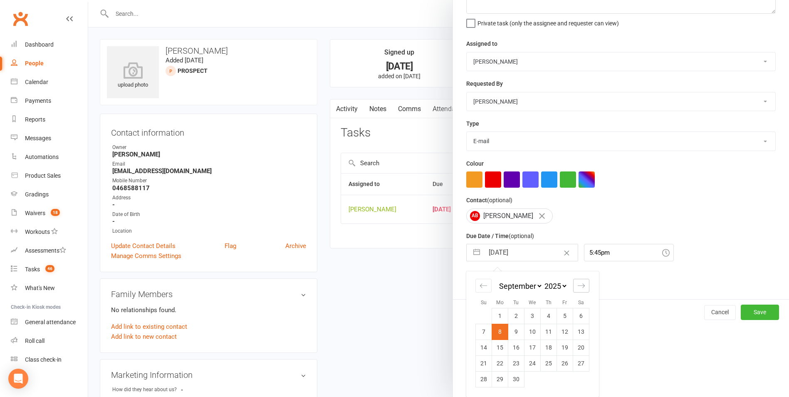
click at [577, 289] on icon "Move forward to switch to the next month." at bounding box center [581, 285] width 8 height 8
select select "10"
select select "2025"
click at [545, 346] on td "16" at bounding box center [548, 347] width 16 height 16
type input "16 Oct 2025"
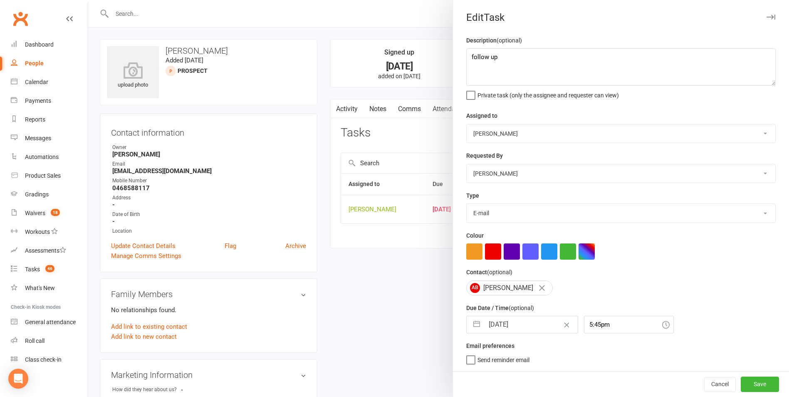
scroll to position [2, 0]
click at [747, 382] on button "Save" at bounding box center [759, 383] width 38 height 15
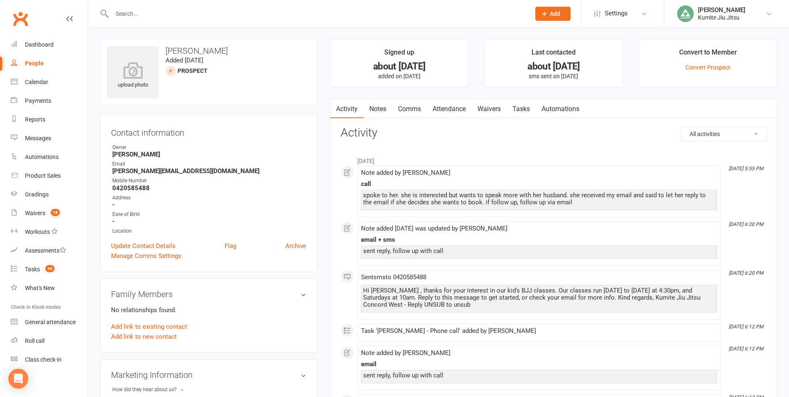
click at [381, 109] on link "Notes" at bounding box center [377, 108] width 29 height 19
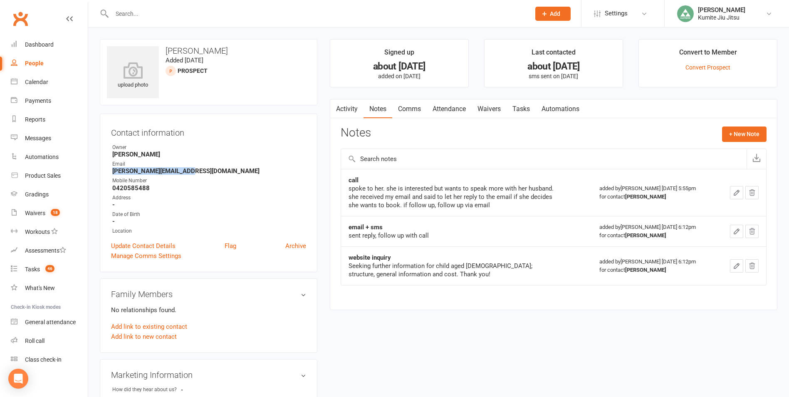
drag, startPoint x: 191, startPoint y: 172, endPoint x: 112, endPoint y: 172, distance: 79.0
click at [112, 172] on strong "monica.du1992@gmail.com" at bounding box center [209, 170] width 194 height 7
copy strong "monica.du1992@gmail.com"
click at [734, 135] on button "+ New Note" at bounding box center [744, 133] width 44 height 15
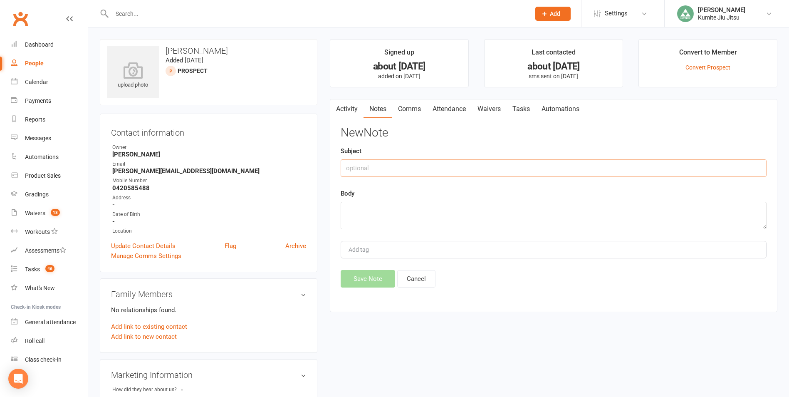
drag, startPoint x: 461, startPoint y: 163, endPoint x: 461, endPoint y: 168, distance: 5.0
click at [461, 167] on input "text" at bounding box center [553, 167] width 426 height 17
type input "email"
type textarea "sent email follow up"
click at [370, 279] on button "Save Note" at bounding box center [367, 278] width 54 height 17
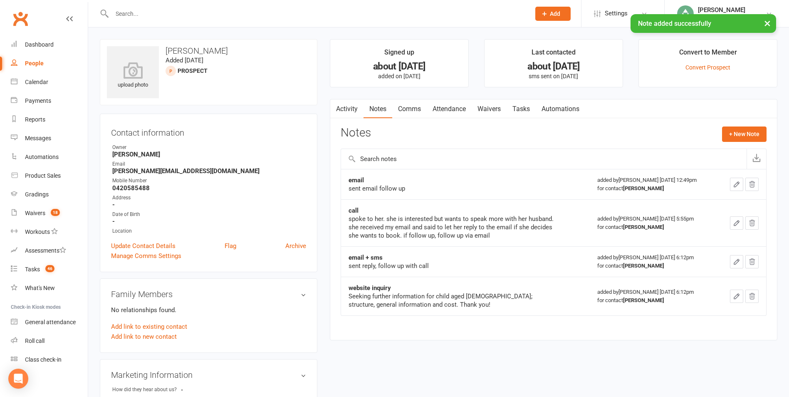
click at [522, 112] on link "Tasks" at bounding box center [520, 108] width 29 height 19
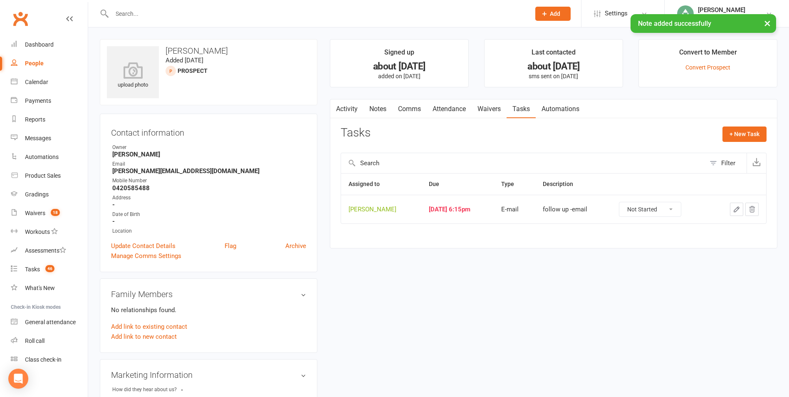
click at [730, 208] on button "button" at bounding box center [736, 208] width 13 height 13
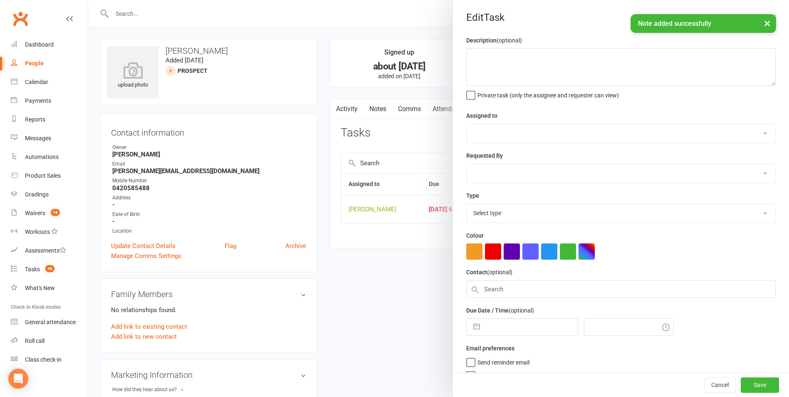
type textarea "follow up -email"
select select "49706"
type input "[DATE]"
type input "6:15pm"
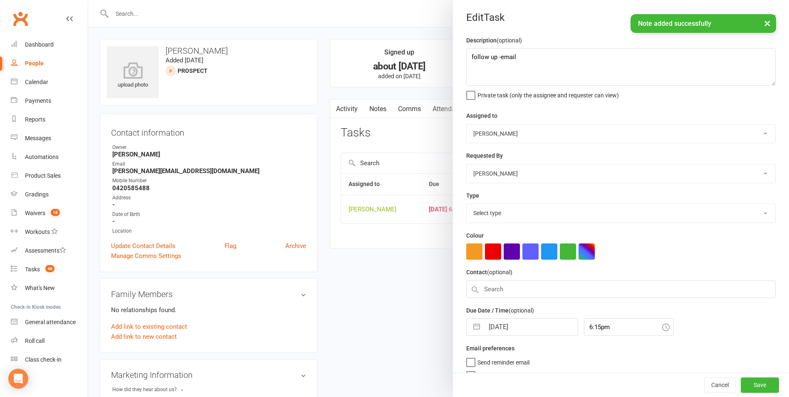
select select "28623"
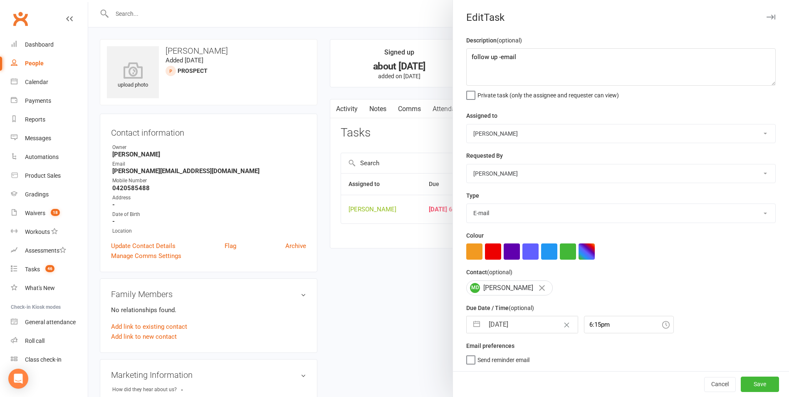
click at [471, 325] on button "button" at bounding box center [476, 324] width 15 height 17
select select "7"
select select "2025"
select select "8"
select select "2025"
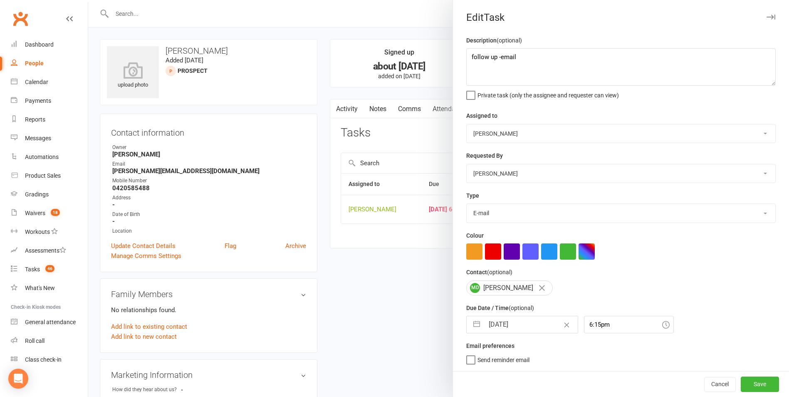
select select "9"
select select "2025"
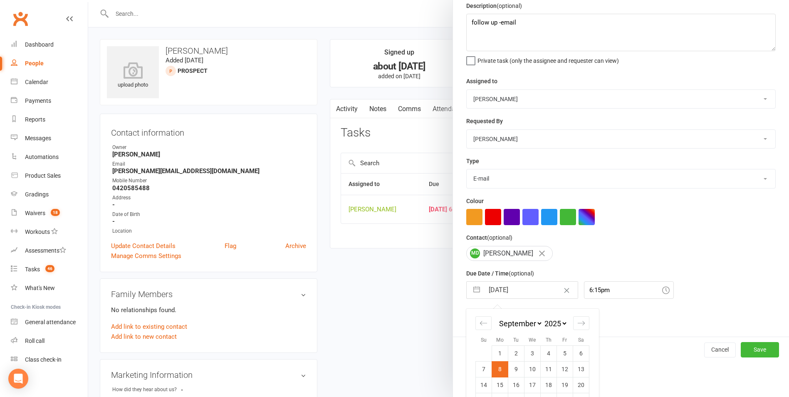
scroll to position [75, 0]
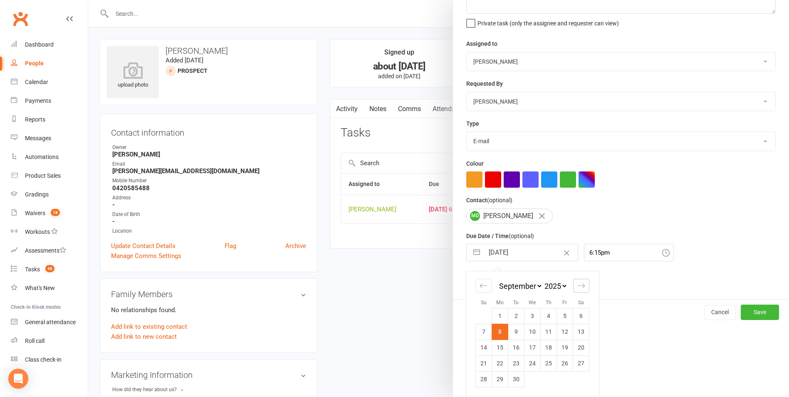
click at [582, 287] on div "Move forward to switch to the next month." at bounding box center [581, 286] width 16 height 14
select select "10"
select select "2025"
click at [548, 350] on td "16" at bounding box center [548, 347] width 16 height 16
type input "[DATE]"
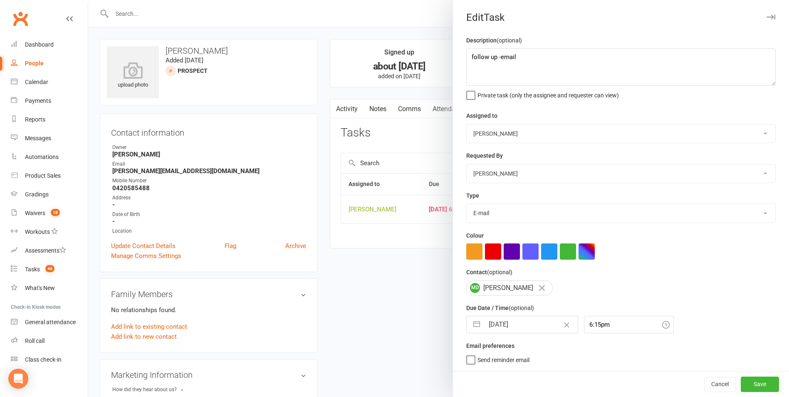
scroll to position [2, 0]
drag, startPoint x: 754, startPoint y: 386, endPoint x: 752, endPoint y: 381, distance: 5.2
click at [754, 385] on button "Save" at bounding box center [759, 383] width 38 height 15
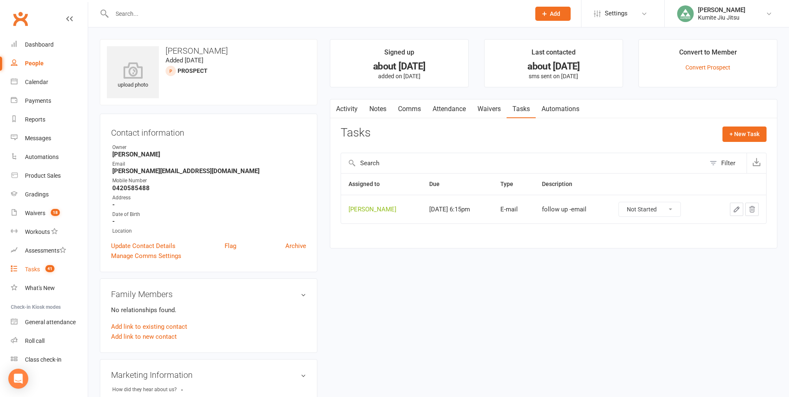
click at [39, 269] on div "Tasks" at bounding box center [32, 269] width 15 height 7
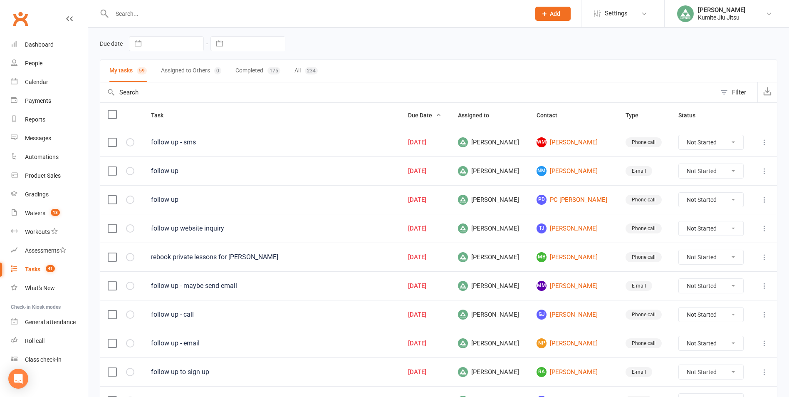
scroll to position [83, 0]
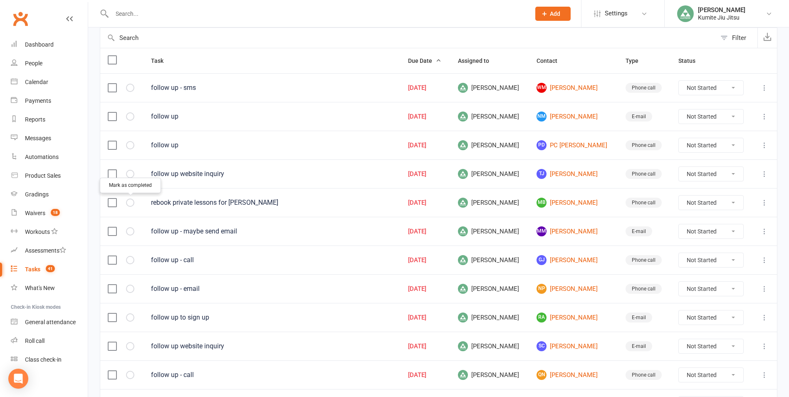
click at [0, 0] on icon "button" at bounding box center [0, 0] width 0 height 0
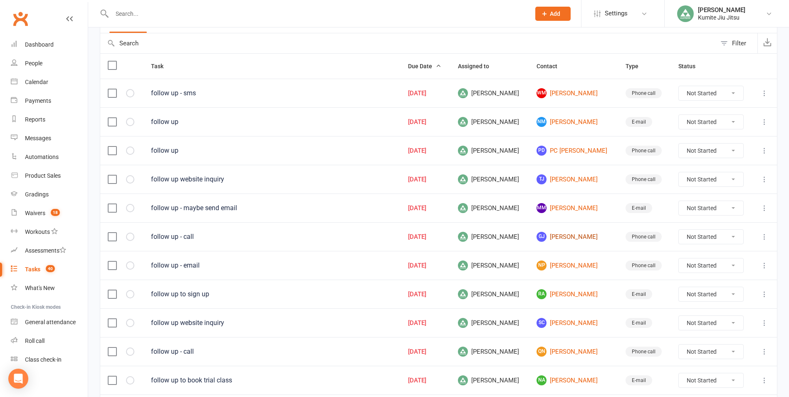
scroll to position [0, 0]
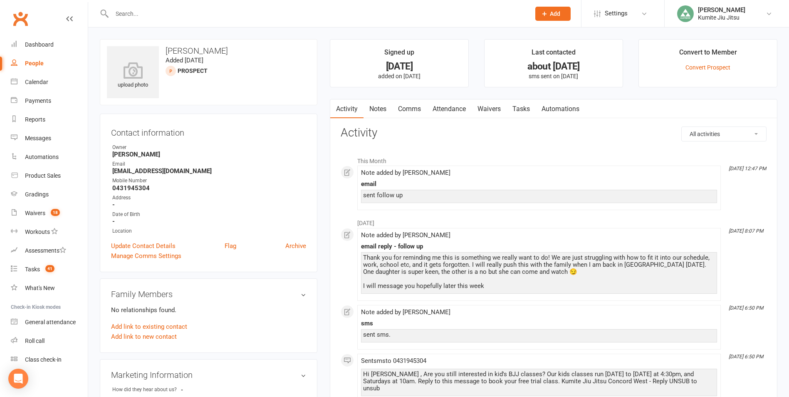
drag, startPoint x: 390, startPoint y: 106, endPoint x: 385, endPoint y: 107, distance: 4.2
click at [389, 107] on link "Notes" at bounding box center [377, 108] width 29 height 19
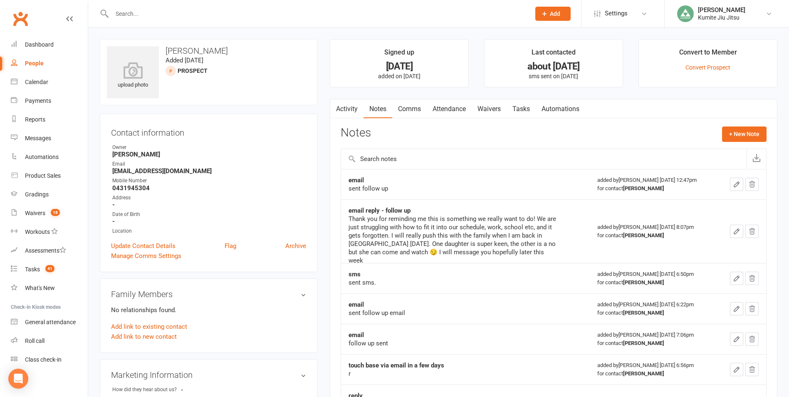
click at [520, 111] on link "Tasks" at bounding box center [520, 108] width 29 height 19
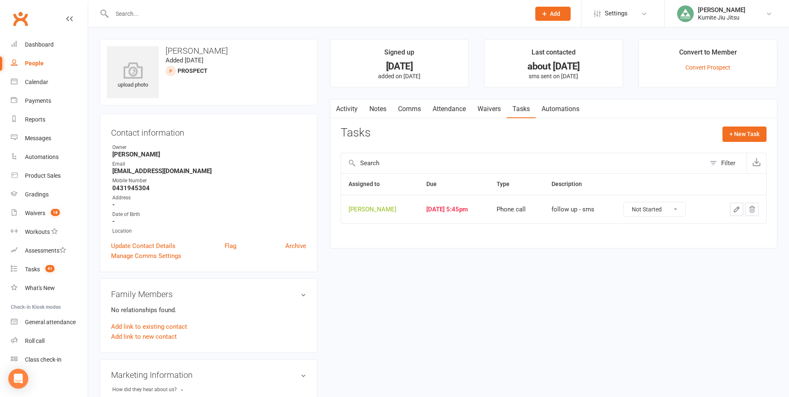
click at [732, 205] on button "button" at bounding box center [736, 208] width 13 height 13
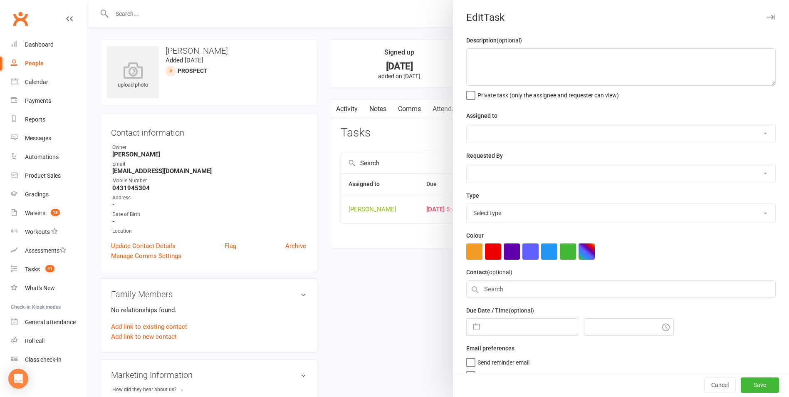
type textarea "follow up - sms"
select select "49706"
type input "08 Sep 2025"
type input "5:45pm"
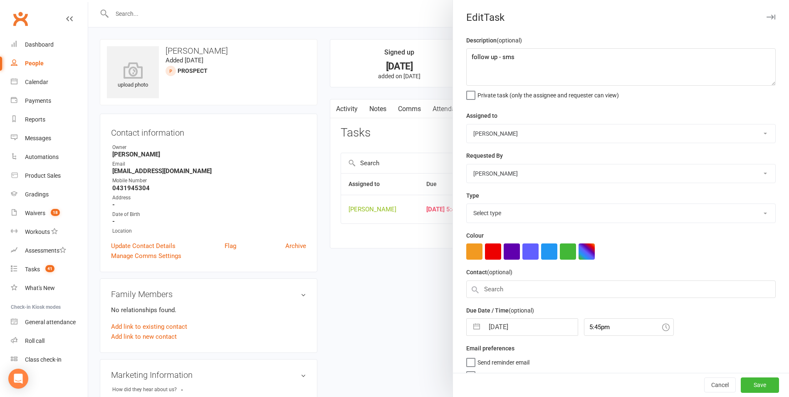
select select "28624"
click at [474, 324] on button "button" at bounding box center [476, 324] width 15 height 17
select select "7"
select select "2025"
select select "8"
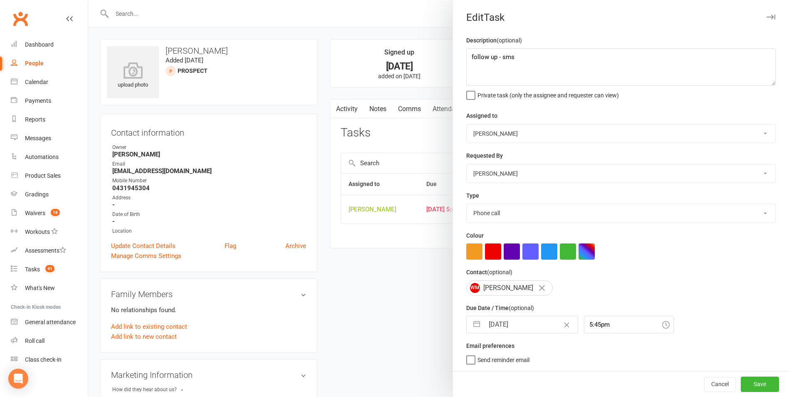
select select "2025"
select select "9"
select select "2025"
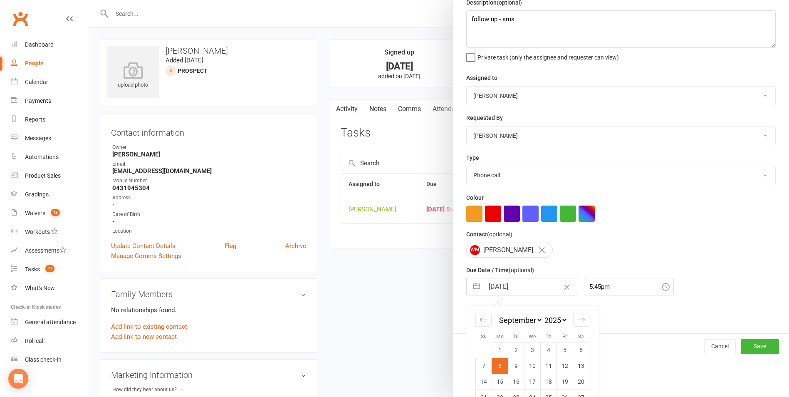
scroll to position [75, 0]
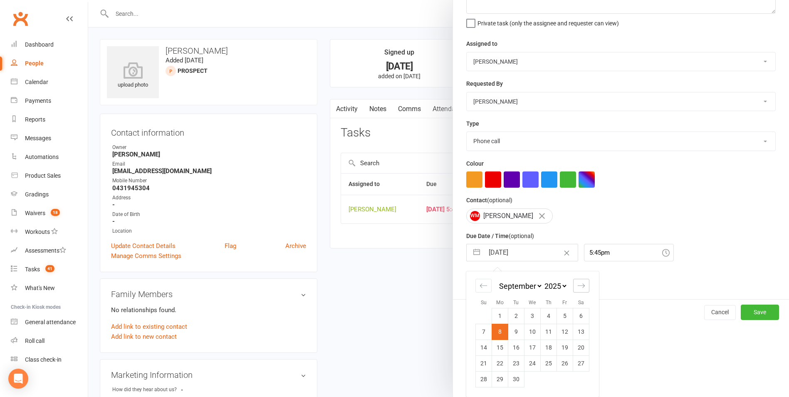
click at [577, 289] on icon "Move forward to switch to the next month." at bounding box center [581, 285] width 8 height 8
select select "10"
select select "2025"
click at [548, 345] on td "16" at bounding box center [548, 347] width 16 height 16
type input "16 Oct 2025"
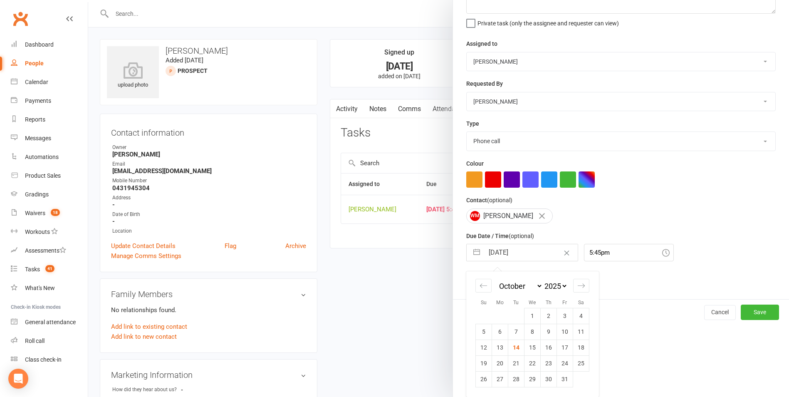
scroll to position [2, 0]
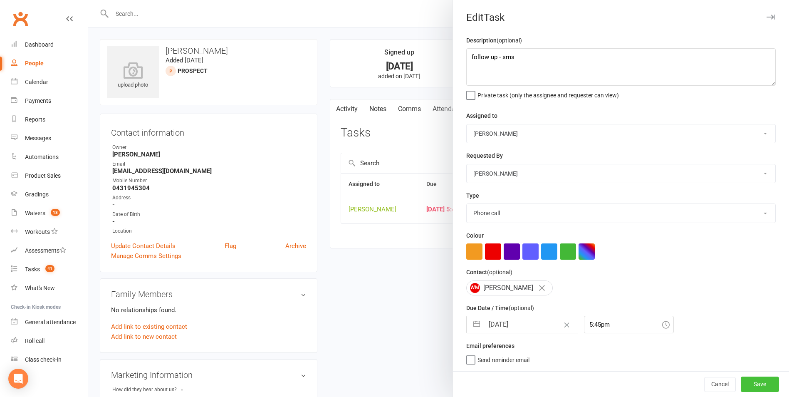
click at [740, 382] on button "Save" at bounding box center [759, 383] width 38 height 15
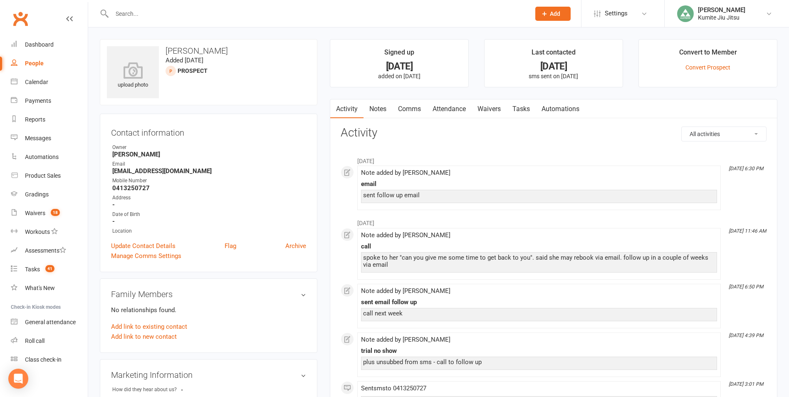
click at [386, 107] on link "Notes" at bounding box center [377, 108] width 29 height 19
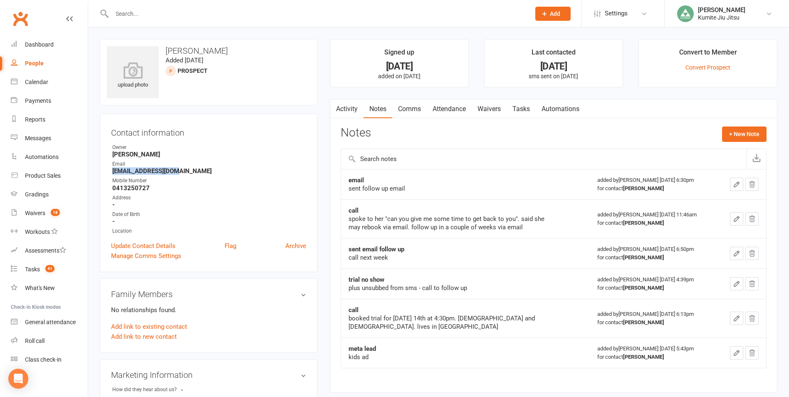
drag, startPoint x: 182, startPoint y: 173, endPoint x: 111, endPoint y: 174, distance: 71.1
click at [111, 174] on div "Contact information Owner [PERSON_NAME] Email [EMAIL_ADDRESS][DOMAIN_NAME] Mobi…" at bounding box center [208, 192] width 217 height 158
copy strong "[EMAIL_ADDRESS][DOMAIN_NAME]"
click at [749, 137] on button "+ New Note" at bounding box center [744, 133] width 44 height 15
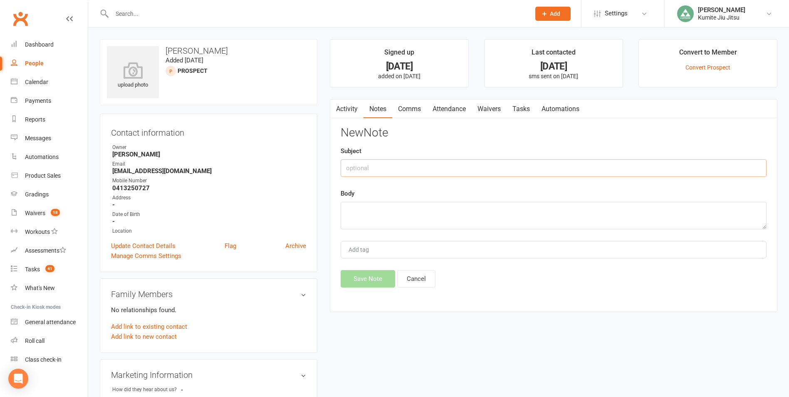
click at [499, 170] on input "text" at bounding box center [553, 167] width 426 height 17
type input "email"
type textarea "sent follow up email"
click at [368, 276] on button "Save Note" at bounding box center [367, 278] width 54 height 17
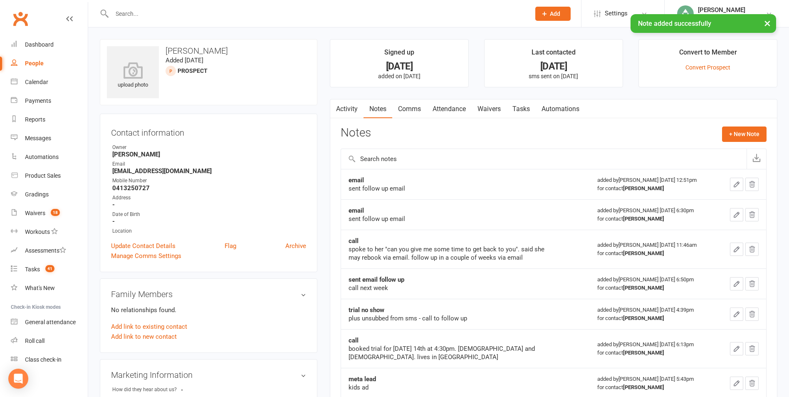
drag, startPoint x: 517, startPoint y: 106, endPoint x: 556, endPoint y: 117, distance: 40.3
click at [518, 106] on link "Tasks" at bounding box center [520, 108] width 29 height 19
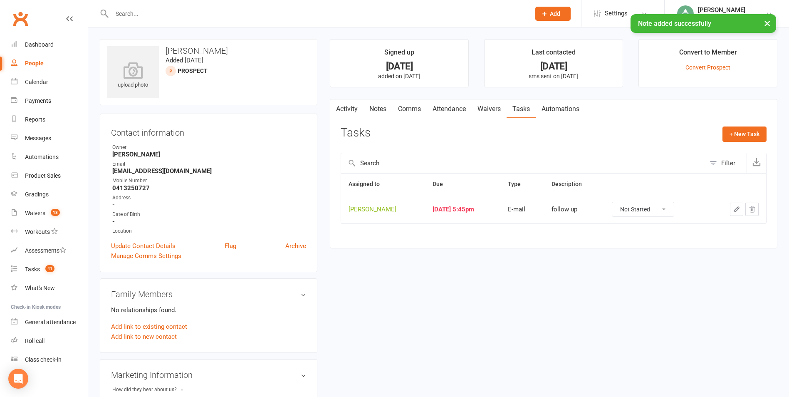
click at [737, 208] on icon "button" at bounding box center [736, 209] width 5 height 5
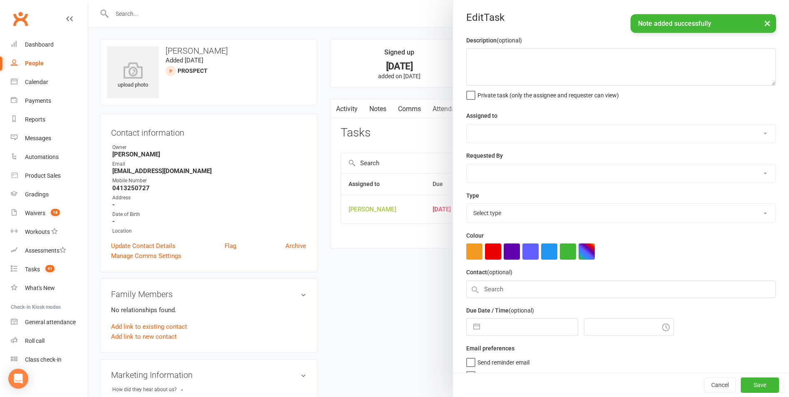
type textarea "follow up"
select select "49706"
type input "09 Sep 2025"
type input "5:45pm"
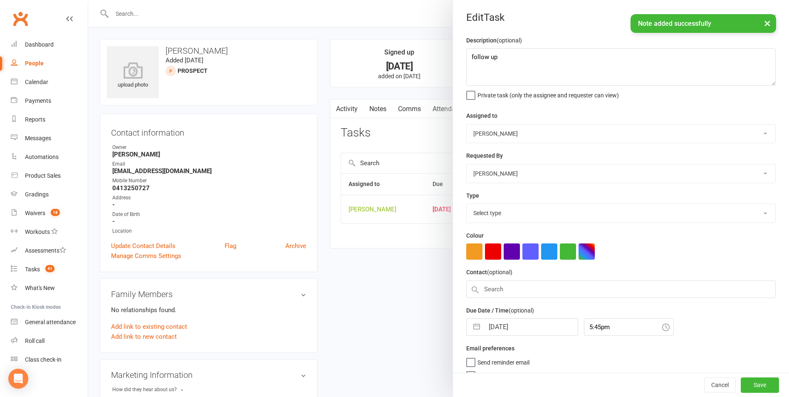
select select "28623"
click at [470, 326] on button "button" at bounding box center [476, 324] width 15 height 17
select select "7"
select select "2025"
select select "8"
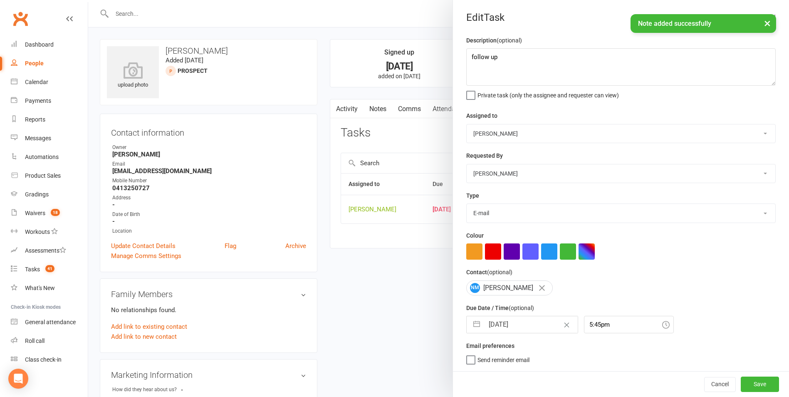
select select "2025"
select select "9"
select select "2025"
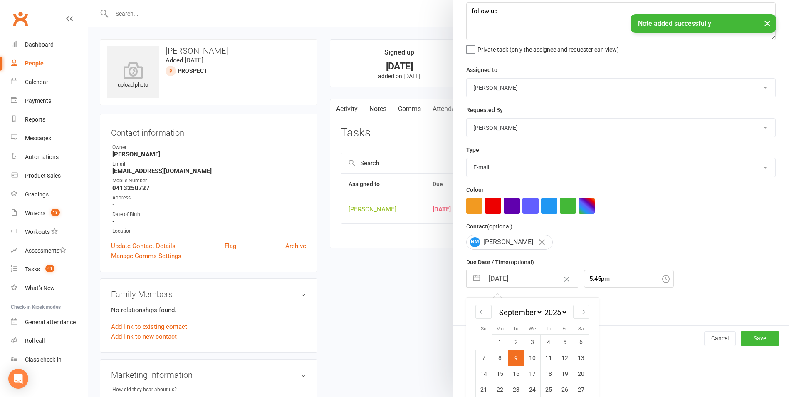
scroll to position [75, 0]
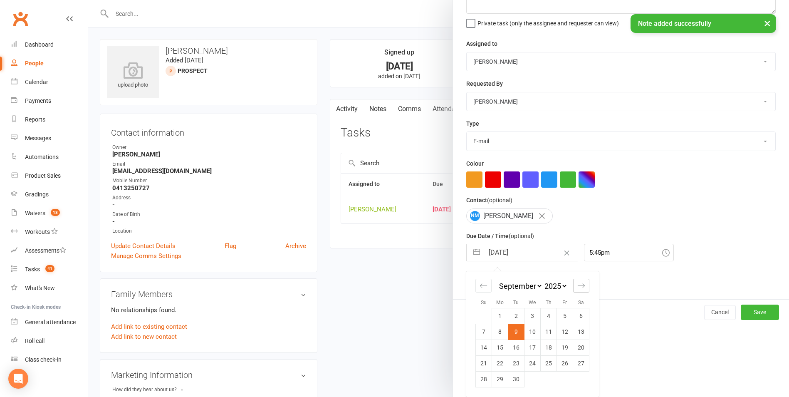
click at [577, 283] on icon "Move forward to switch to the next month." at bounding box center [581, 285] width 8 height 8
select select "10"
select select "2025"
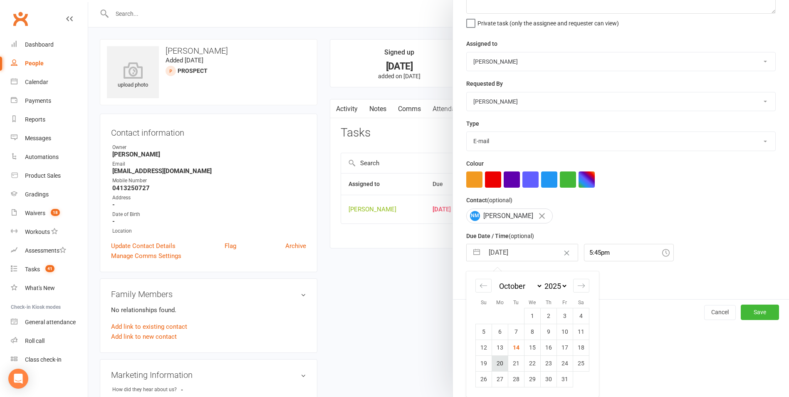
click at [502, 363] on td "20" at bounding box center [500, 363] width 16 height 16
type input "[DATE]"
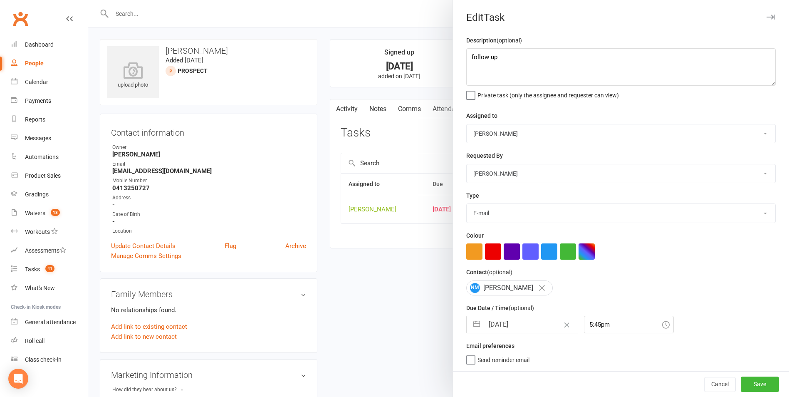
scroll to position [2, 0]
click at [742, 385] on button "Save" at bounding box center [759, 383] width 38 height 15
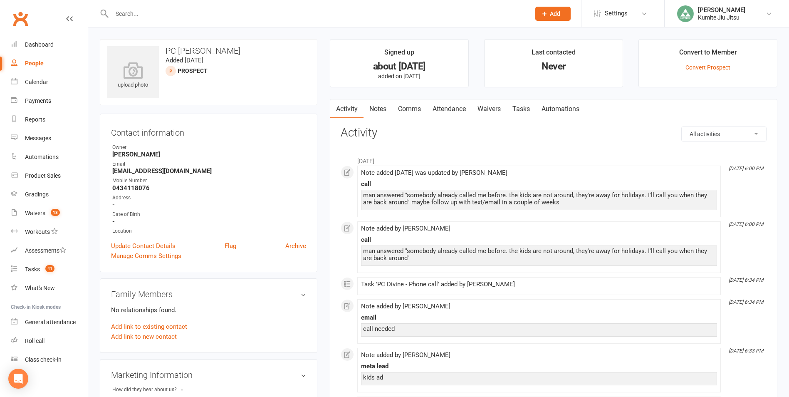
click at [377, 111] on link "Notes" at bounding box center [377, 108] width 29 height 19
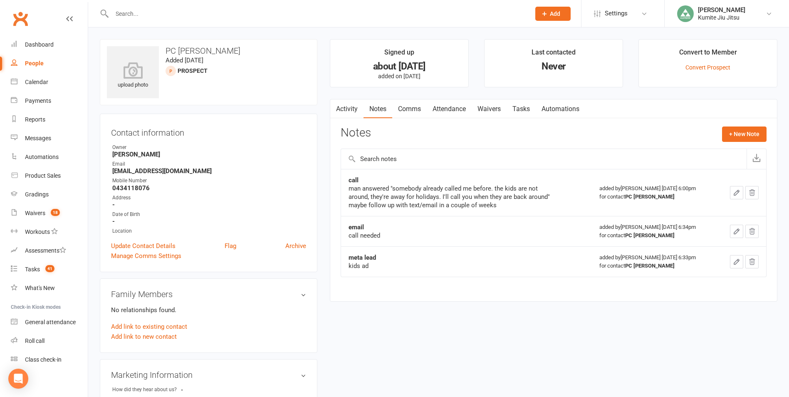
click at [523, 110] on link "Tasks" at bounding box center [520, 108] width 29 height 19
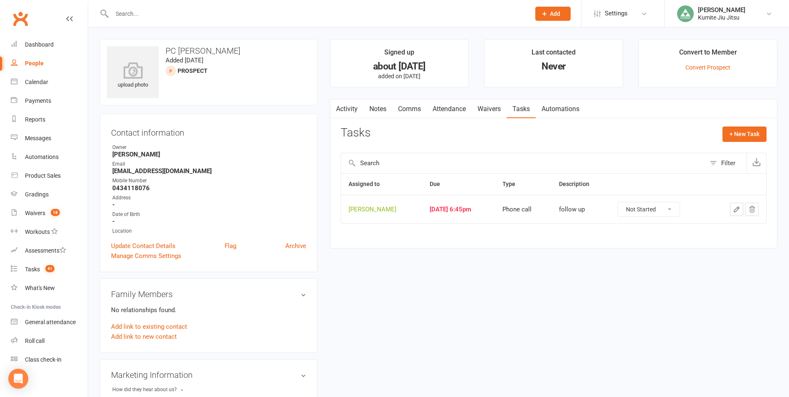
click at [380, 109] on link "Notes" at bounding box center [377, 108] width 29 height 19
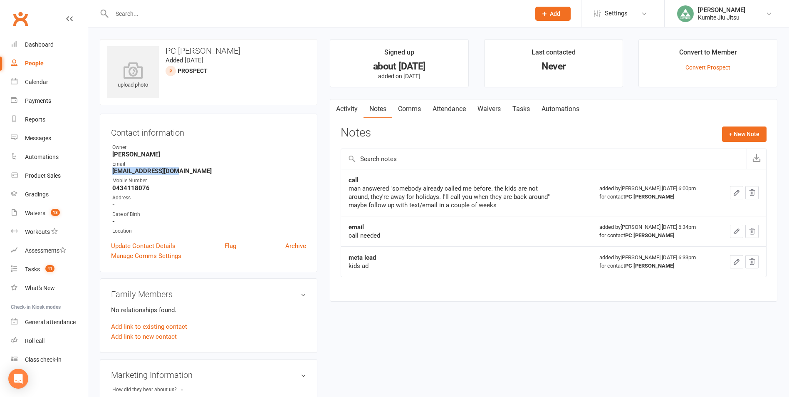
drag, startPoint x: 174, startPoint y: 170, endPoint x: 111, endPoint y: 169, distance: 62.4
click at [111, 169] on li "Email [EMAIL_ADDRESS][DOMAIN_NAME]" at bounding box center [208, 167] width 195 height 15
copy strong "[EMAIL_ADDRESS][DOMAIN_NAME]"
click at [726, 135] on button "+ New Note" at bounding box center [744, 133] width 44 height 15
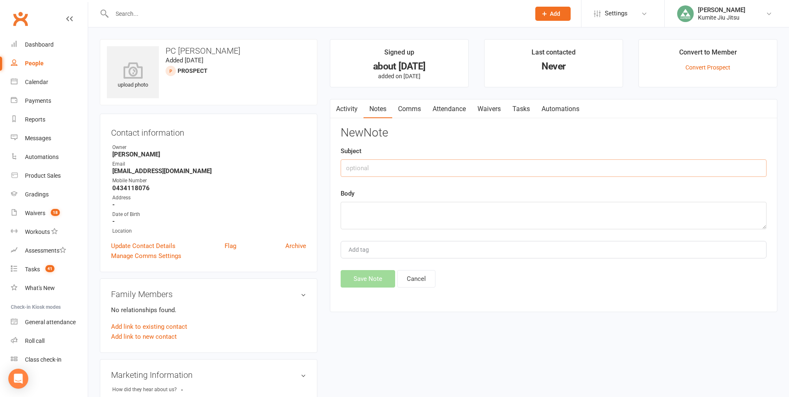
click at [461, 165] on input "text" at bounding box center [553, 167] width 426 height 17
type input "email"
type textarea "sent follow up email"
click at [362, 279] on button "Save Note" at bounding box center [367, 278] width 54 height 17
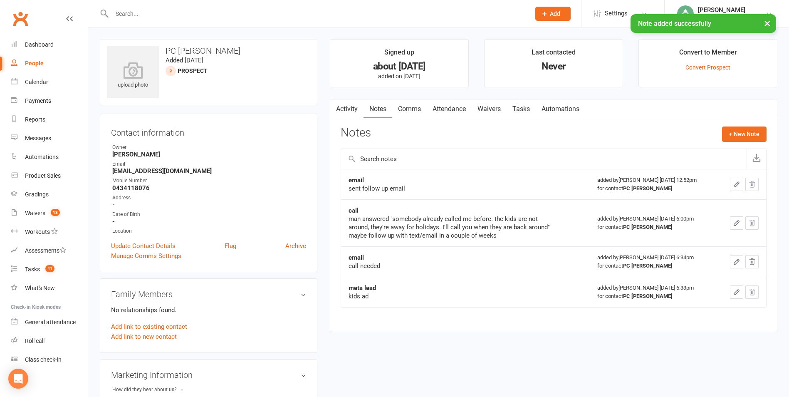
click at [518, 107] on link "Tasks" at bounding box center [520, 108] width 29 height 19
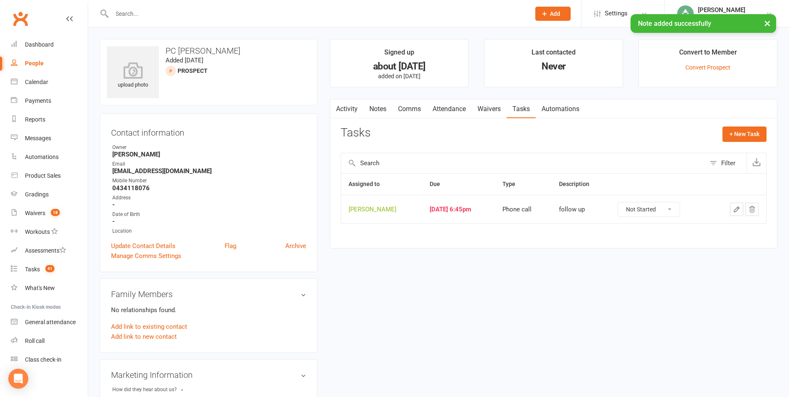
drag, startPoint x: 752, startPoint y: 207, endPoint x: 439, endPoint y: 35, distance: 357.2
click at [752, 207] on icon "button" at bounding box center [751, 208] width 7 height 7
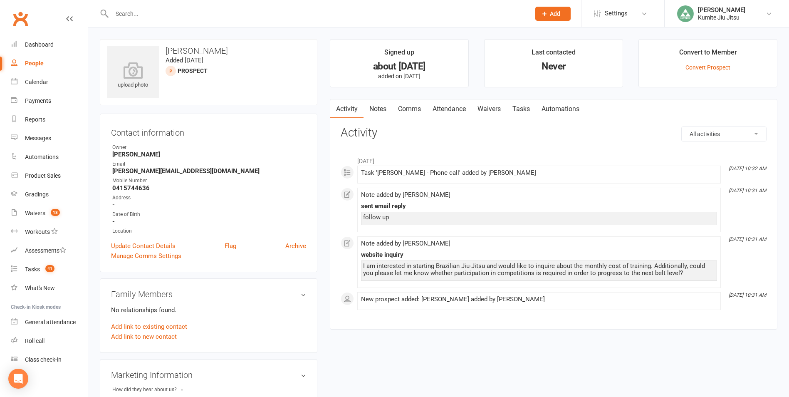
click at [376, 111] on link "Notes" at bounding box center [377, 108] width 29 height 19
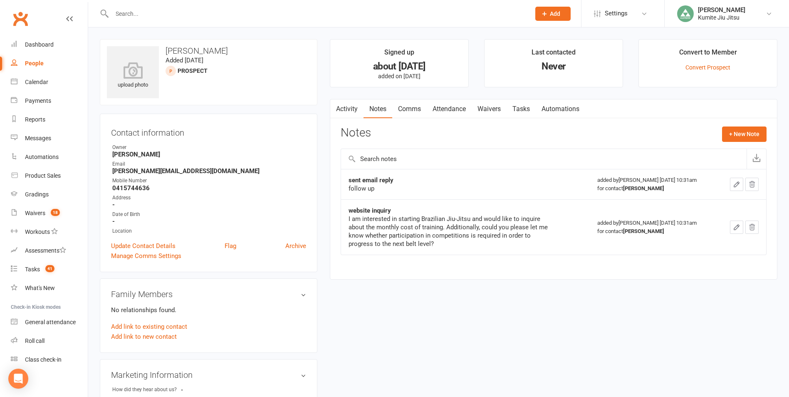
click at [524, 111] on link "Tasks" at bounding box center [520, 108] width 29 height 19
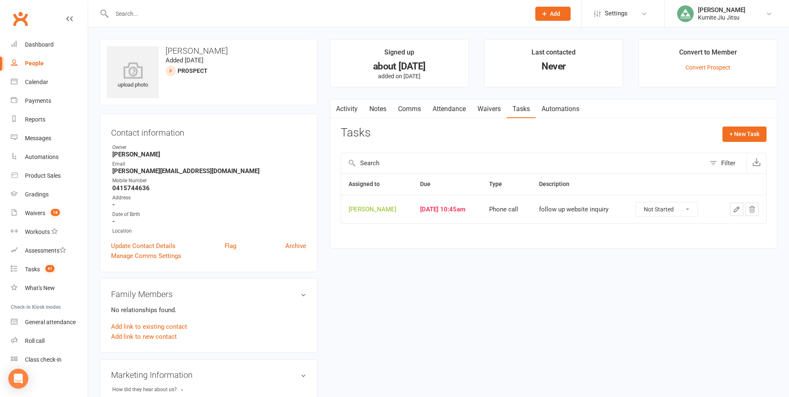
click at [380, 112] on link "Notes" at bounding box center [377, 108] width 29 height 19
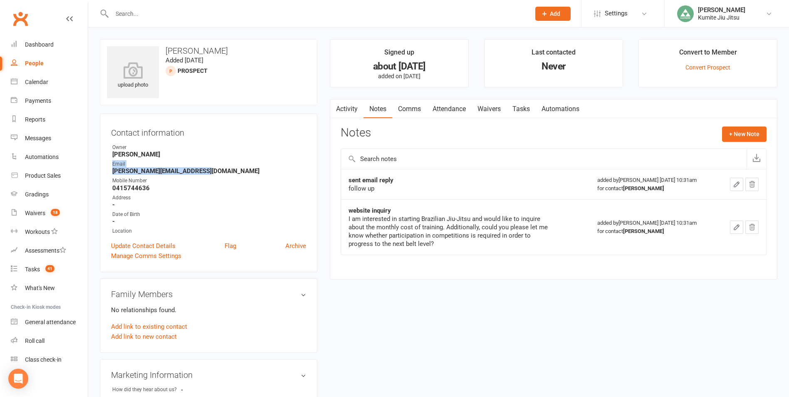
drag, startPoint x: 208, startPoint y: 171, endPoint x: 108, endPoint y: 168, distance: 100.2
click at [108, 168] on div "Contact information Owner [PERSON_NAME] Email [PERSON_NAME][EMAIL_ADDRESS][DOMA…" at bounding box center [208, 192] width 217 height 158
drag, startPoint x: 108, startPoint y: 168, endPoint x: 187, endPoint y: 176, distance: 79.8
click at [187, 176] on ul "Owner [PERSON_NAME] Email [PERSON_NAME][EMAIL_ADDRESS][DOMAIN_NAME] Mobile Numb…" at bounding box center [208, 188] width 195 height 91
drag, startPoint x: 207, startPoint y: 171, endPoint x: 111, endPoint y: 170, distance: 96.0
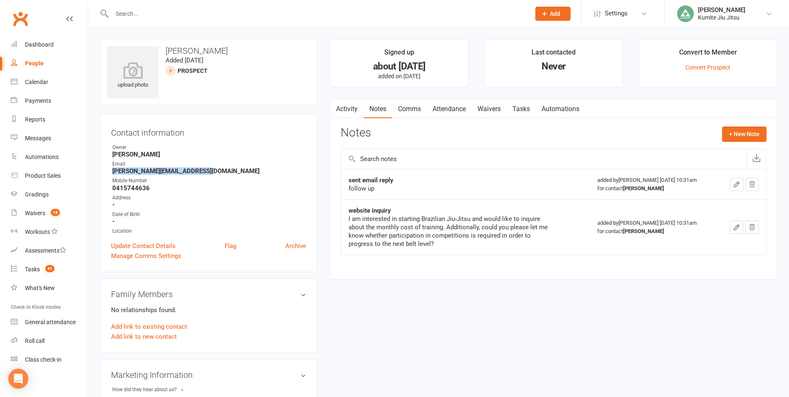
click at [111, 170] on li "Email [PERSON_NAME][EMAIL_ADDRESS][DOMAIN_NAME]" at bounding box center [208, 167] width 195 height 15
copy strong "[PERSON_NAME][EMAIL_ADDRESS][DOMAIN_NAME]"
click at [729, 133] on button "+ New Note" at bounding box center [744, 133] width 44 height 15
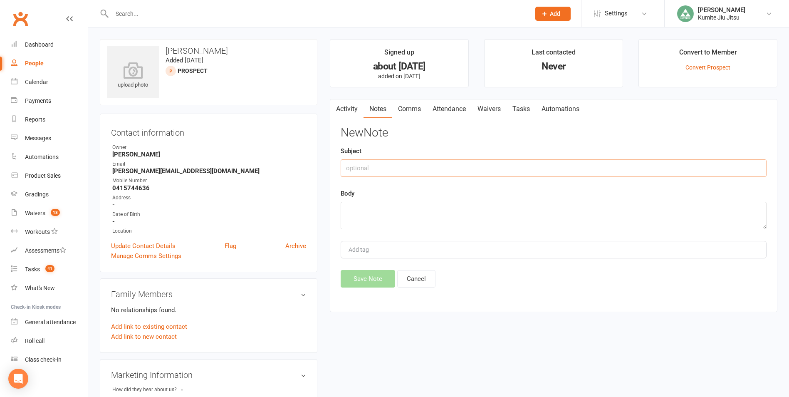
click at [468, 168] on input "text" at bounding box center [553, 167] width 426 height 17
type input "email"
type textarea "sent follow up"
drag, startPoint x: 363, startPoint y: 278, endPoint x: 364, endPoint y: 273, distance: 5.5
click at [363, 277] on button "Save Note" at bounding box center [367, 278] width 54 height 17
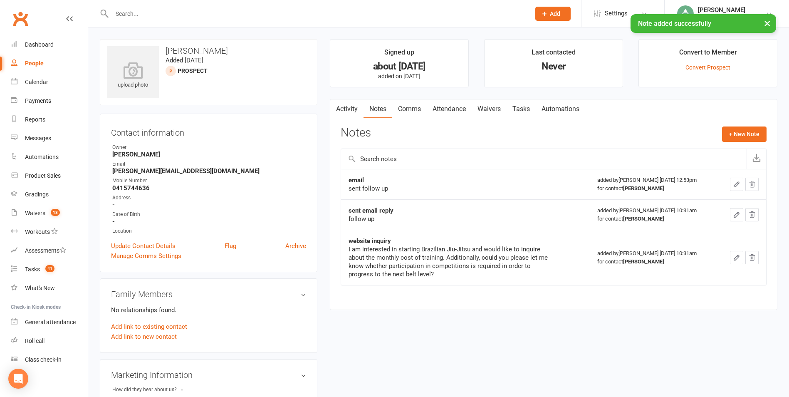
click at [523, 106] on link "Tasks" at bounding box center [520, 108] width 29 height 19
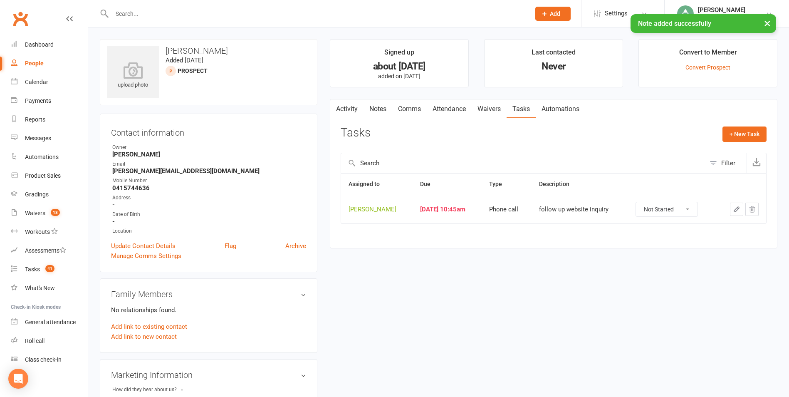
click at [732, 210] on icon "button" at bounding box center [735, 208] width 7 height 7
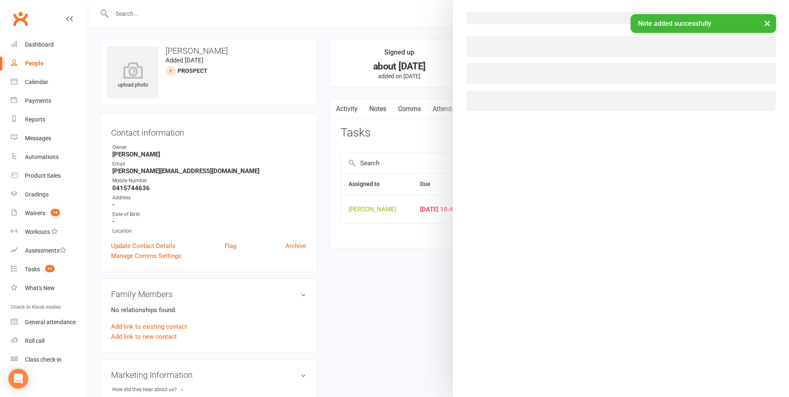
select select "49706"
select select "28624"
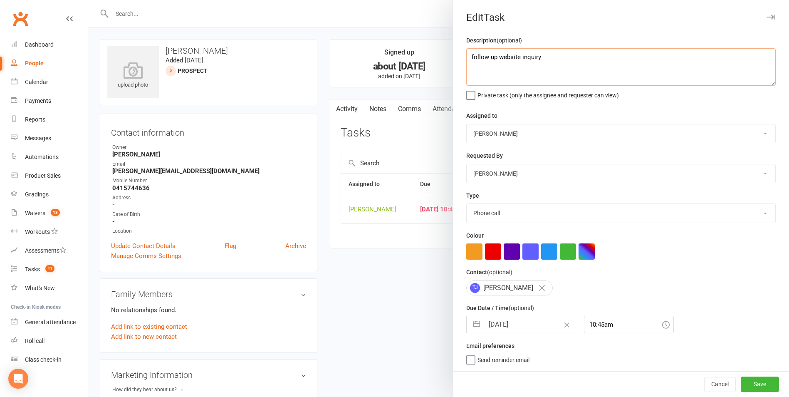
drag, startPoint x: 551, startPoint y: 57, endPoint x: 498, endPoint y: 62, distance: 52.6
click at [498, 62] on textarea "follow up website inquiry" at bounding box center [620, 66] width 309 height 37
type textarea "follow up"
click at [473, 326] on button "button" at bounding box center [476, 324] width 15 height 17
select select "7"
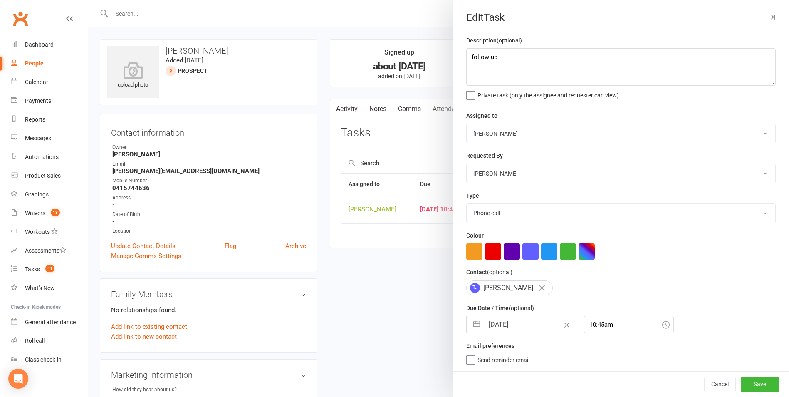
select select "2025"
select select "8"
select select "2025"
select select "9"
select select "2025"
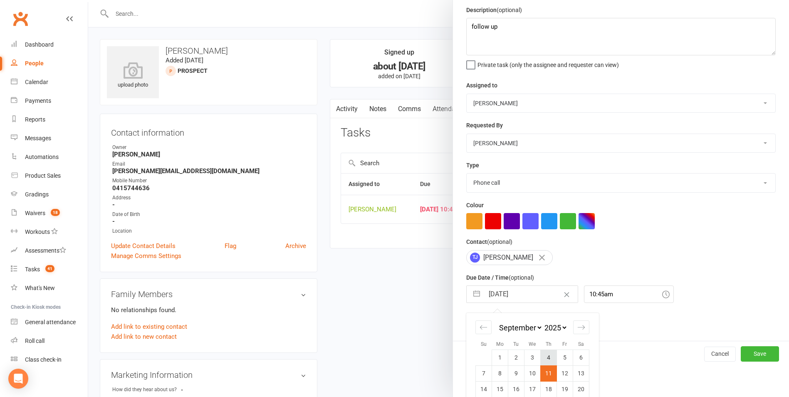
scroll to position [75, 0]
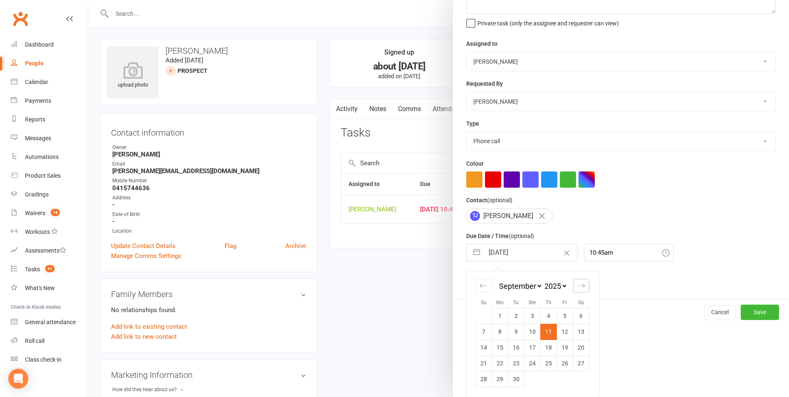
click at [573, 291] on div "Move forward to switch to the next month." at bounding box center [581, 286] width 16 height 14
select select "10"
select select "2025"
drag, startPoint x: 548, startPoint y: 346, endPoint x: 540, endPoint y: 336, distance: 13.3
click at [548, 347] on td "16" at bounding box center [548, 347] width 16 height 16
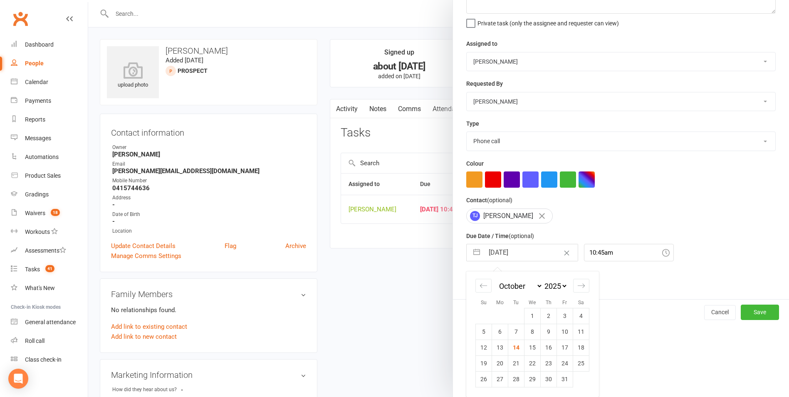
type input "16 Oct 2025"
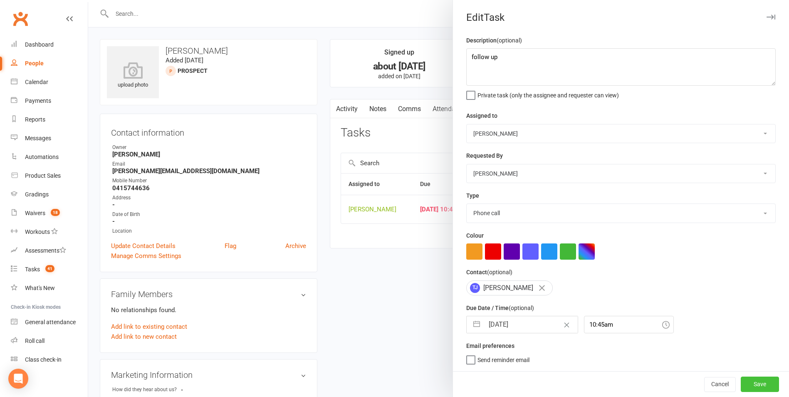
click at [745, 382] on button "Save" at bounding box center [759, 383] width 38 height 15
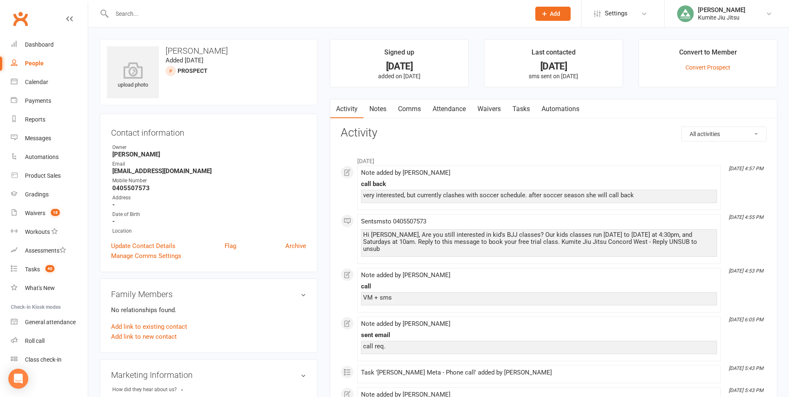
click at [389, 108] on link "Notes" at bounding box center [377, 108] width 29 height 19
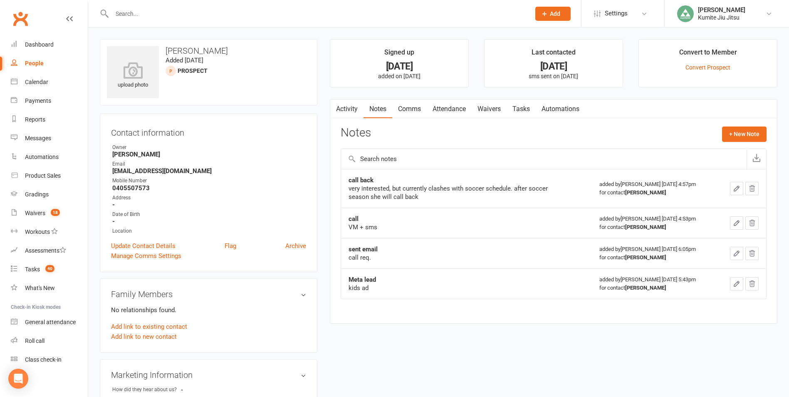
click at [526, 107] on link "Tasks" at bounding box center [520, 108] width 29 height 19
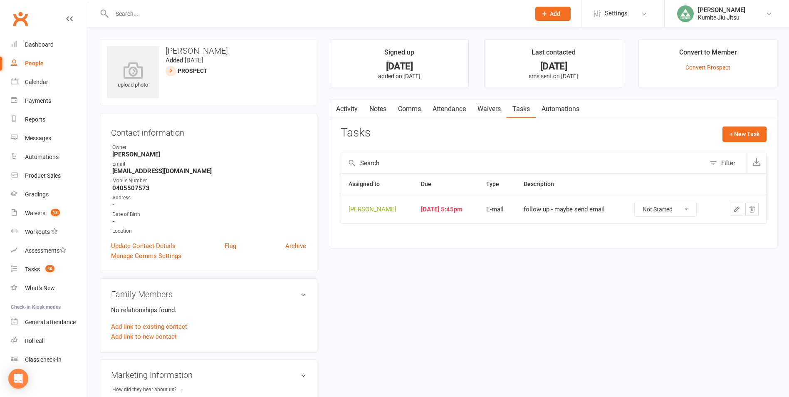
click at [734, 207] on icon "button" at bounding box center [735, 208] width 7 height 7
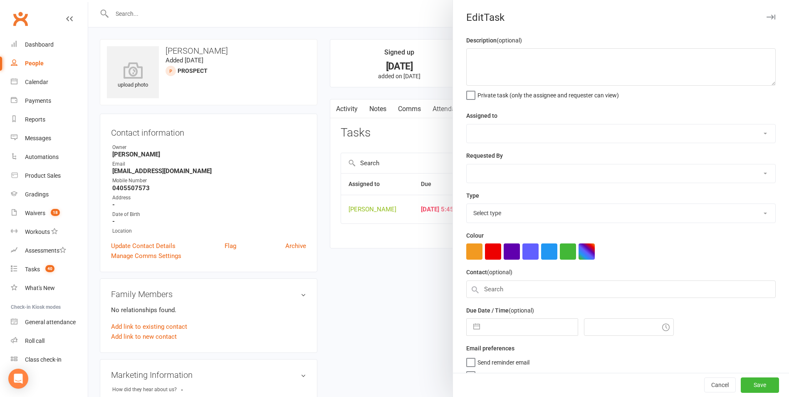
type textarea "follow up - maybe send email"
select select "49706"
type input "[DATE]"
type input "5:45pm"
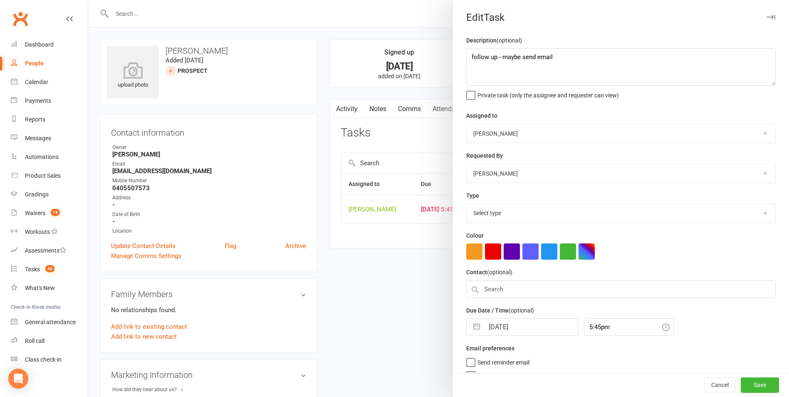
select select "28623"
click at [474, 327] on button "button" at bounding box center [476, 324] width 15 height 17
select select "7"
select select "2025"
select select "8"
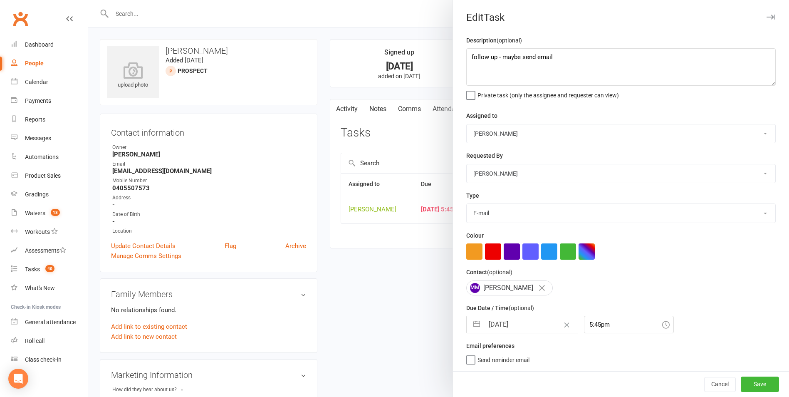
select select "2025"
select select "9"
select select "2025"
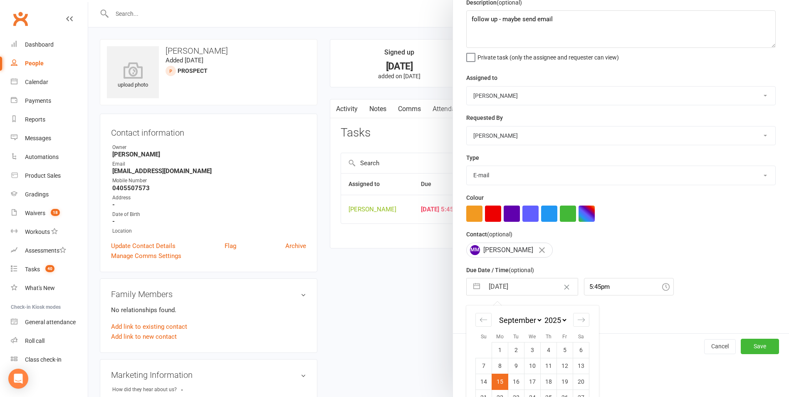
scroll to position [75, 0]
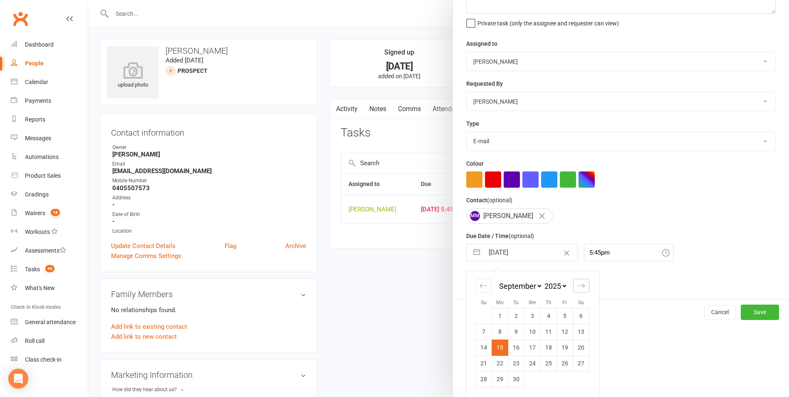
click at [577, 282] on icon "Move forward to switch to the next month." at bounding box center [581, 285] width 8 height 8
select select "10"
select select "2025"
click at [497, 362] on td "20" at bounding box center [500, 363] width 16 height 16
type input "[DATE]"
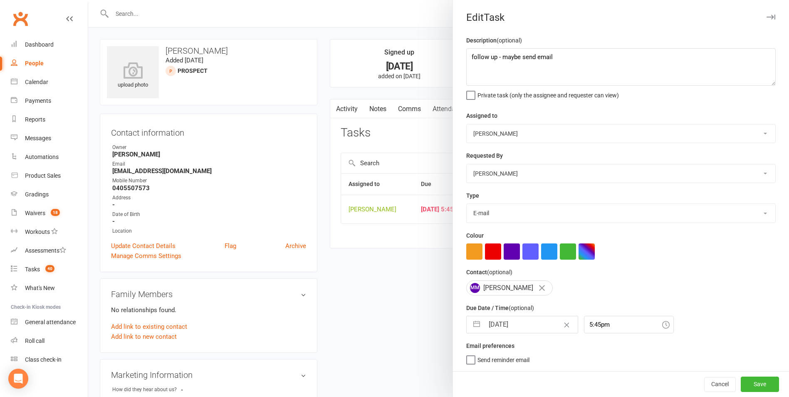
scroll to position [2, 0]
click at [740, 387] on button "Save" at bounding box center [759, 383] width 38 height 15
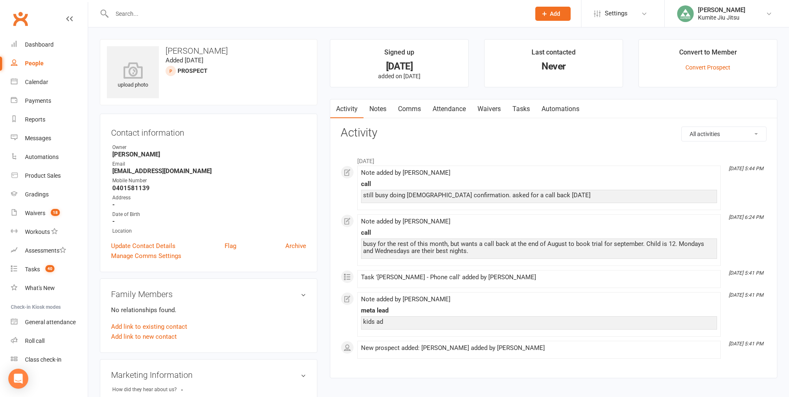
drag, startPoint x: 375, startPoint y: 108, endPoint x: 387, endPoint y: 108, distance: 11.2
click at [375, 107] on link "Notes" at bounding box center [377, 108] width 29 height 19
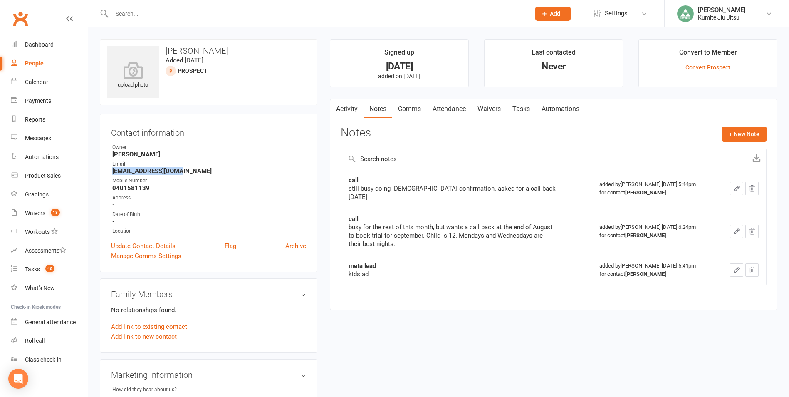
drag, startPoint x: 183, startPoint y: 172, endPoint x: 112, endPoint y: 174, distance: 70.3
click at [112, 174] on strong "[EMAIL_ADDRESS][DOMAIN_NAME]" at bounding box center [209, 170] width 194 height 7
copy strong "[EMAIL_ADDRESS][DOMAIN_NAME]"
click at [729, 131] on button "+ New Note" at bounding box center [744, 133] width 44 height 15
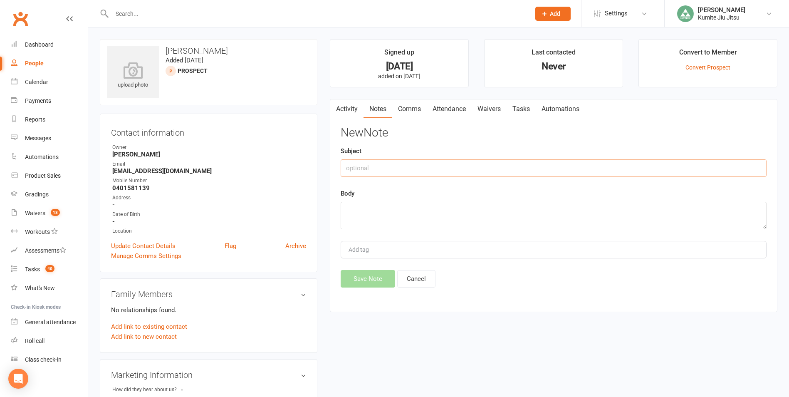
click at [509, 165] on input "text" at bounding box center [553, 167] width 426 height 17
type input "email"
type textarea "sent follow up"
click at [379, 276] on button "Save Note" at bounding box center [367, 278] width 54 height 17
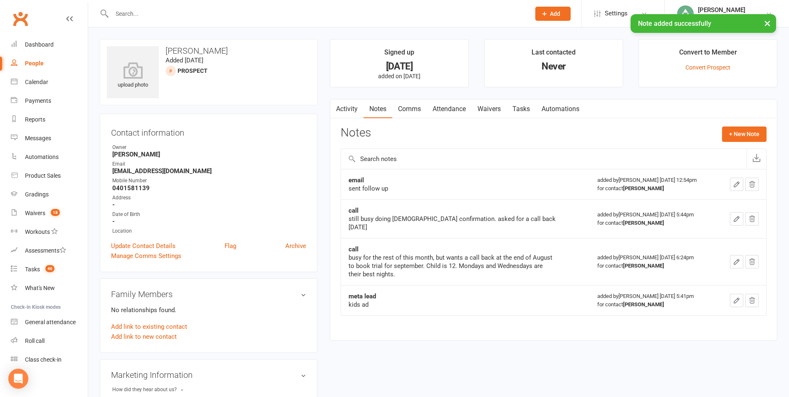
click at [530, 111] on link "Tasks" at bounding box center [520, 108] width 29 height 19
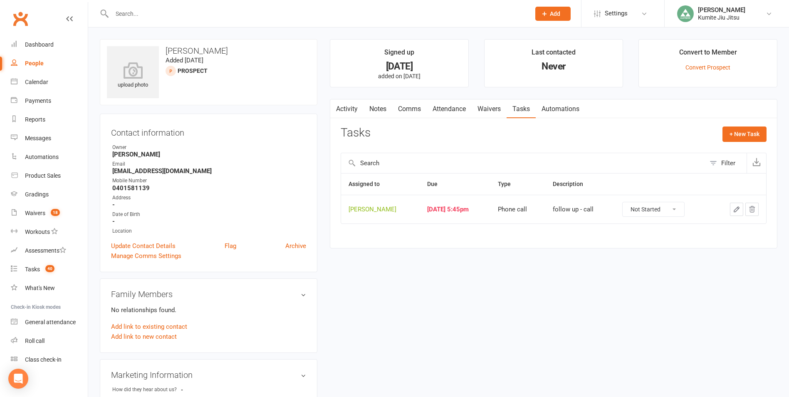
click at [737, 207] on icon "button" at bounding box center [735, 208] width 7 height 7
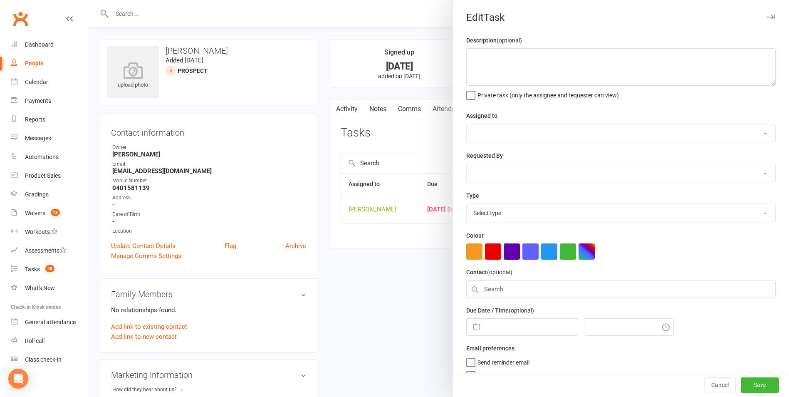
type textarea "follow up - call"
select select "49706"
type input "[DATE]"
type input "5:45pm"
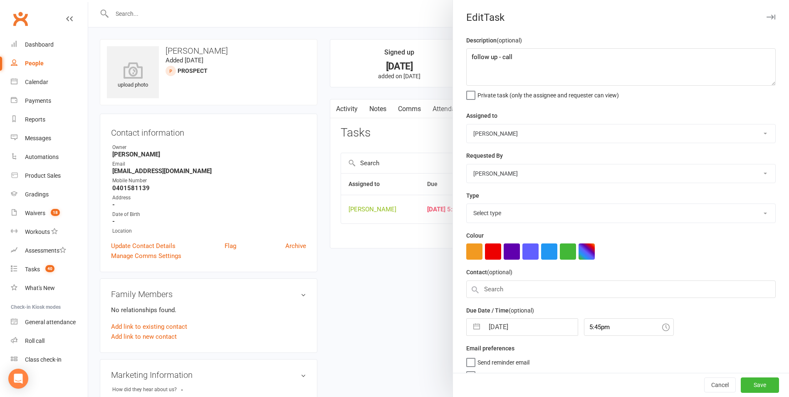
select select "28624"
click at [473, 326] on button "button" at bounding box center [476, 324] width 15 height 17
select select "7"
select select "2025"
select select "8"
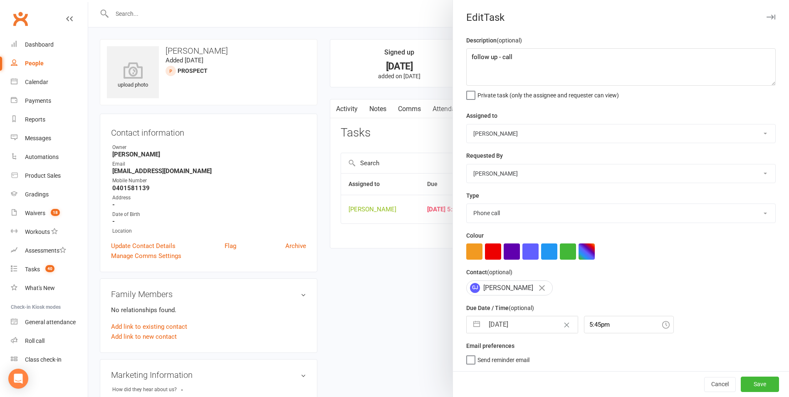
select select "2025"
select select "9"
select select "2025"
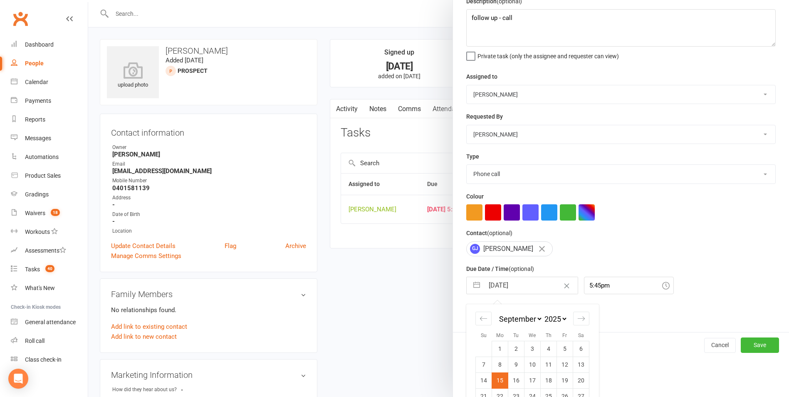
scroll to position [75, 0]
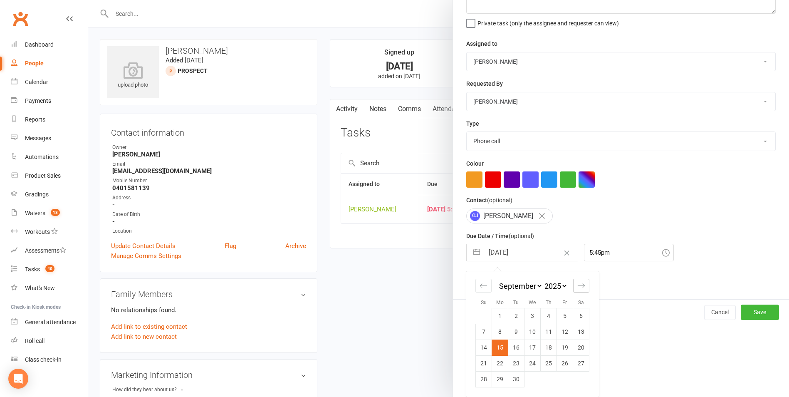
click at [577, 286] on icon "Move forward to switch to the next month." at bounding box center [581, 285] width 8 height 8
select select "10"
select select "2025"
click at [546, 349] on td "16" at bounding box center [548, 347] width 16 height 16
type input "16 Oct 2025"
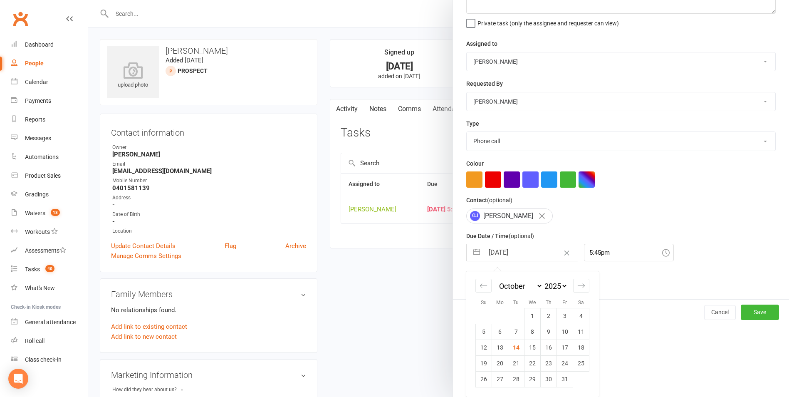
scroll to position [2, 0]
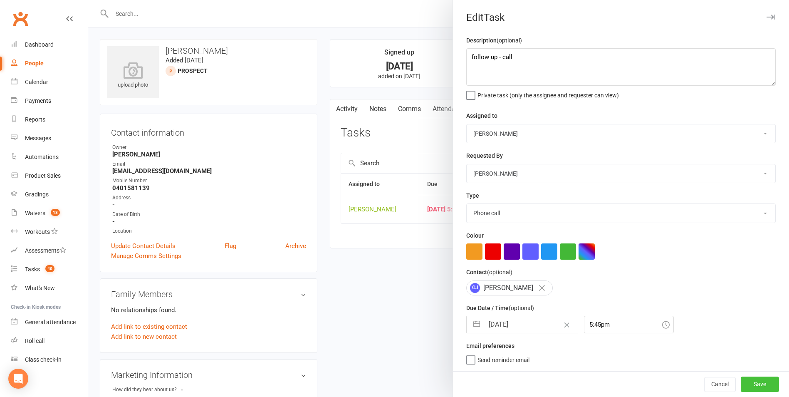
click at [745, 380] on button "Save" at bounding box center [759, 383] width 38 height 15
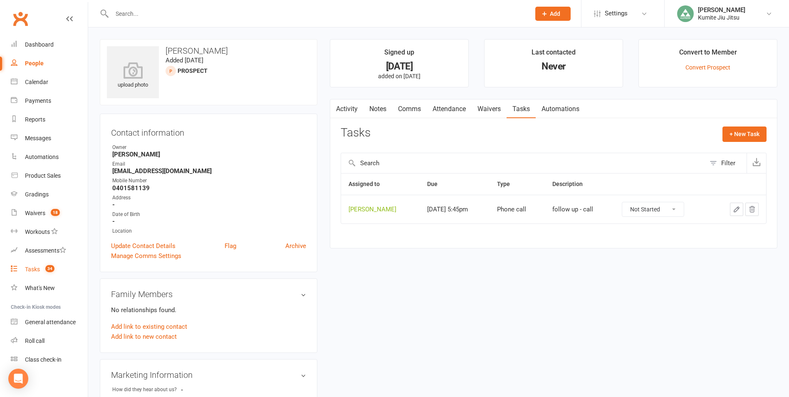
click at [47, 269] on span "34" at bounding box center [49, 268] width 9 height 7
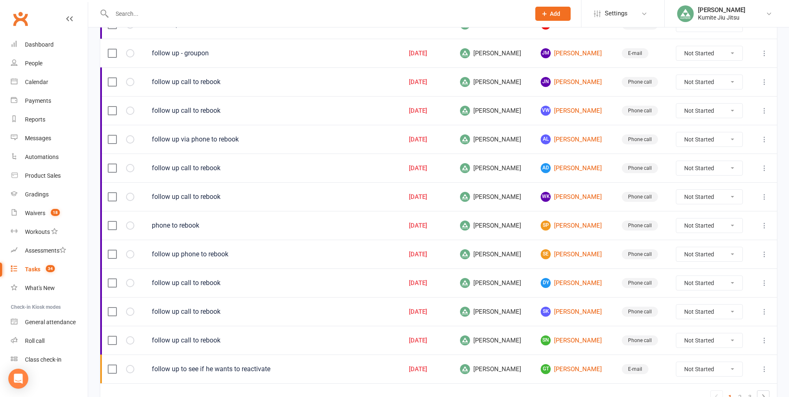
scroll to position [499, 0]
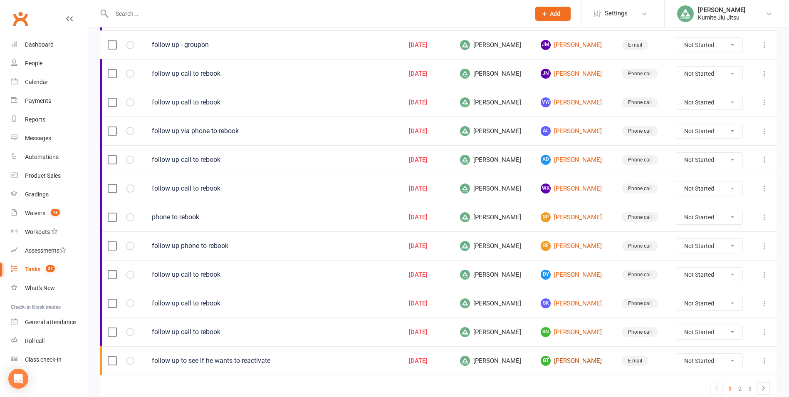
click at [565, 363] on link "GT Geoffey Tir" at bounding box center [573, 360] width 66 height 10
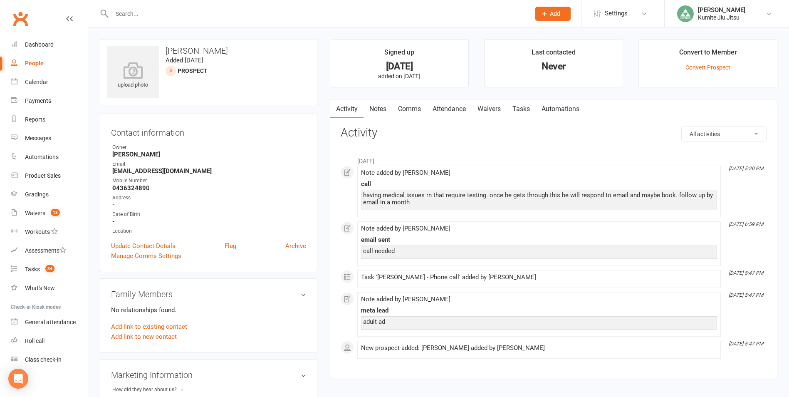
click at [377, 109] on link "Notes" at bounding box center [377, 108] width 29 height 19
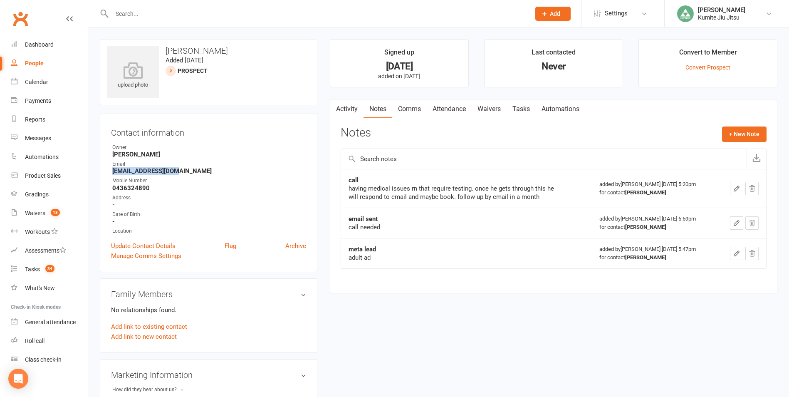
drag, startPoint x: 173, startPoint y: 171, endPoint x: 111, endPoint y: 171, distance: 61.5
click at [111, 171] on li "Email [EMAIL_ADDRESS][DOMAIN_NAME]" at bounding box center [208, 167] width 195 height 15
copy strong "nitin.cvg@gmail.com"
click at [740, 136] on button "+ New Note" at bounding box center [744, 133] width 44 height 15
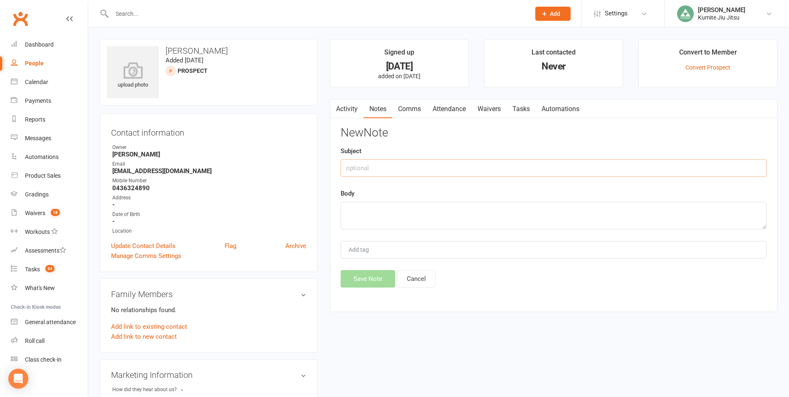
click at [442, 168] on input "text" at bounding box center [553, 167] width 426 height 17
type input "email"
type textarea "sent follow up email"
click at [365, 281] on button "Save Note" at bounding box center [367, 278] width 54 height 17
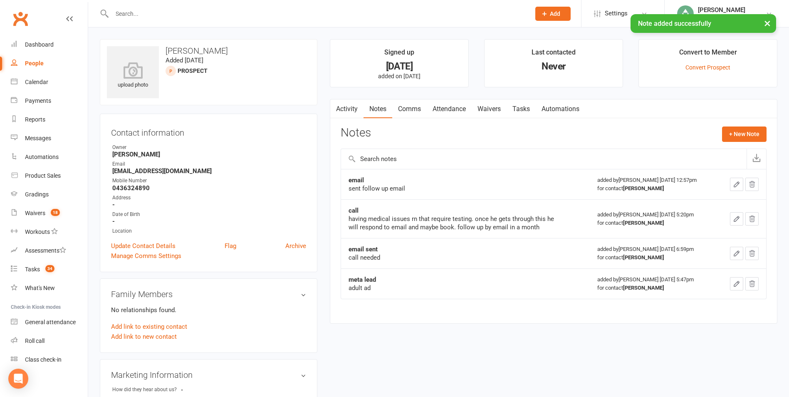
click at [527, 106] on link "Tasks" at bounding box center [520, 108] width 29 height 19
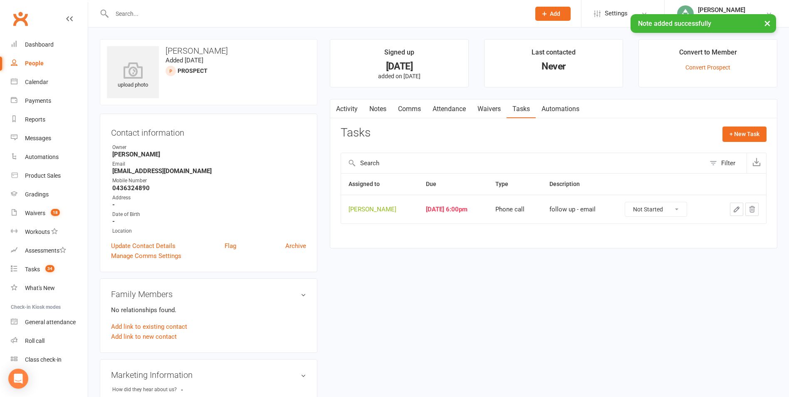
click at [735, 208] on icon "button" at bounding box center [735, 208] width 7 height 7
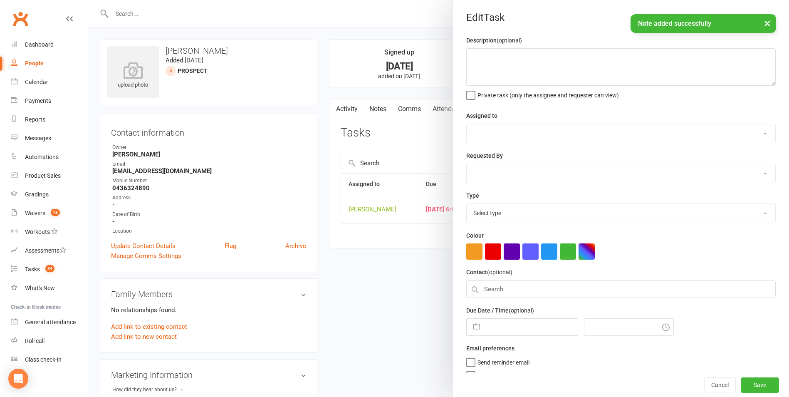
type textarea "follow up - email"
select select "49706"
type input "15 Sep 2025"
type input "6:00pm"
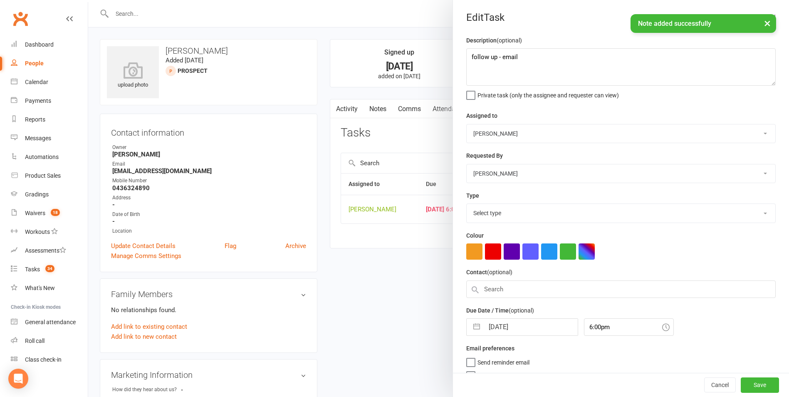
select select "28624"
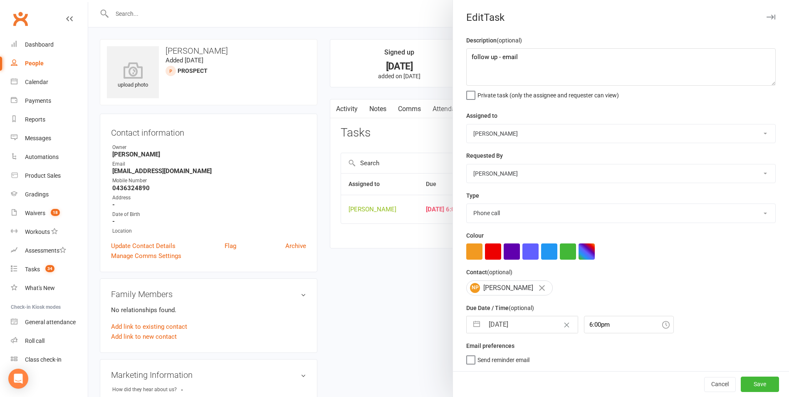
drag, startPoint x: 476, startPoint y: 328, endPoint x: 510, endPoint y: 298, distance: 44.5
click at [476, 328] on button "button" at bounding box center [476, 324] width 15 height 17
select select "7"
select select "2025"
select select "8"
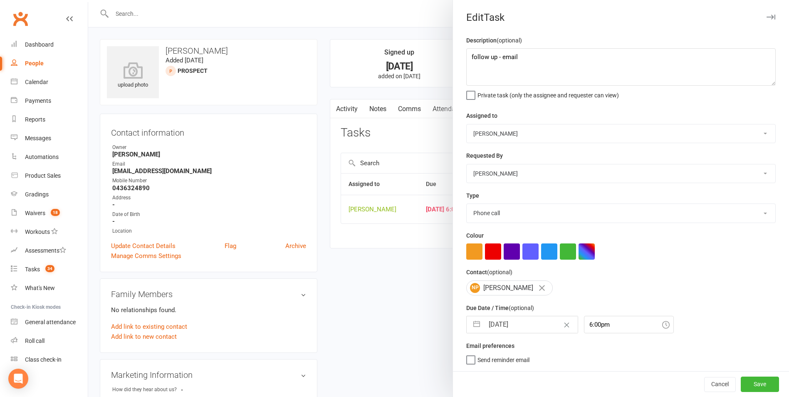
select select "2025"
select select "9"
select select "2025"
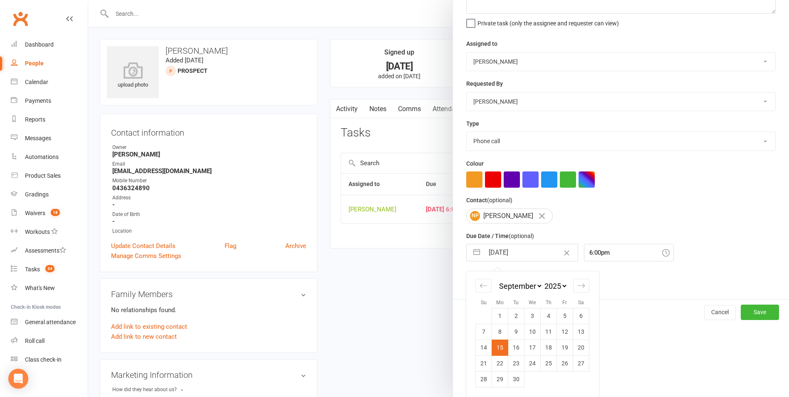
scroll to position [75, 0]
click at [577, 287] on icon "Move forward to switch to the next month." at bounding box center [581, 285] width 8 height 8
select select "10"
select select "2025"
click at [504, 360] on td "20" at bounding box center [500, 363] width 16 height 16
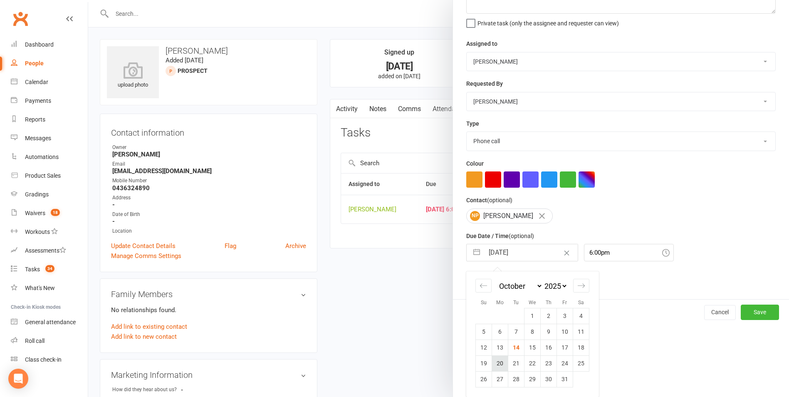
type input "20 Oct 2025"
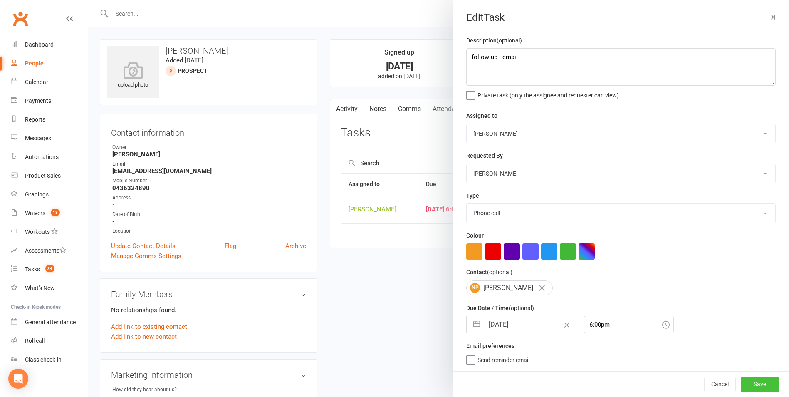
click at [740, 382] on button "Save" at bounding box center [759, 383] width 38 height 15
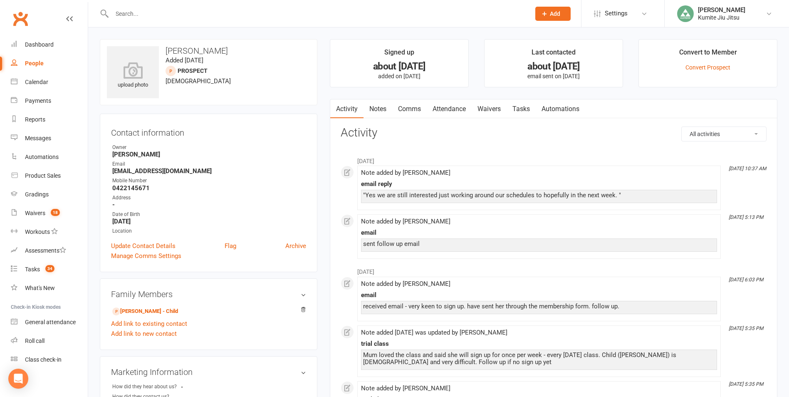
click at [377, 108] on link "Notes" at bounding box center [377, 108] width 29 height 19
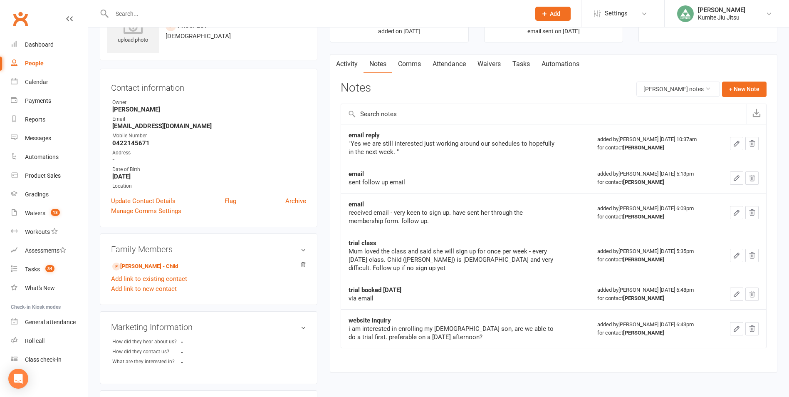
scroll to position [42, 0]
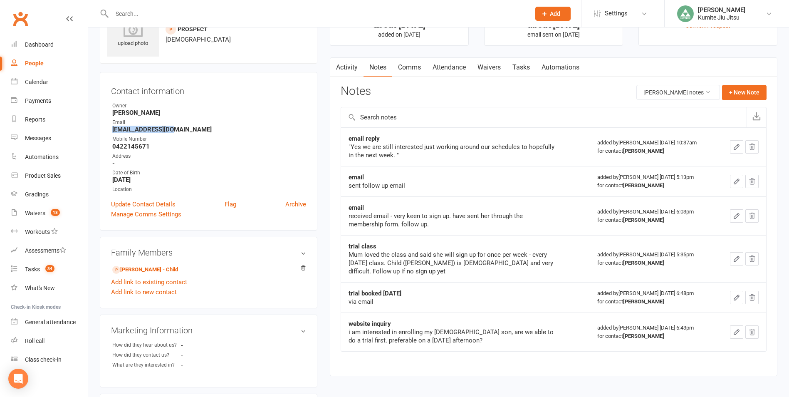
drag, startPoint x: 180, startPoint y: 129, endPoint x: 111, endPoint y: 129, distance: 68.6
click at [111, 129] on li "Email Rynas111@gmail.com" at bounding box center [208, 125] width 195 height 15
copy strong "Rynas111@gmail.com"
click at [752, 91] on button "+ New Note" at bounding box center [744, 92] width 44 height 15
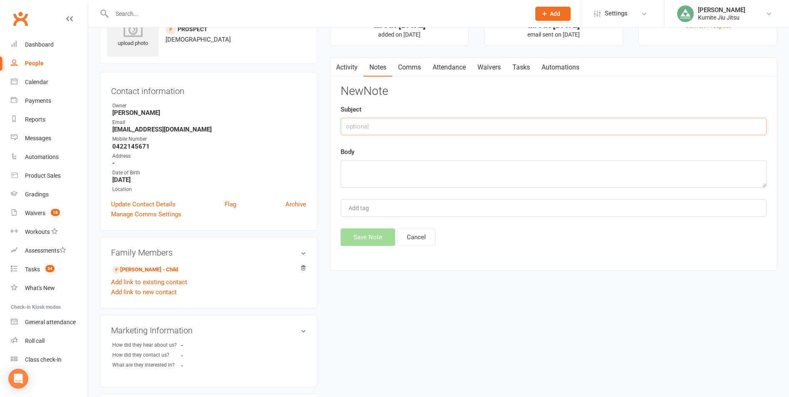
click at [576, 121] on input "text" at bounding box center [553, 126] width 426 height 17
type input "email"
type textarea "sent follow up"
click at [371, 237] on button "Save Note" at bounding box center [367, 236] width 54 height 17
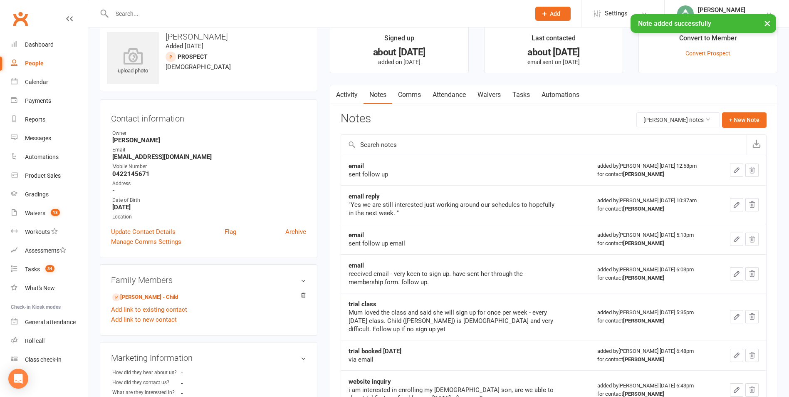
scroll to position [0, 0]
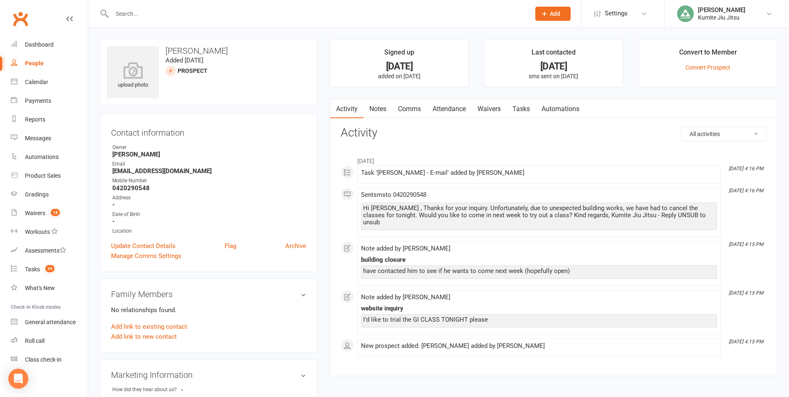
click at [379, 106] on link "Notes" at bounding box center [377, 108] width 29 height 19
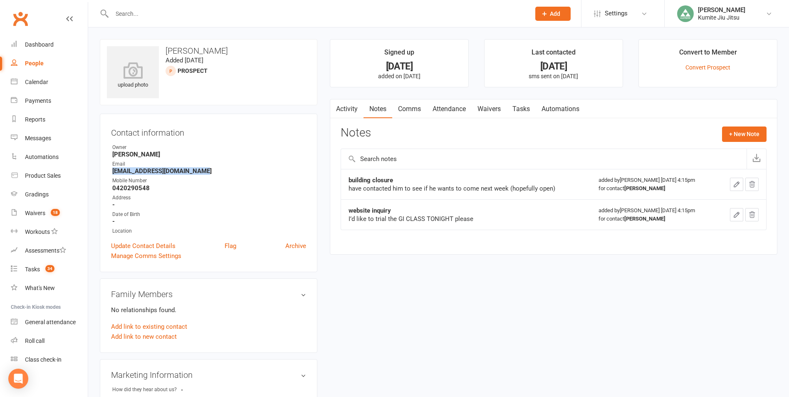
drag, startPoint x: 201, startPoint y: 172, endPoint x: 101, endPoint y: 172, distance: 99.4
click at [101, 172] on div "Contact information Owner Hope Douglass Email scottcorthorne@yahoo.com.au Mobil…" at bounding box center [208, 192] width 217 height 158
copy strong "scottcorthorne@yahoo.com.au"
click at [522, 111] on link "Tasks" at bounding box center [520, 108] width 29 height 19
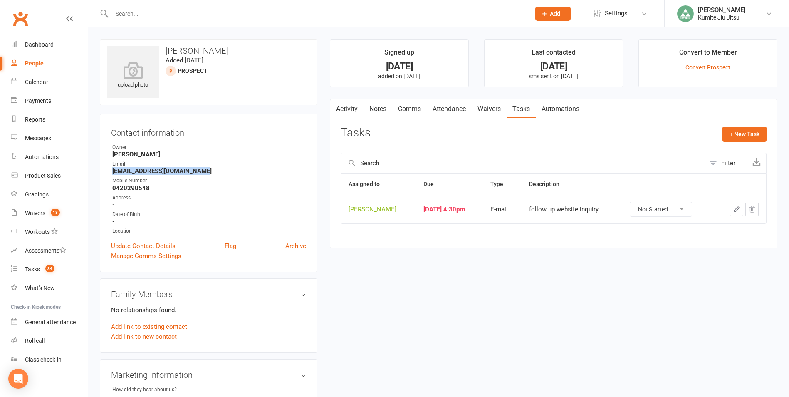
drag, startPoint x: 752, startPoint y: 209, endPoint x: 467, endPoint y: 40, distance: 331.4
click at [752, 208] on icon "button" at bounding box center [751, 209] width 5 height 6
click at [751, 207] on icon "button" at bounding box center [751, 209] width 5 height 6
click at [382, 106] on link "Notes" at bounding box center [377, 108] width 29 height 19
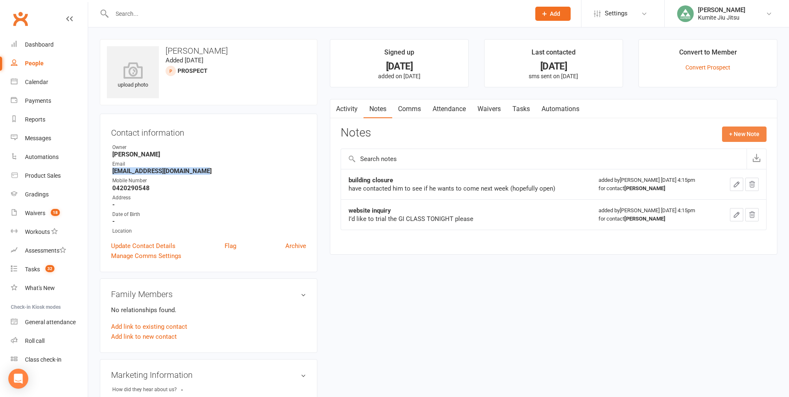
click at [738, 133] on button "+ New Note" at bounding box center [744, 133] width 44 height 15
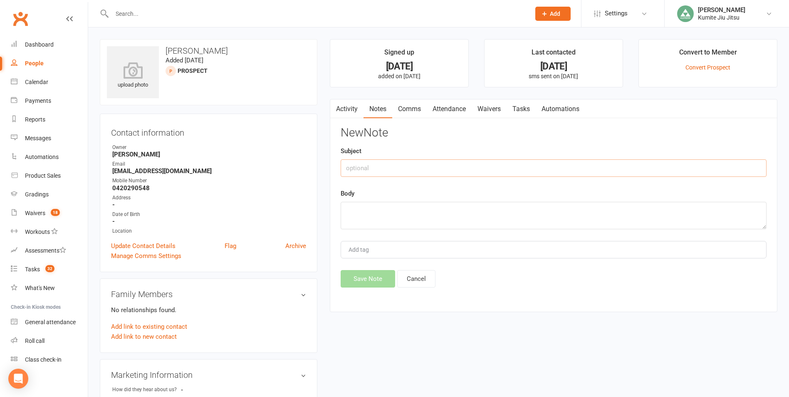
click at [461, 165] on input "text" at bounding box center [553, 167] width 426 height 17
type input "email"
type textarea "sent follow up email"
click at [367, 276] on button "Save Note" at bounding box center [367, 278] width 54 height 17
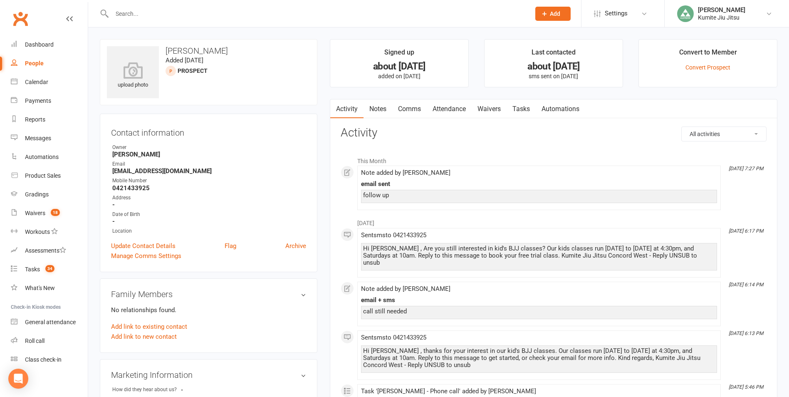
click at [382, 108] on link "Notes" at bounding box center [377, 108] width 29 height 19
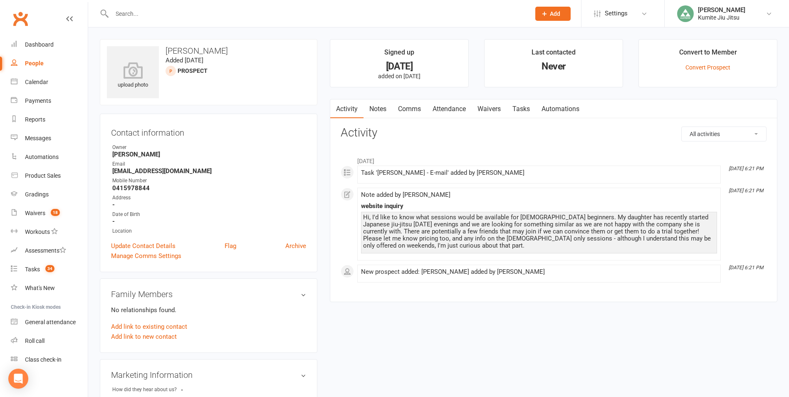
click at [375, 106] on link "Notes" at bounding box center [377, 108] width 29 height 19
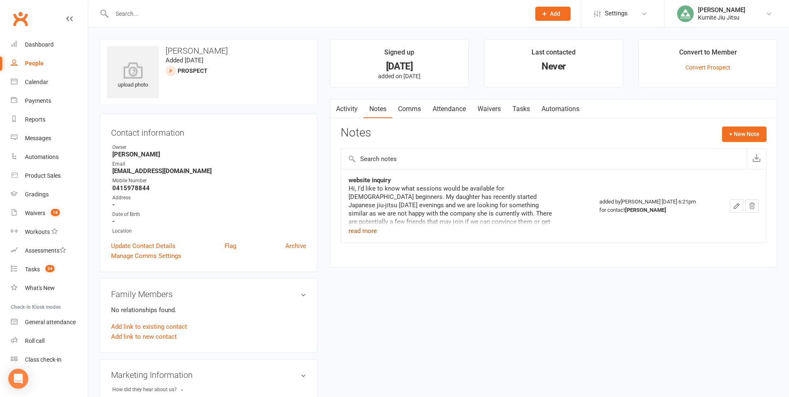
click at [371, 229] on button "read more" at bounding box center [362, 231] width 28 height 10
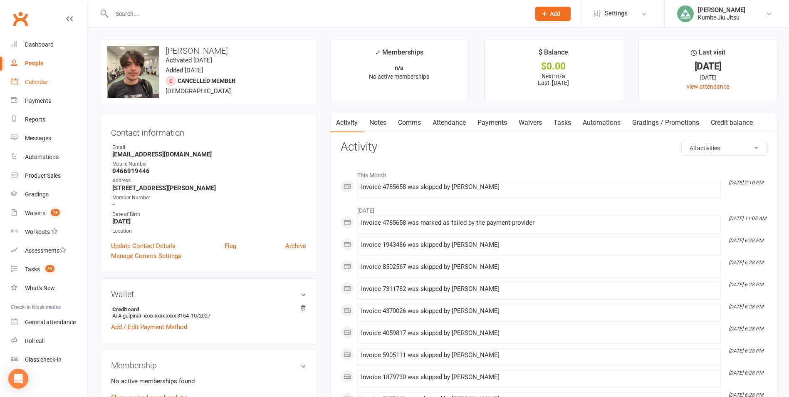
click at [38, 85] on div "Calendar" at bounding box center [36, 82] width 23 height 7
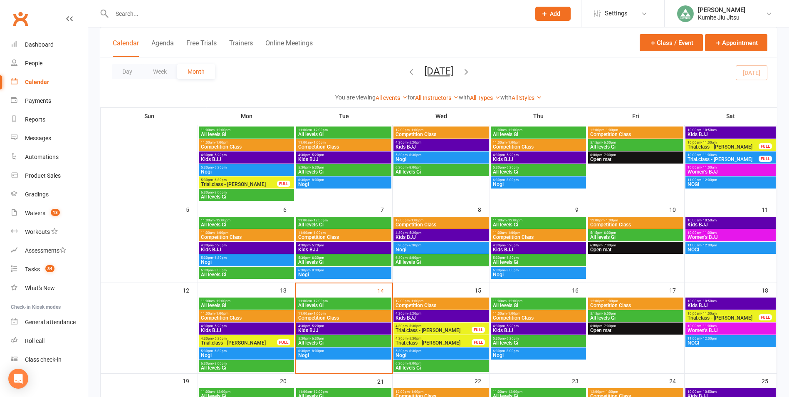
scroll to position [166, 0]
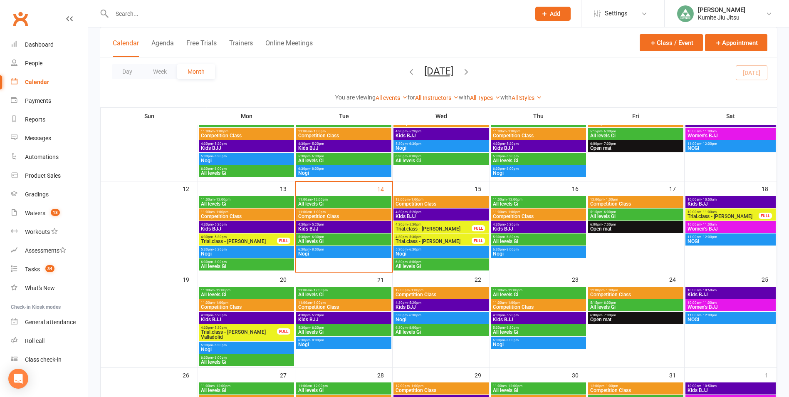
click at [256, 239] on span "Trial.class - [PERSON_NAME]" at bounding box center [238, 241] width 77 height 5
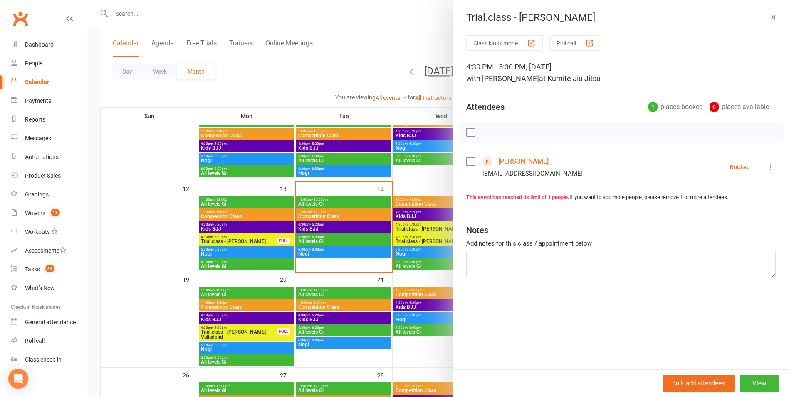
click at [506, 162] on link "[PERSON_NAME]" at bounding box center [523, 161] width 50 height 13
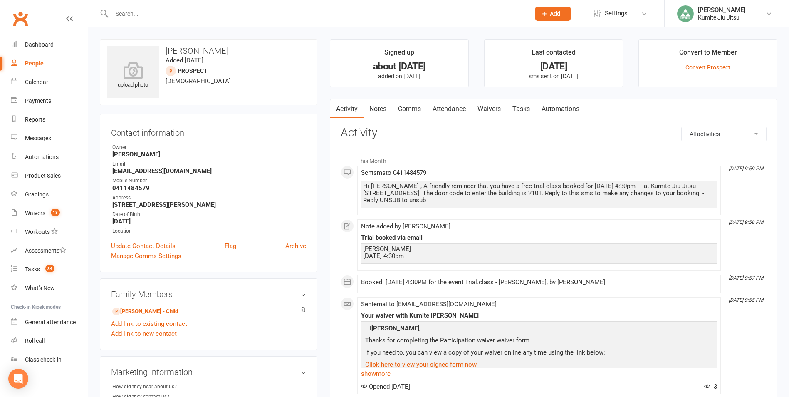
click at [523, 111] on link "Tasks" at bounding box center [520, 108] width 29 height 19
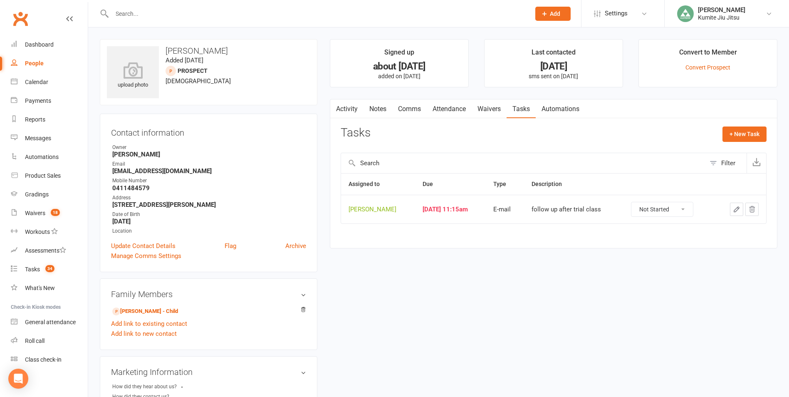
click at [384, 109] on link "Notes" at bounding box center [377, 108] width 29 height 19
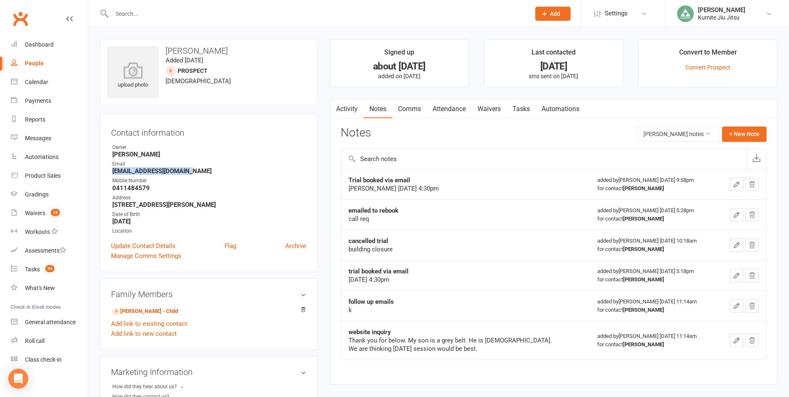
drag, startPoint x: 193, startPoint y: 171, endPoint x: 109, endPoint y: 171, distance: 84.4
click at [109, 171] on div "Contact information Owner [PERSON_NAME] Email [EMAIL_ADDRESS][DOMAIN_NAME] Mobi…" at bounding box center [208, 192] width 217 height 158
copy strong "[EMAIL_ADDRESS][DOMAIN_NAME]"
